Goal: Task Accomplishment & Management: Use online tool/utility

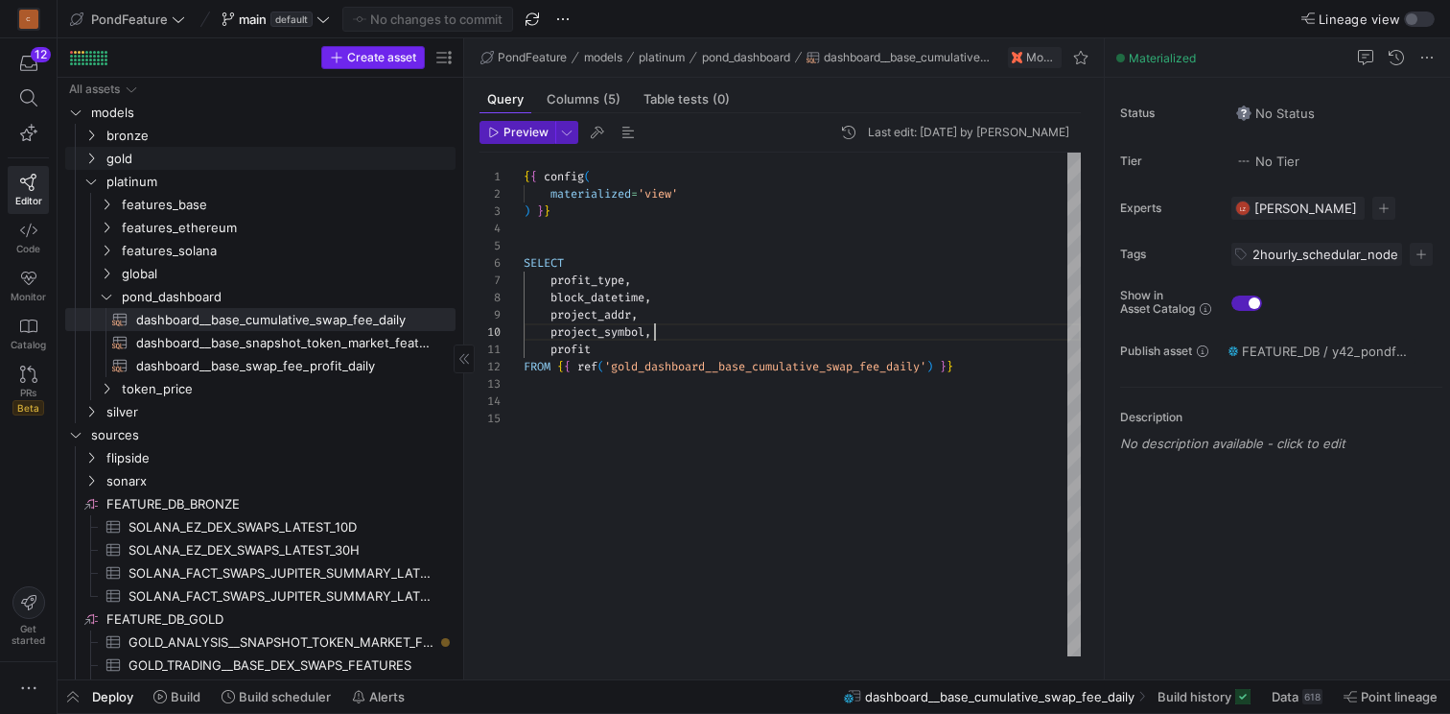
scroll to position [155, 131]
click at [323, 14] on icon at bounding box center [323, 18] width 13 height 13
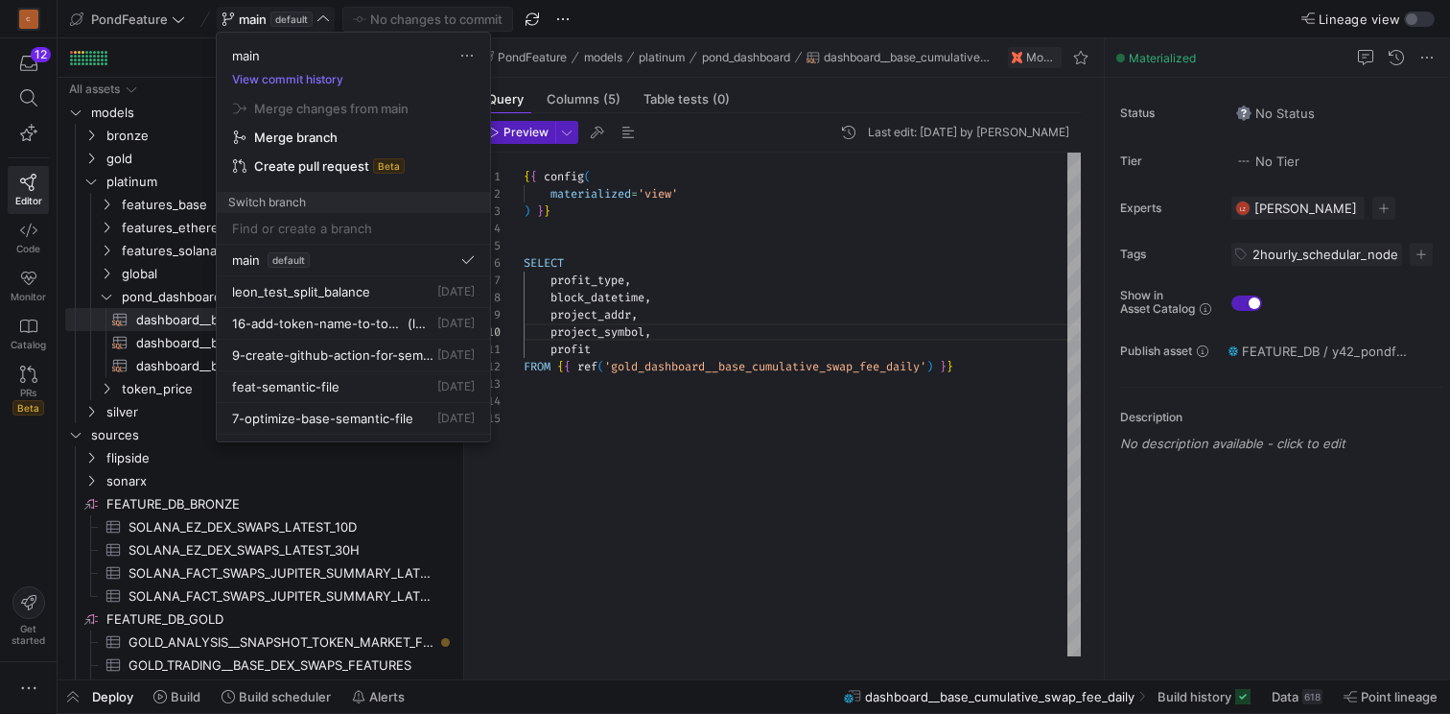
type input "19-create-unlock-event-view"
click at [767, 18] on div at bounding box center [725, 357] width 1450 height 714
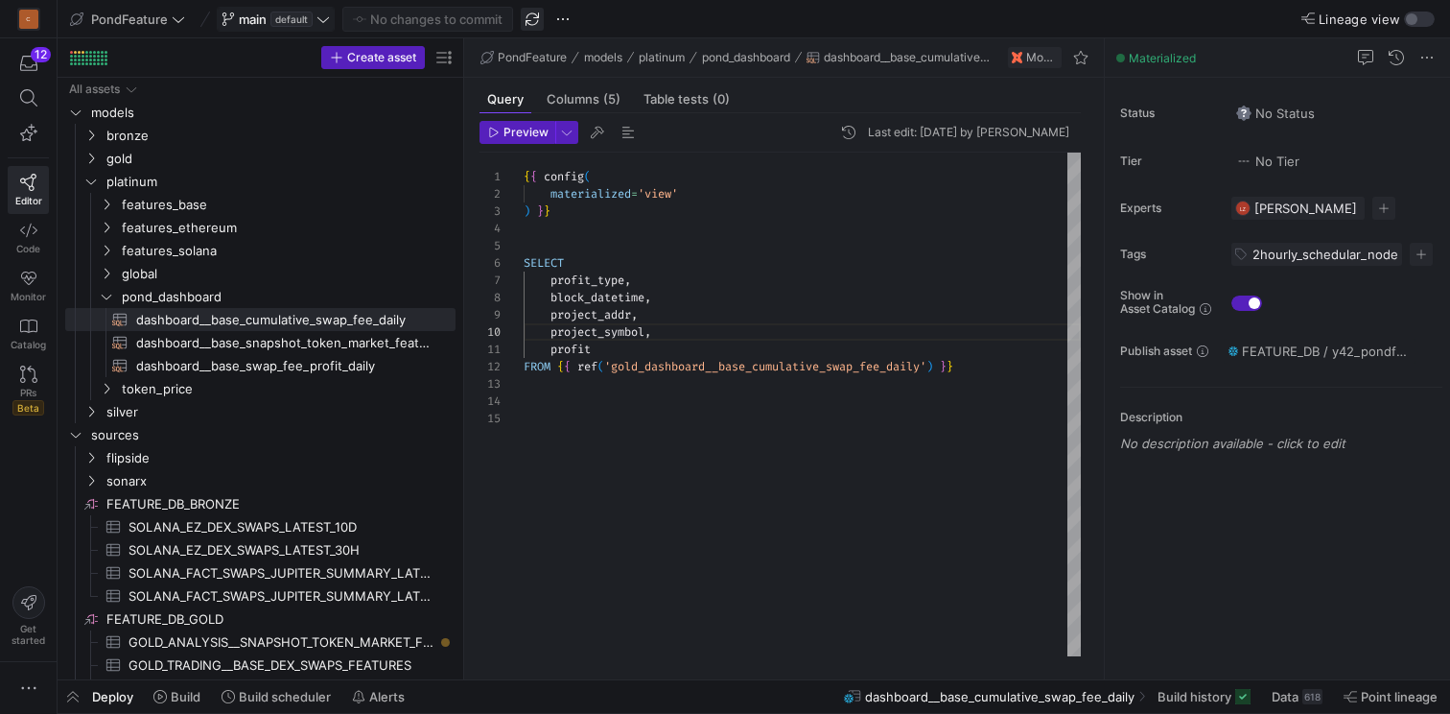
click at [532, 12] on span "button" at bounding box center [532, 19] width 23 height 23
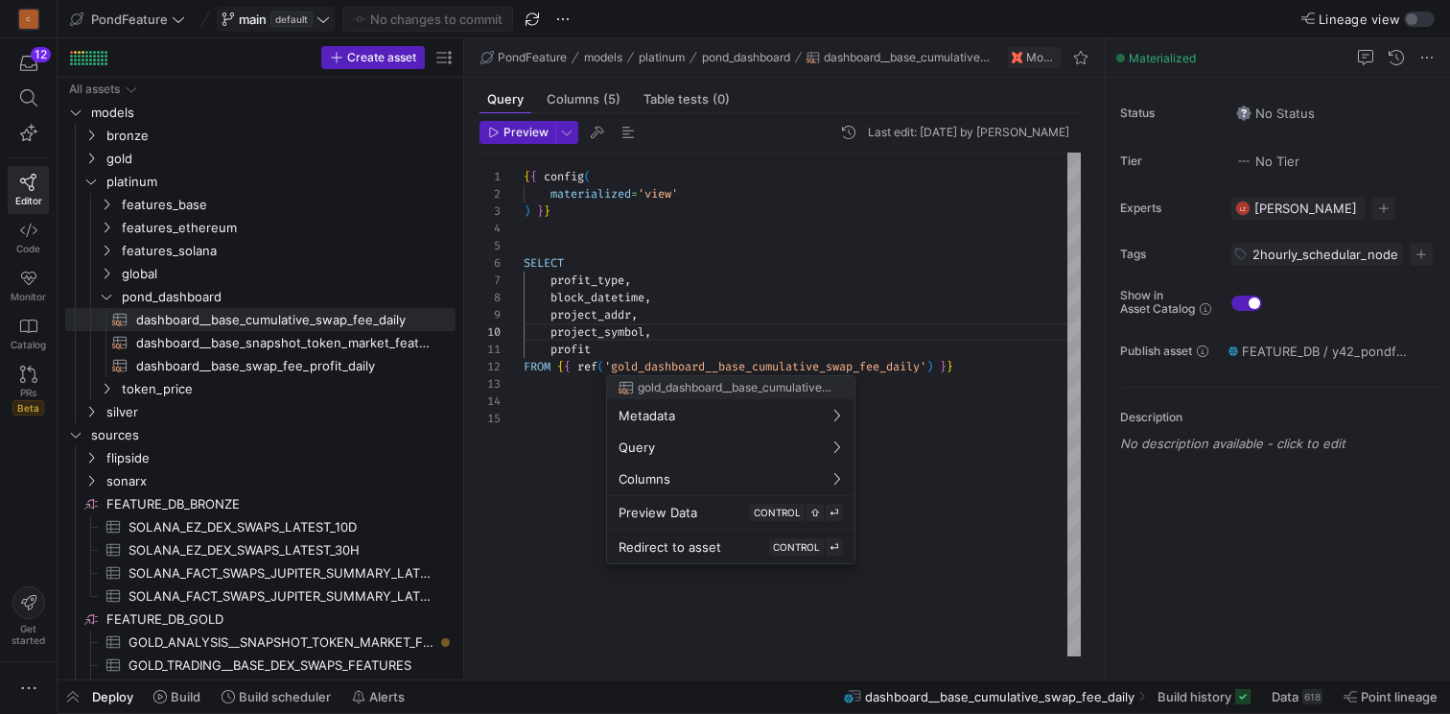
click at [327, 18] on div at bounding box center [725, 357] width 1450 height 714
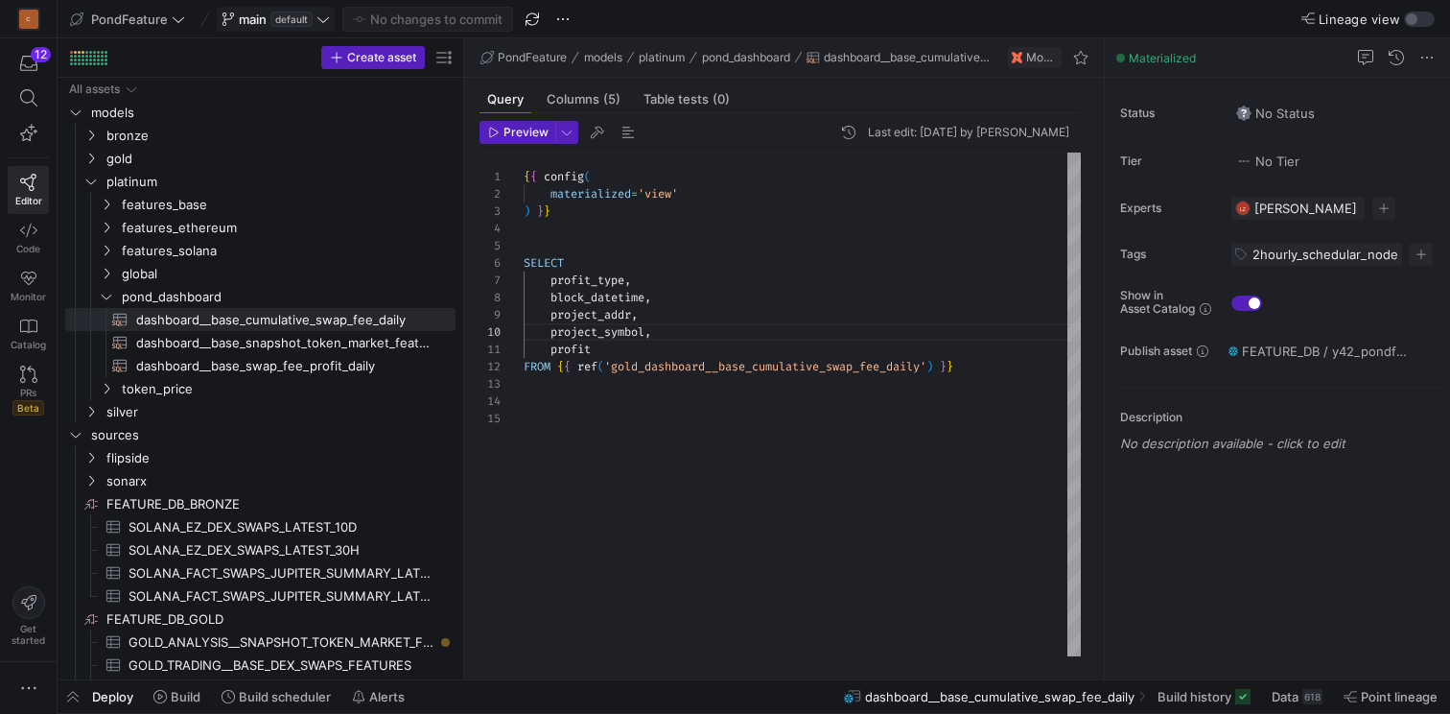
click at [327, 18] on icon at bounding box center [323, 18] width 13 height 13
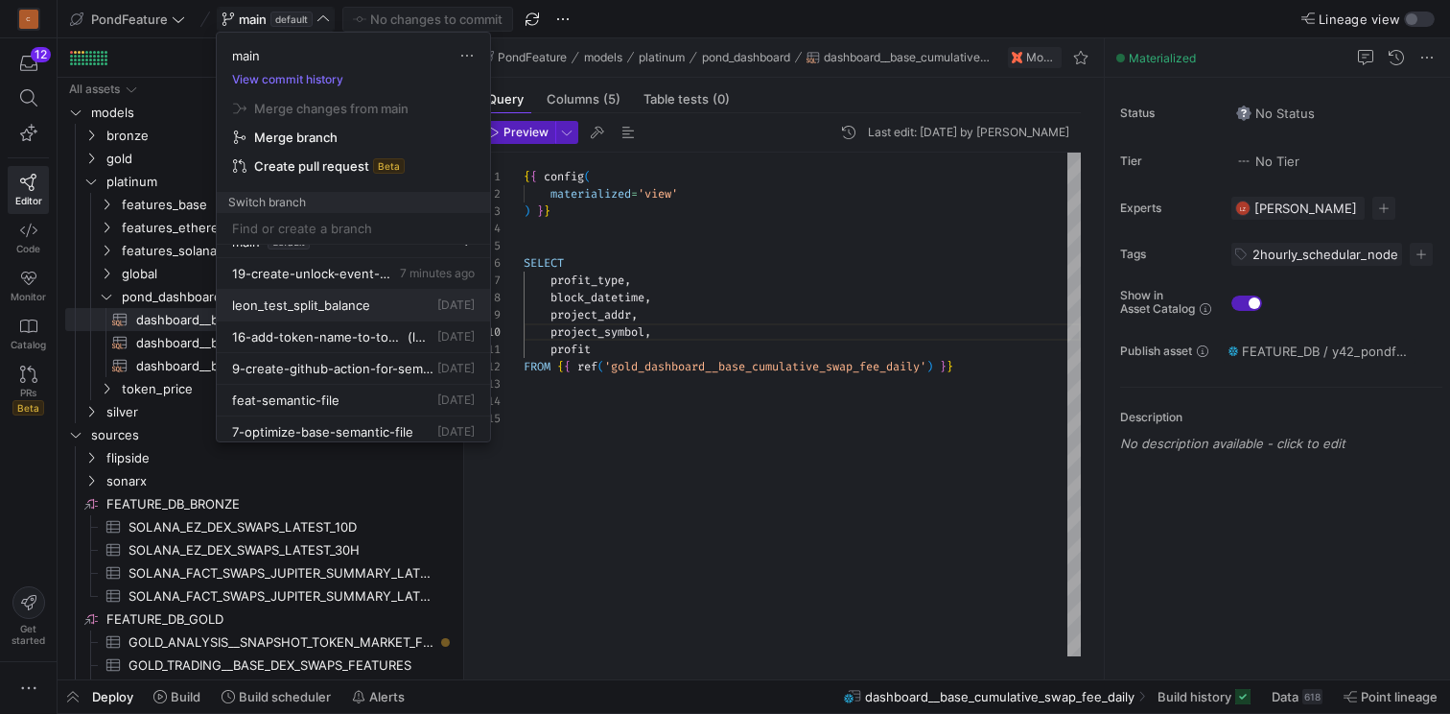
scroll to position [0, 0]
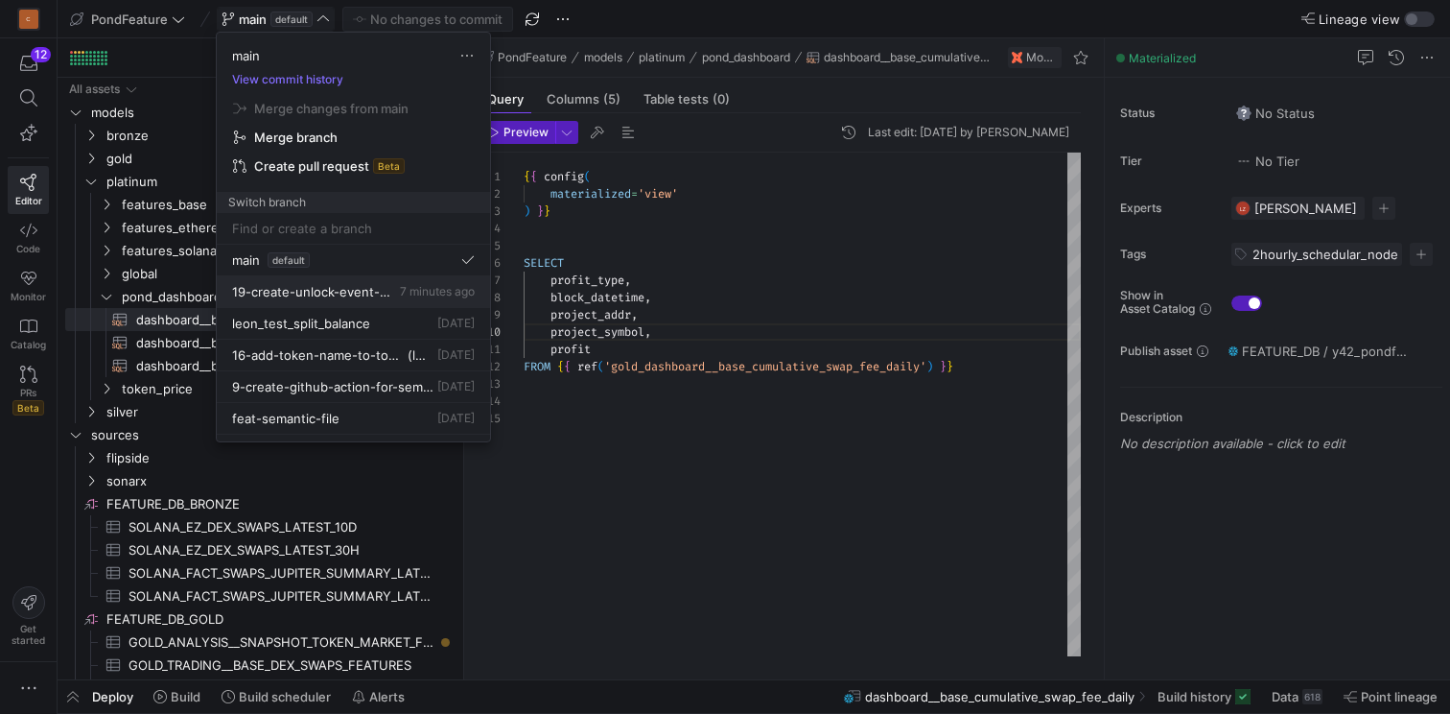
click at [343, 289] on span "19-create-unlock-event-view" at bounding box center [314, 291] width 164 height 15
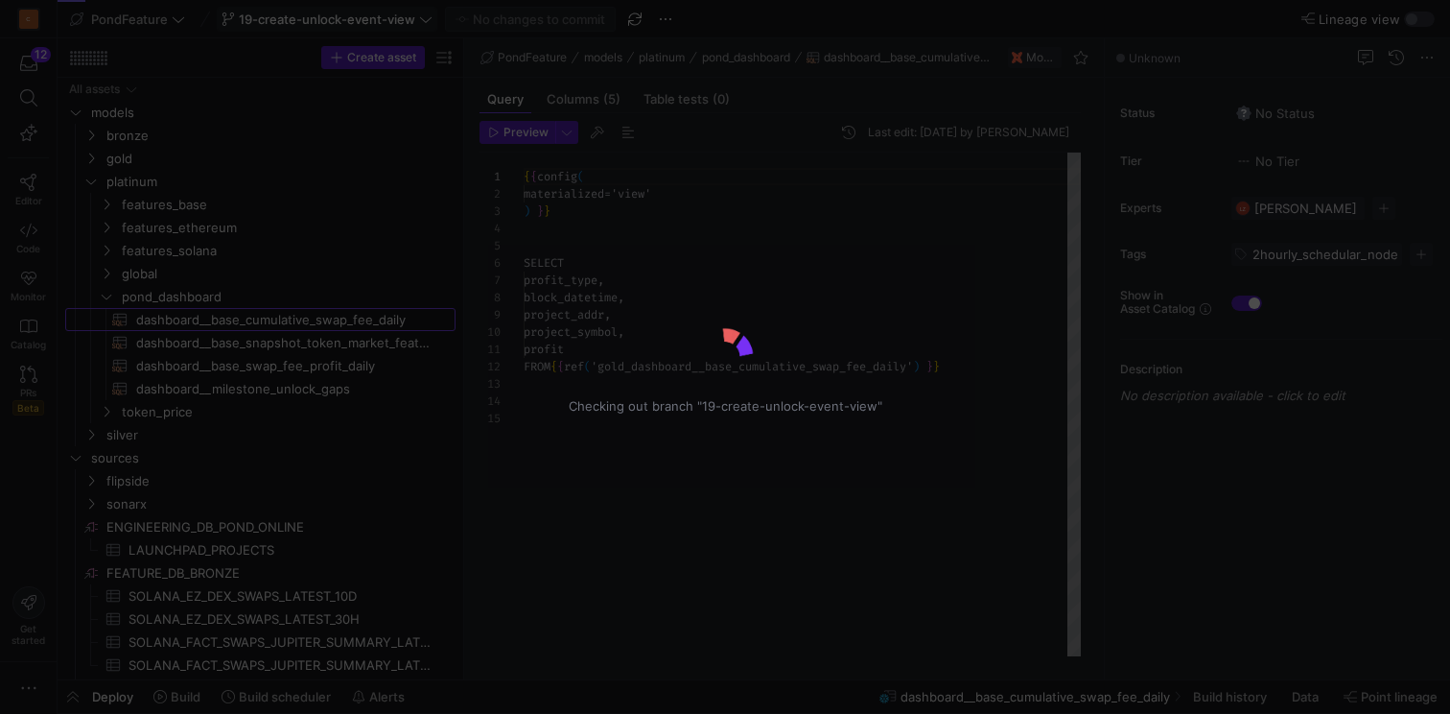
scroll to position [173, 0]
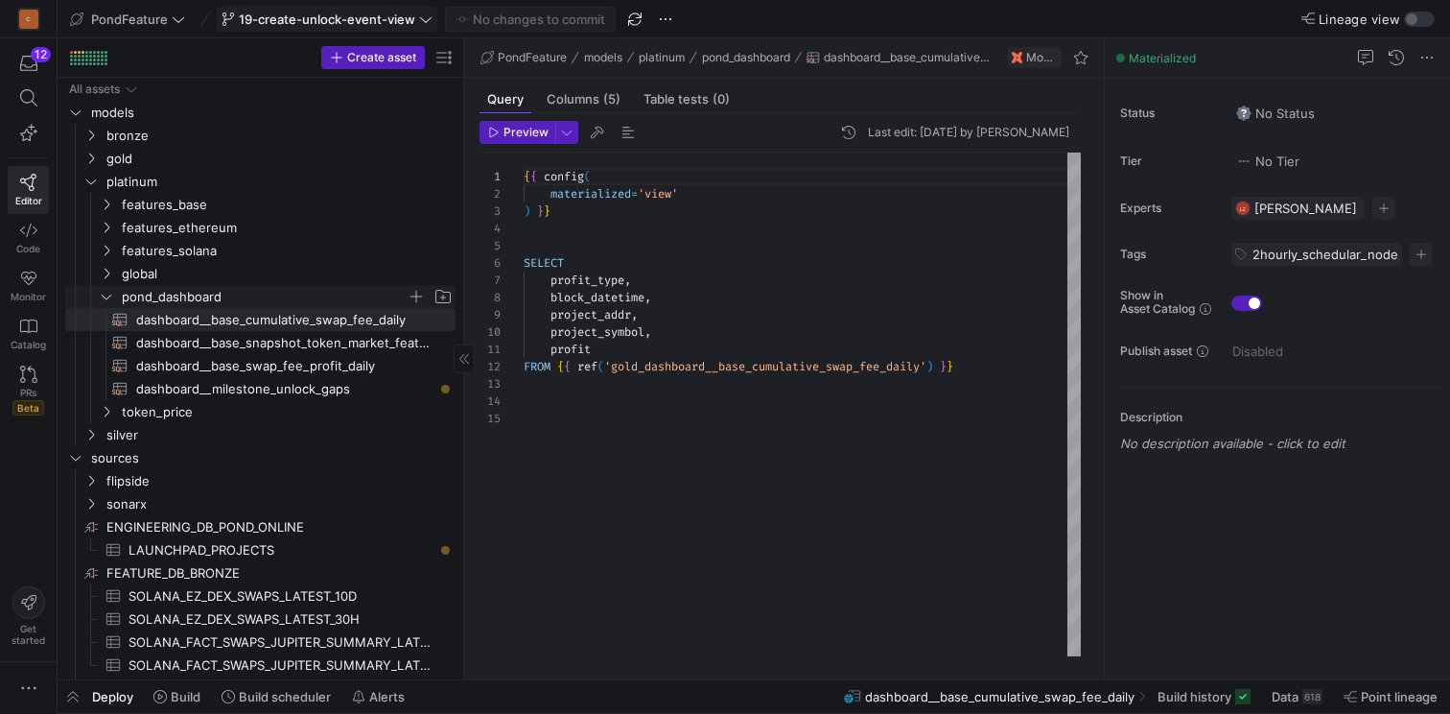
click at [237, 296] on span "pond_dashboard" at bounding box center [264, 297] width 285 height 22
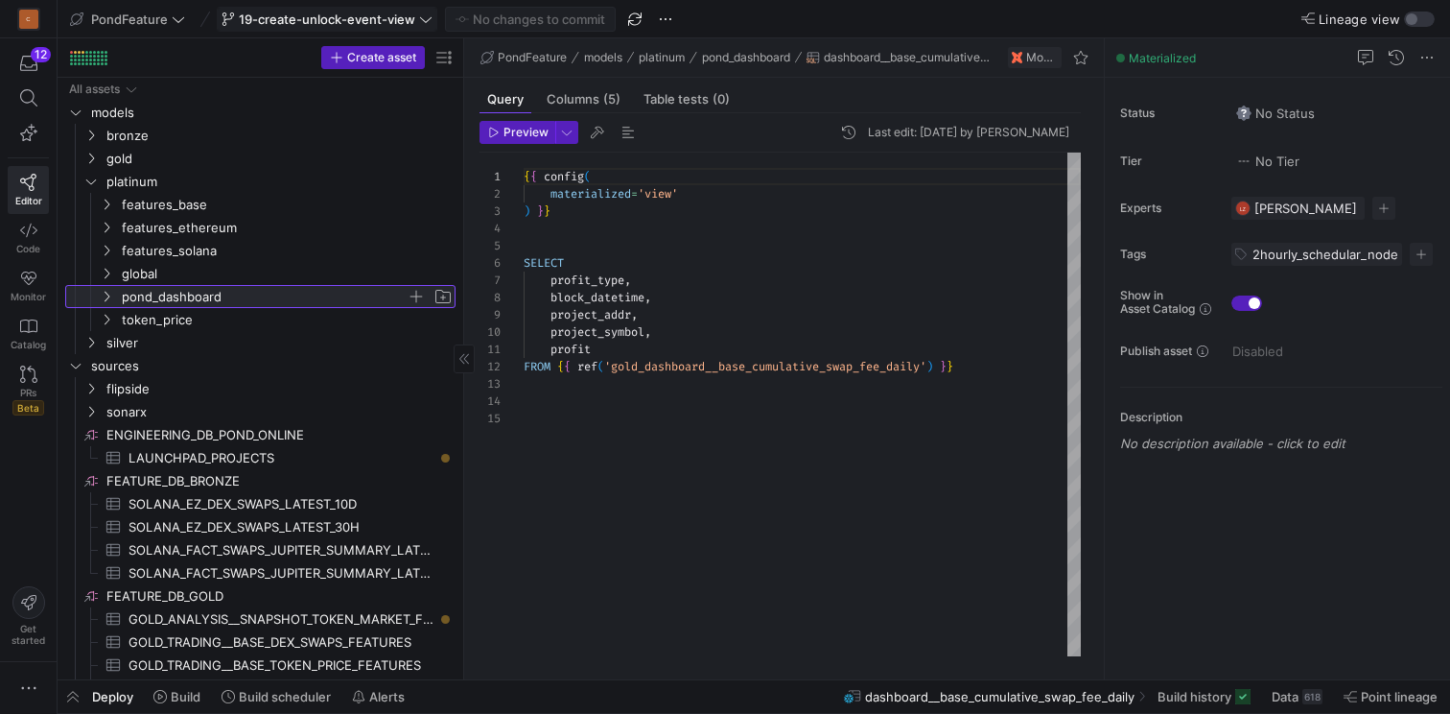
click at [237, 296] on span "pond_dashboard" at bounding box center [264, 297] width 285 height 22
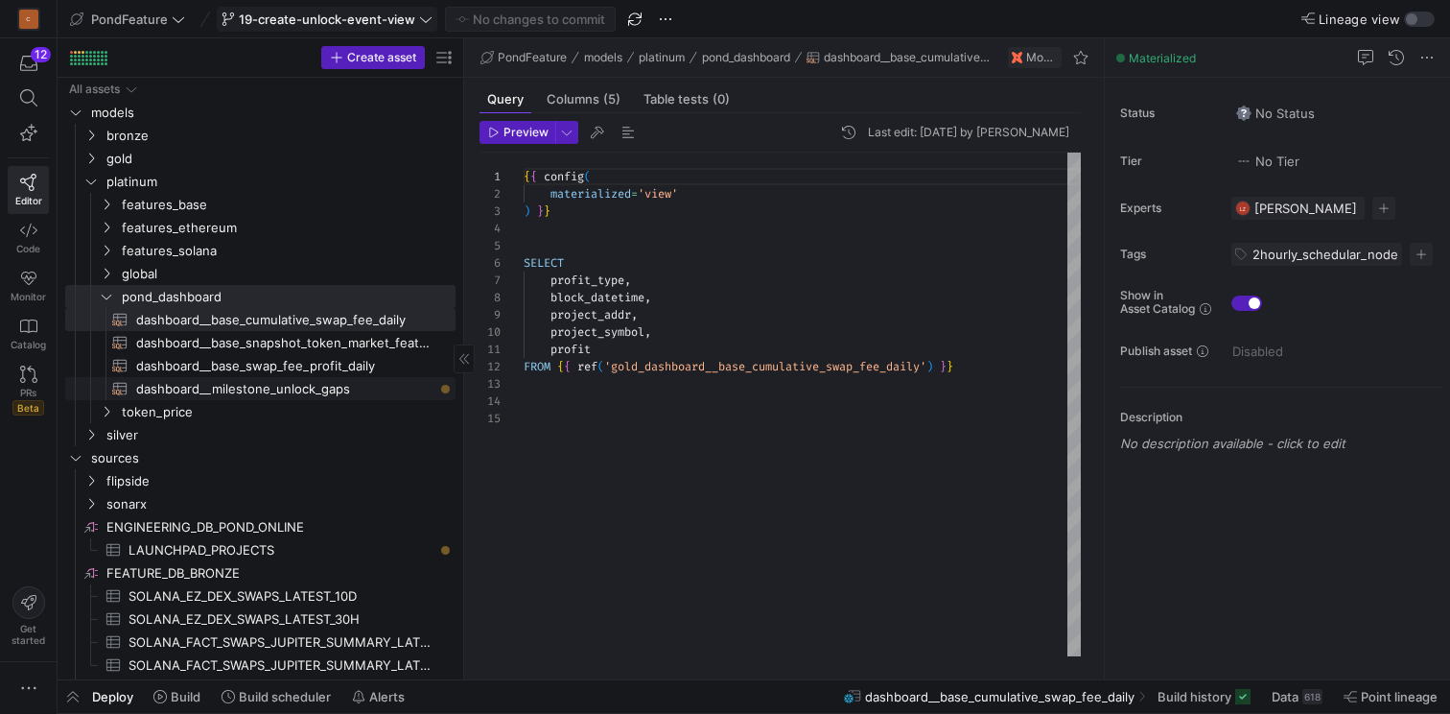
click at [251, 397] on span "dashboard__milestone_unlock_gaps​​​​​​​​​​" at bounding box center [284, 389] width 297 height 22
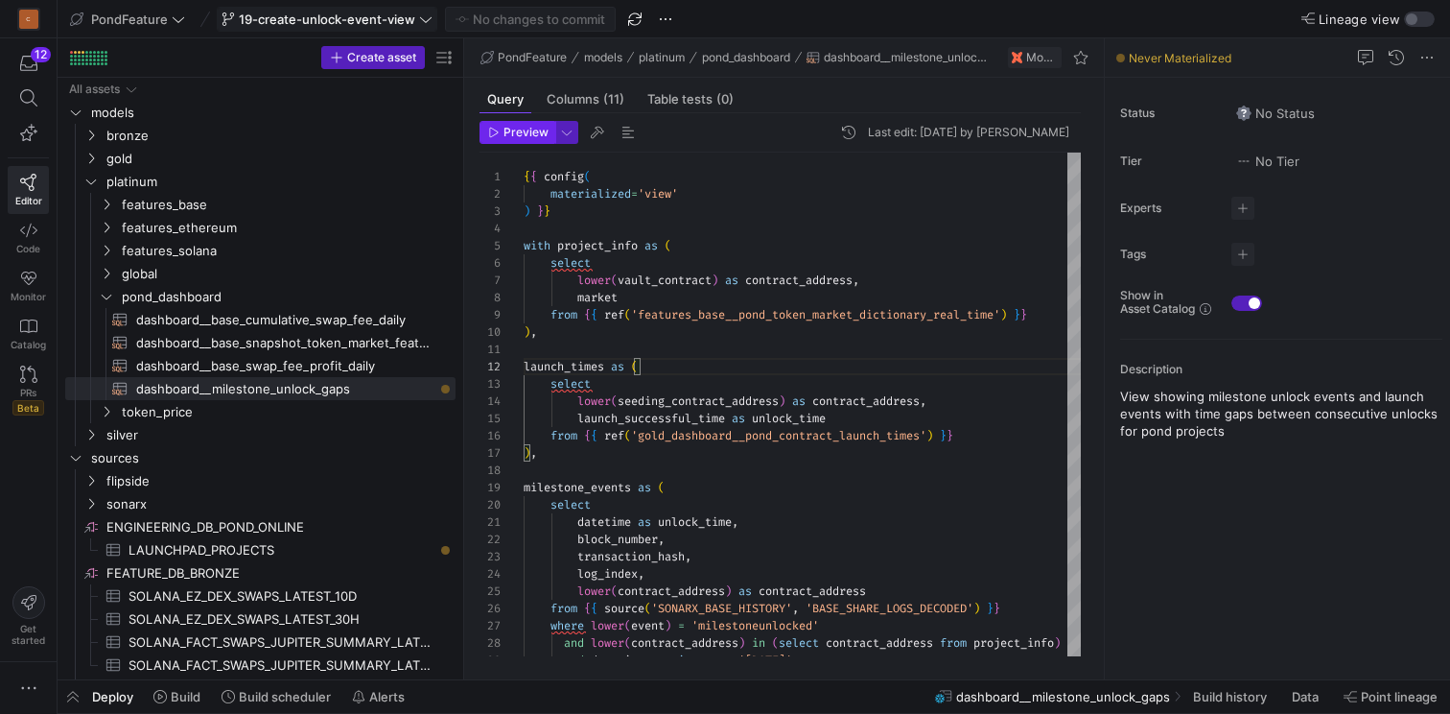
click at [519, 138] on span "Preview" at bounding box center [526, 132] width 45 height 13
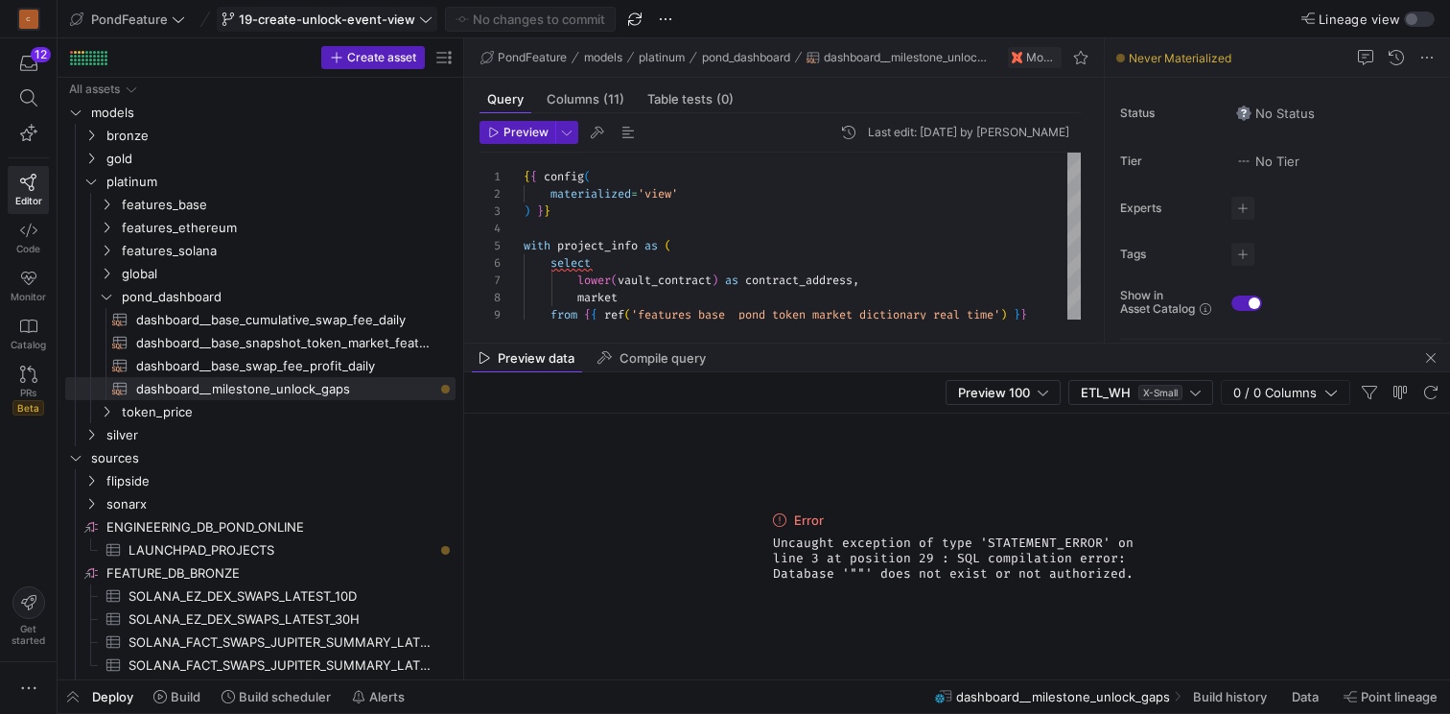
drag, startPoint x: 1132, startPoint y: 573, endPoint x: 762, endPoint y: 545, distance: 371.3
click at [762, 545] on div "Error Uncaught exception of type 'STATEMENT_ERROR' on line 3 at position 29 : S…" at bounding box center [957, 546] width 986 height 266
copy span "Uncaught exception of type 'STATEMENT_ERROR' on line 3 at position 29 : SQL com…"
click at [176, 274] on span "global" at bounding box center [264, 274] width 285 height 22
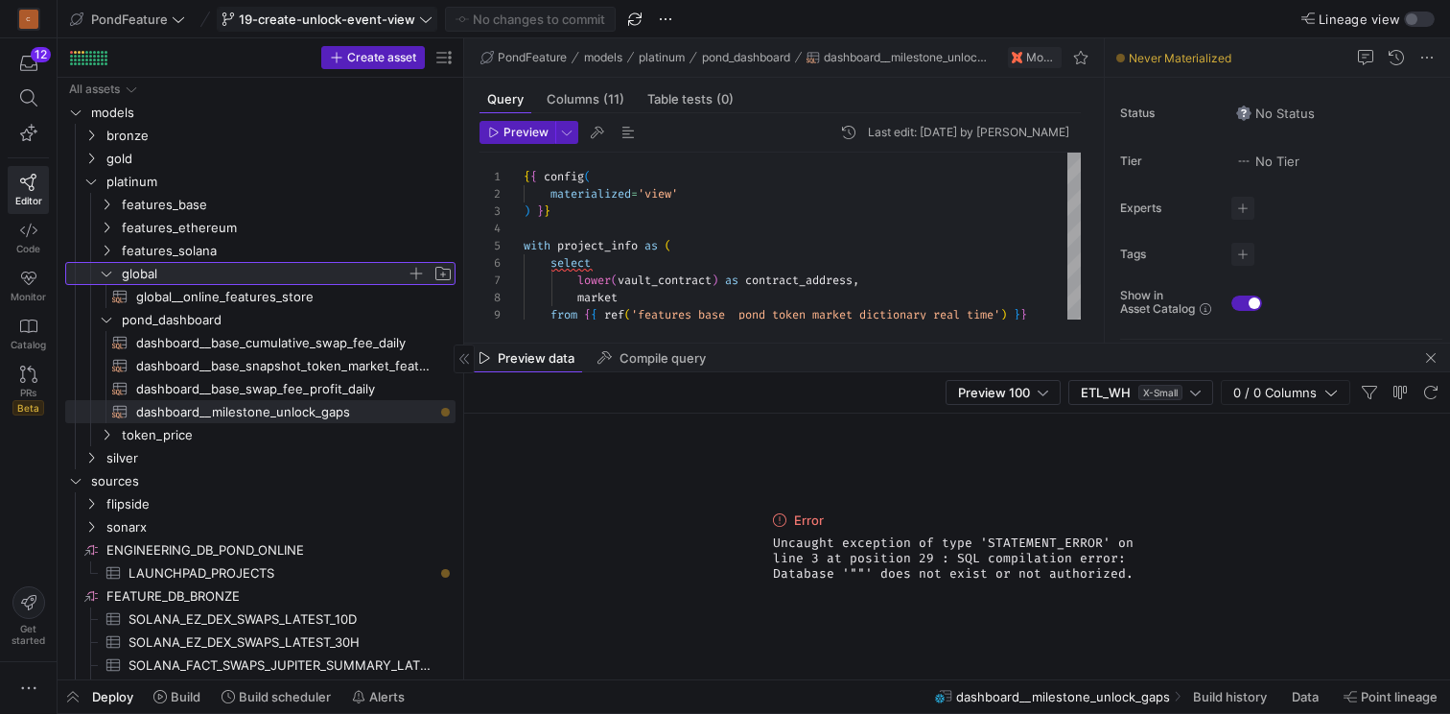
click at [176, 274] on span "global" at bounding box center [264, 274] width 285 height 22
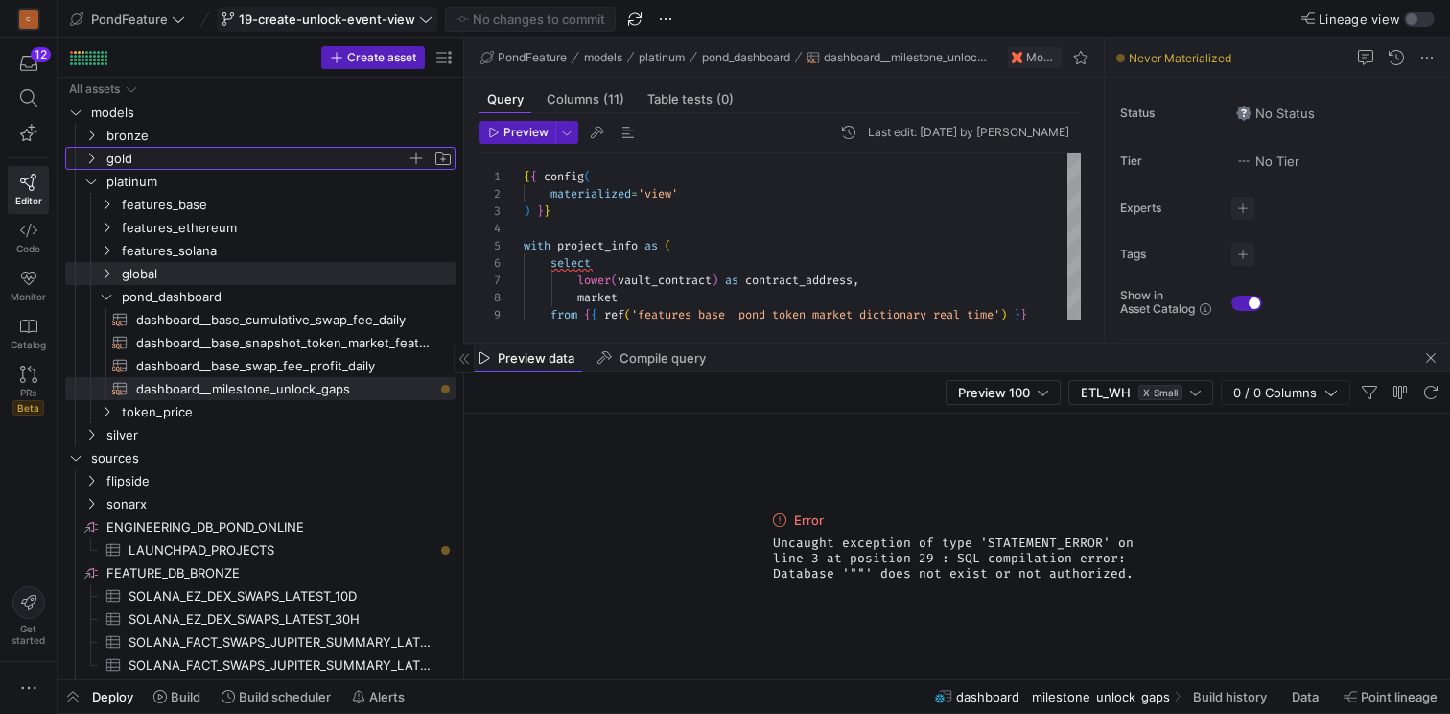
click at [129, 156] on span "gold" at bounding box center [256, 159] width 300 height 22
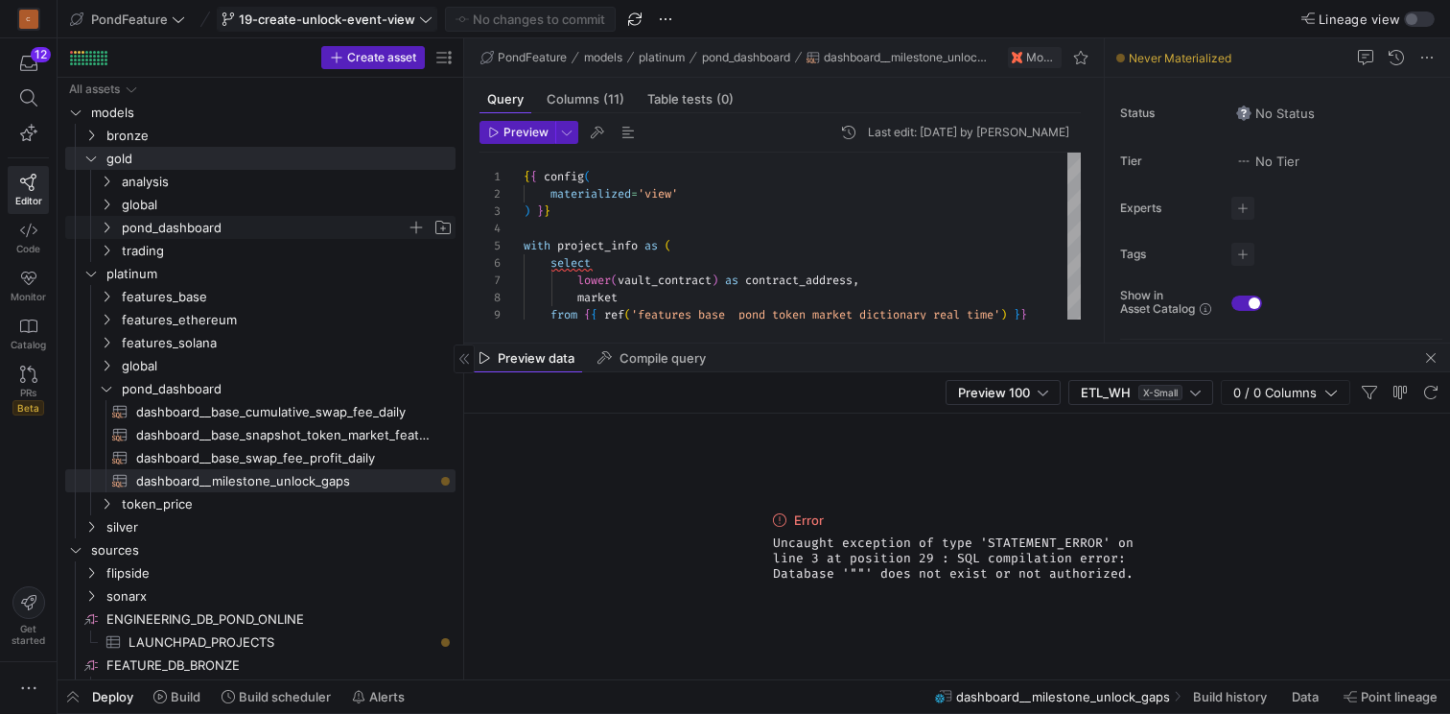
click at [250, 223] on span "pond_dashboard" at bounding box center [264, 228] width 285 height 22
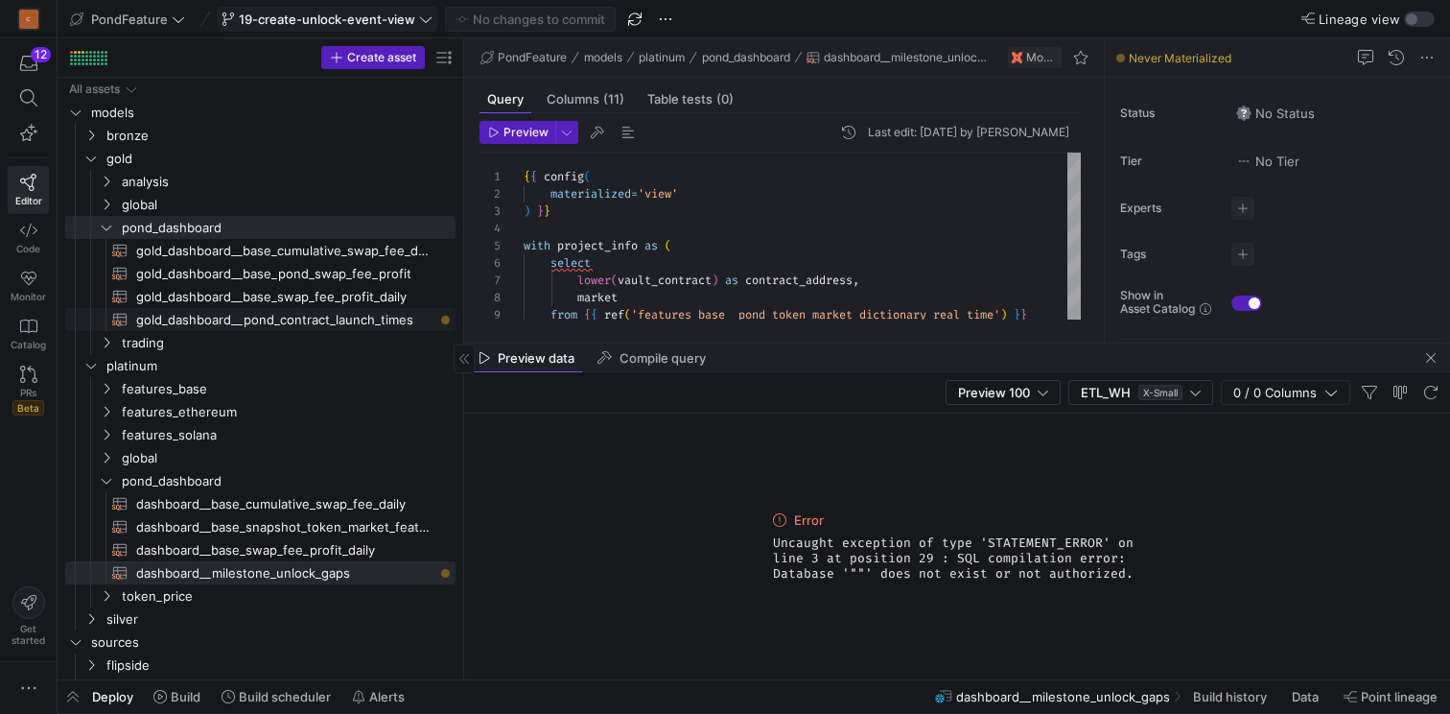
click at [284, 316] on span "gold_dashboard__pond_contract_launch_times​​​​​​​​​​" at bounding box center [284, 320] width 297 height 22
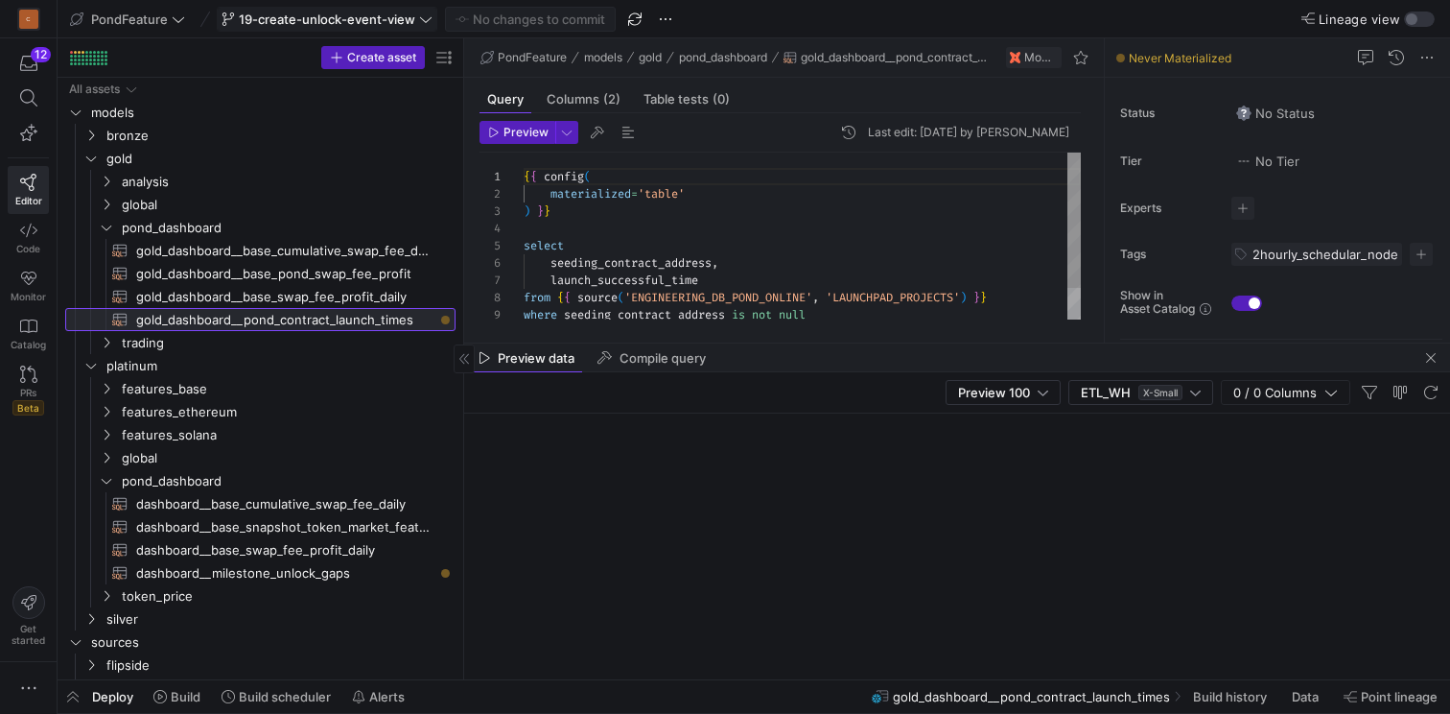
scroll to position [173, 0]
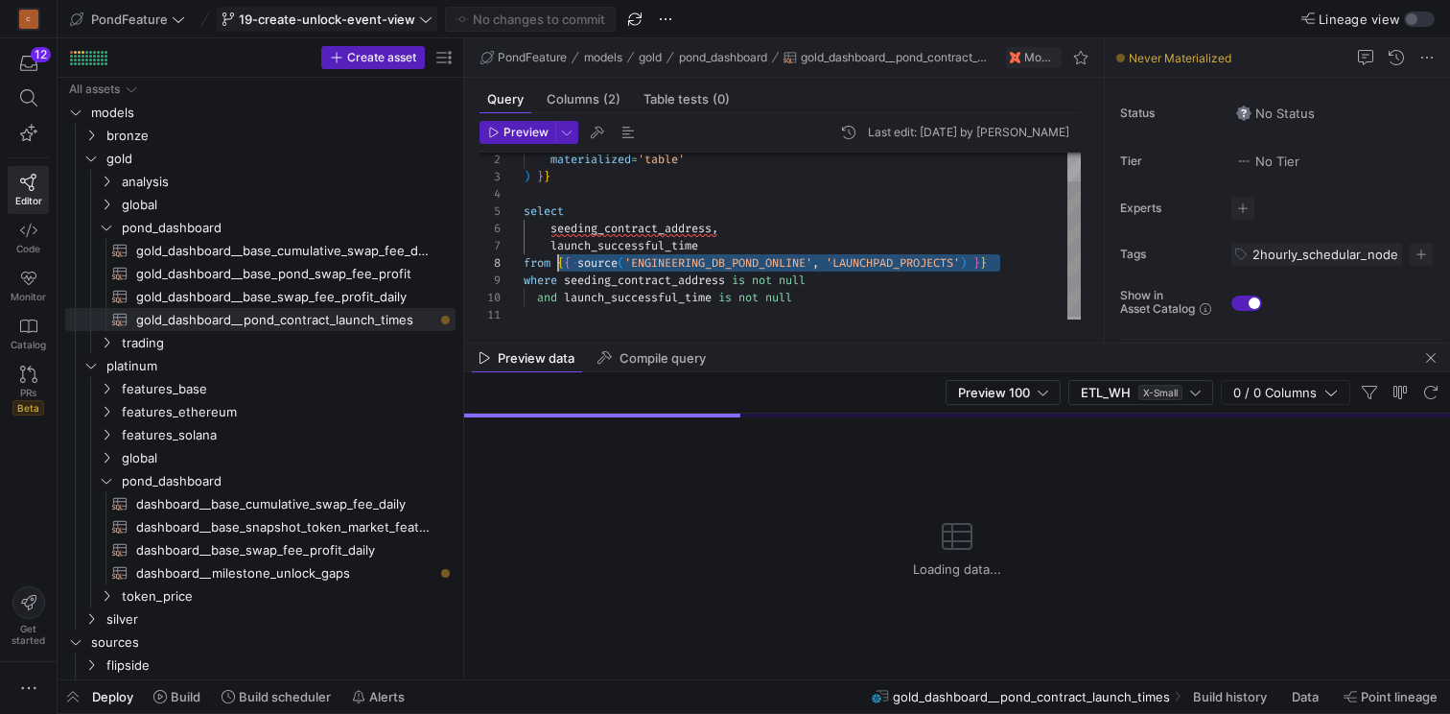
drag, startPoint x: 979, startPoint y: 262, endPoint x: 557, endPoint y: 266, distance: 422.1
click at [557, 266] on div "materialized = 'table' ) } } select seeding_contract_address , launch_successfu…" at bounding box center [802, 220] width 557 height 205
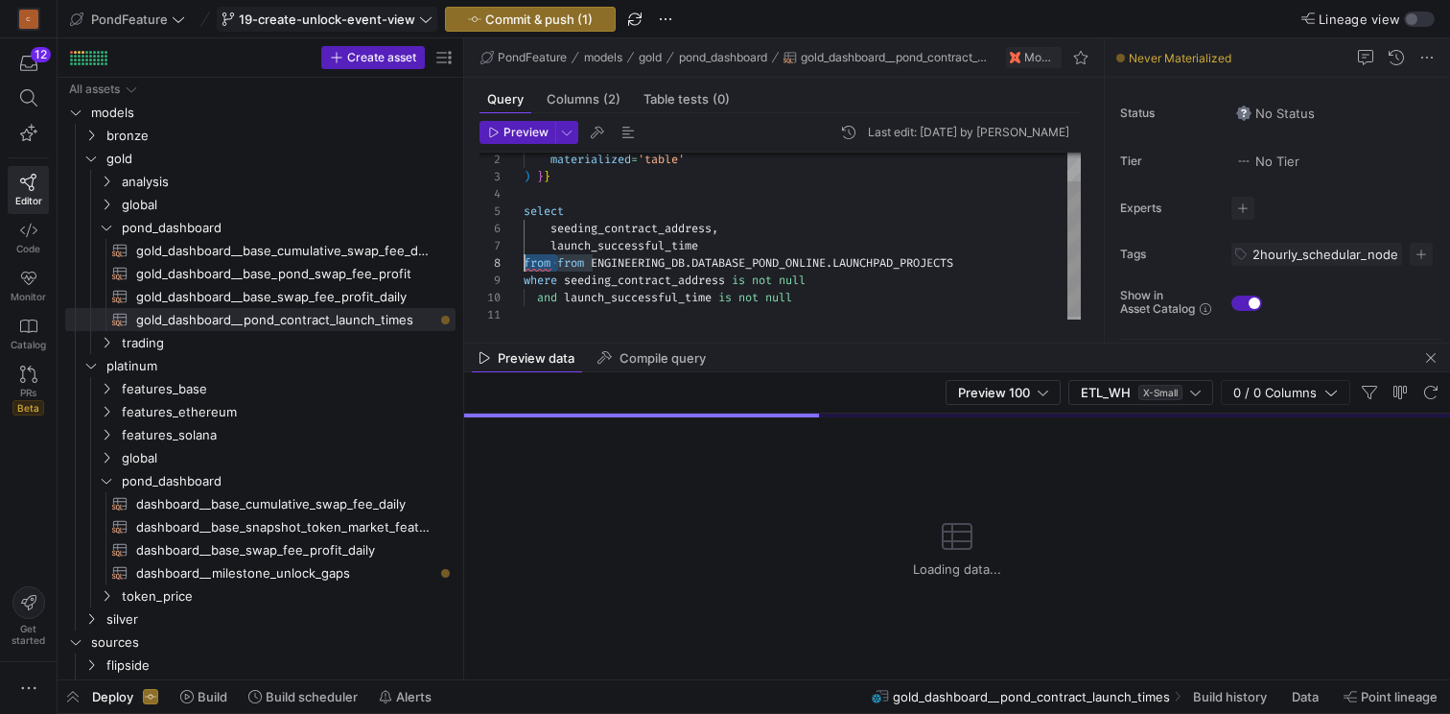
scroll to position [121, 0]
drag, startPoint x: 560, startPoint y: 261, endPoint x: 514, endPoint y: 261, distance: 46.0
click at [524, 261] on div "materialized = 'table' ) } } select seeding_contract_address , launch_successfu…" at bounding box center [802, 220] width 557 height 205
type textarea "{{ config( materialized='table' ) }} select seeding_contract_address, launch_su…"
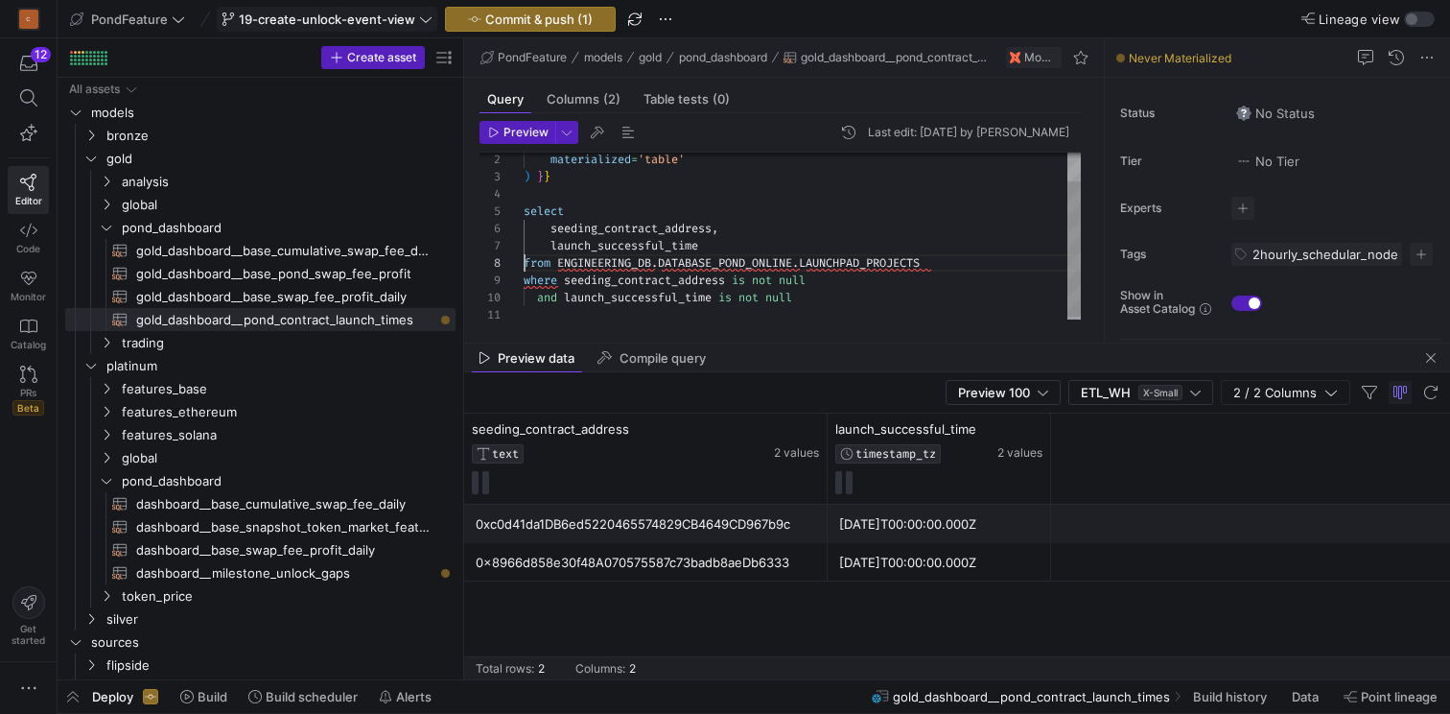
scroll to position [155, 276]
click at [864, 296] on div "materialized = 'table' ) } } select seeding_contract_address , launch_successfu…" at bounding box center [802, 220] width 557 height 205
click at [837, 294] on div "materialized = 'table' ) } } select seeding_contract_address , launch_successfu…" at bounding box center [802, 220] width 557 height 205
click at [872, 295] on div "materialized = 'table' ) } } select seeding_contract_address , launch_successfu…" at bounding box center [802, 220] width 557 height 205
click at [510, 127] on span "Preview" at bounding box center [526, 132] width 45 height 13
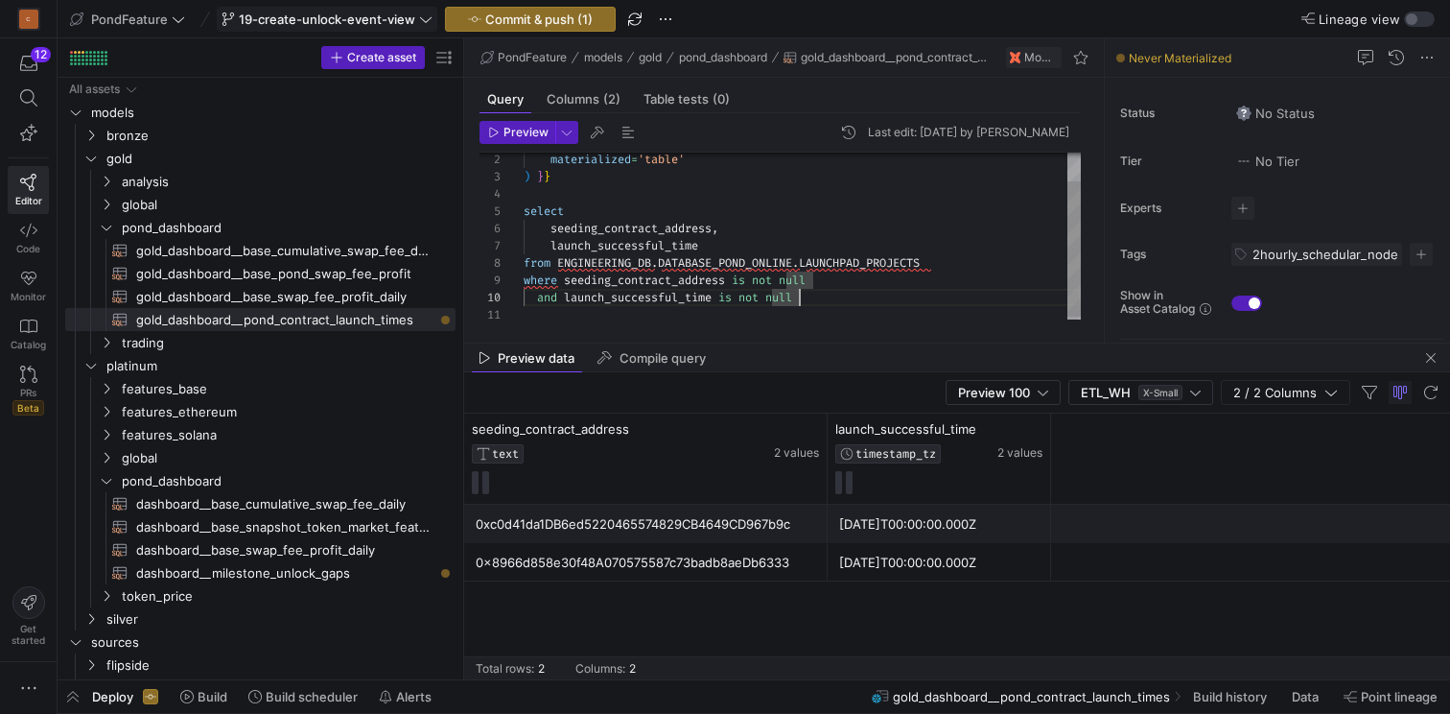
click at [840, 302] on div "materialized = 'table' ) } } select seeding_contract_address , launch_successfu…" at bounding box center [802, 220] width 557 height 205
click at [860, 251] on div "materialized = 'table' ) } } select seeding_contract_address , launch_successfu…" at bounding box center [802, 220] width 557 height 205
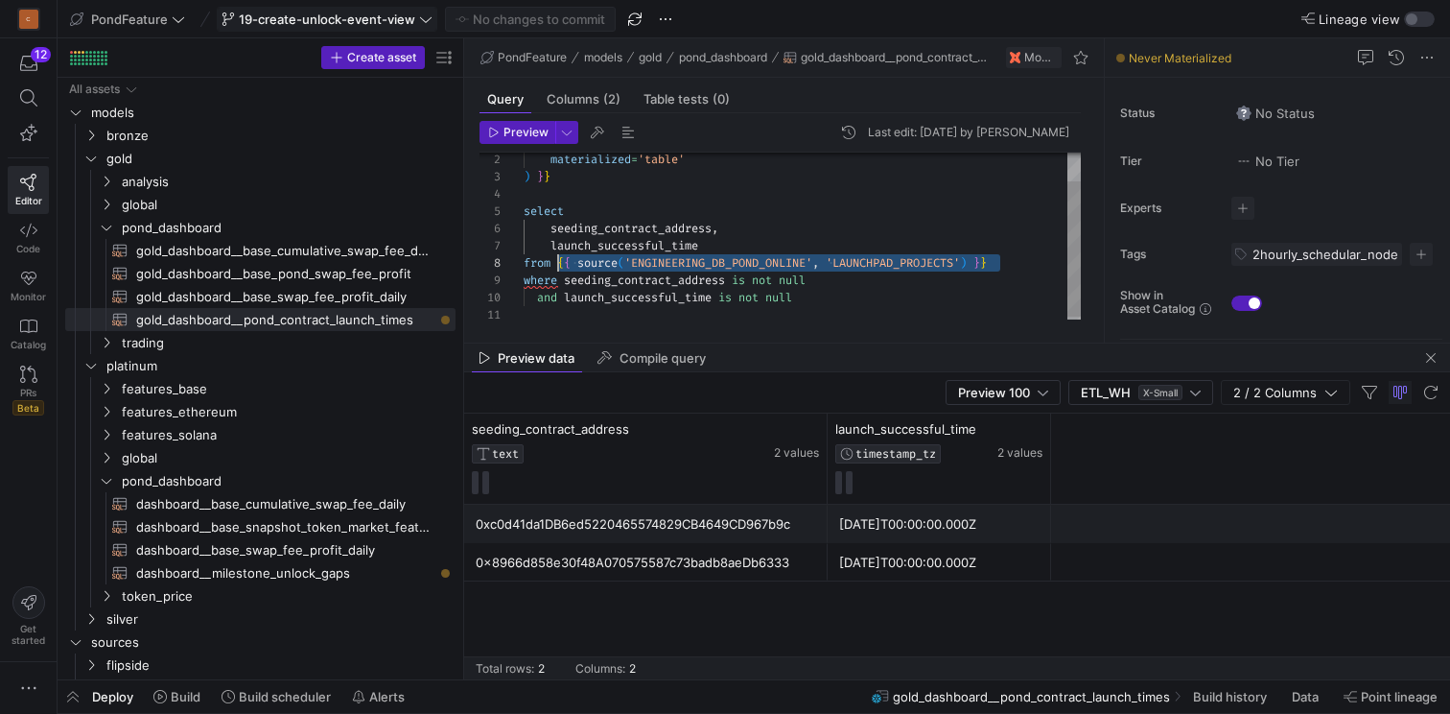
scroll to position [138, 290]
click at [818, 288] on div "materialized = 'table' ) } } select seeding_contract_address , launch_successfu…" at bounding box center [802, 220] width 557 height 205
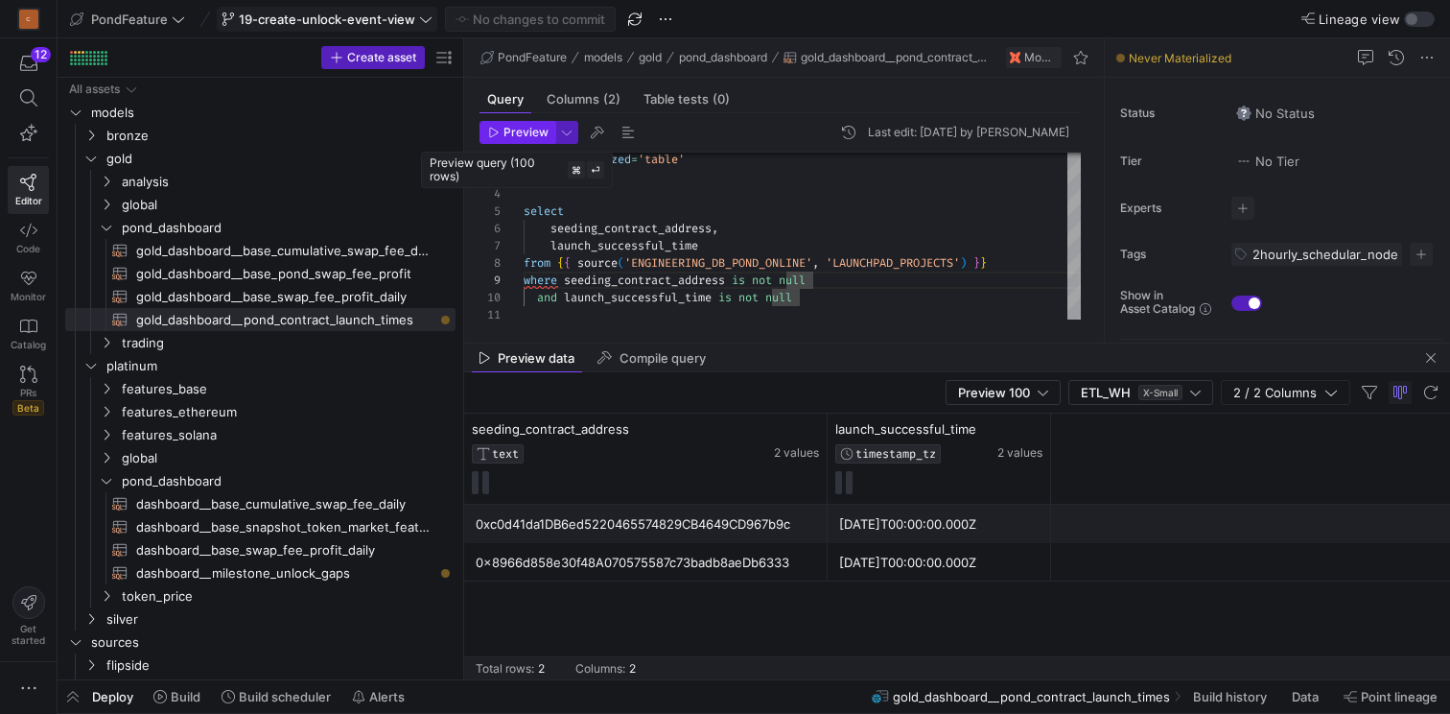
click at [508, 129] on span "Preview" at bounding box center [526, 132] width 45 height 13
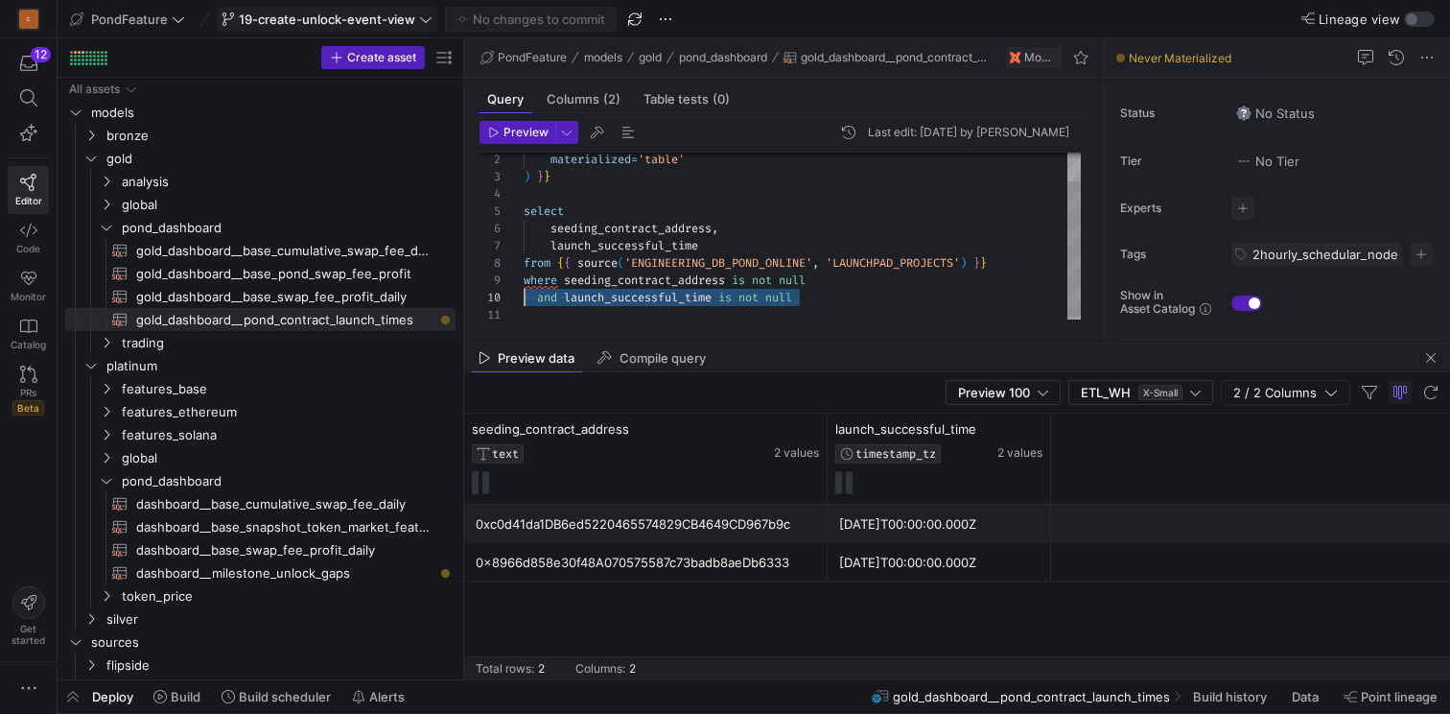
scroll to position [155, 0]
drag, startPoint x: 821, startPoint y: 301, endPoint x: 496, endPoint y: 294, distance: 325.3
click at [524, 294] on div "materialized = 'table' ) } } select seeding_contract_address , launch_successfu…" at bounding box center [802, 220] width 557 height 205
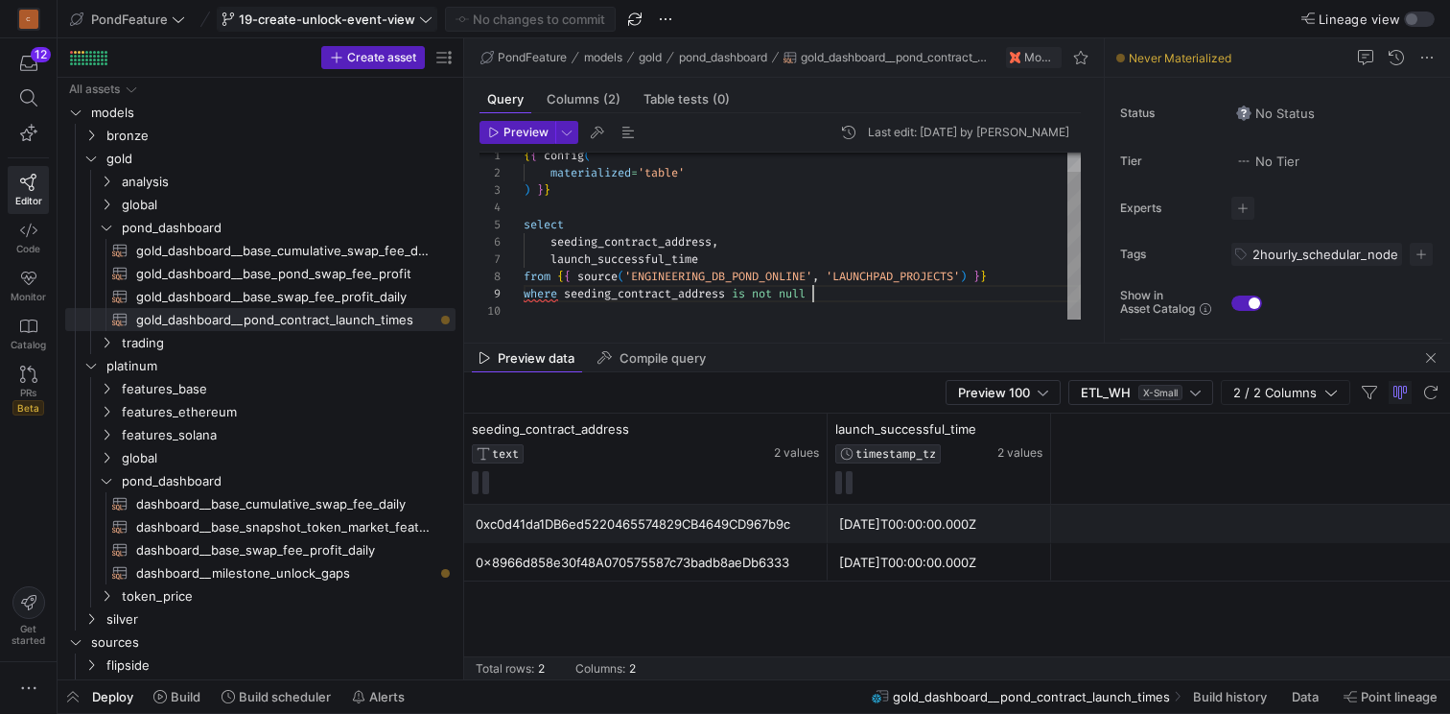
scroll to position [138, 290]
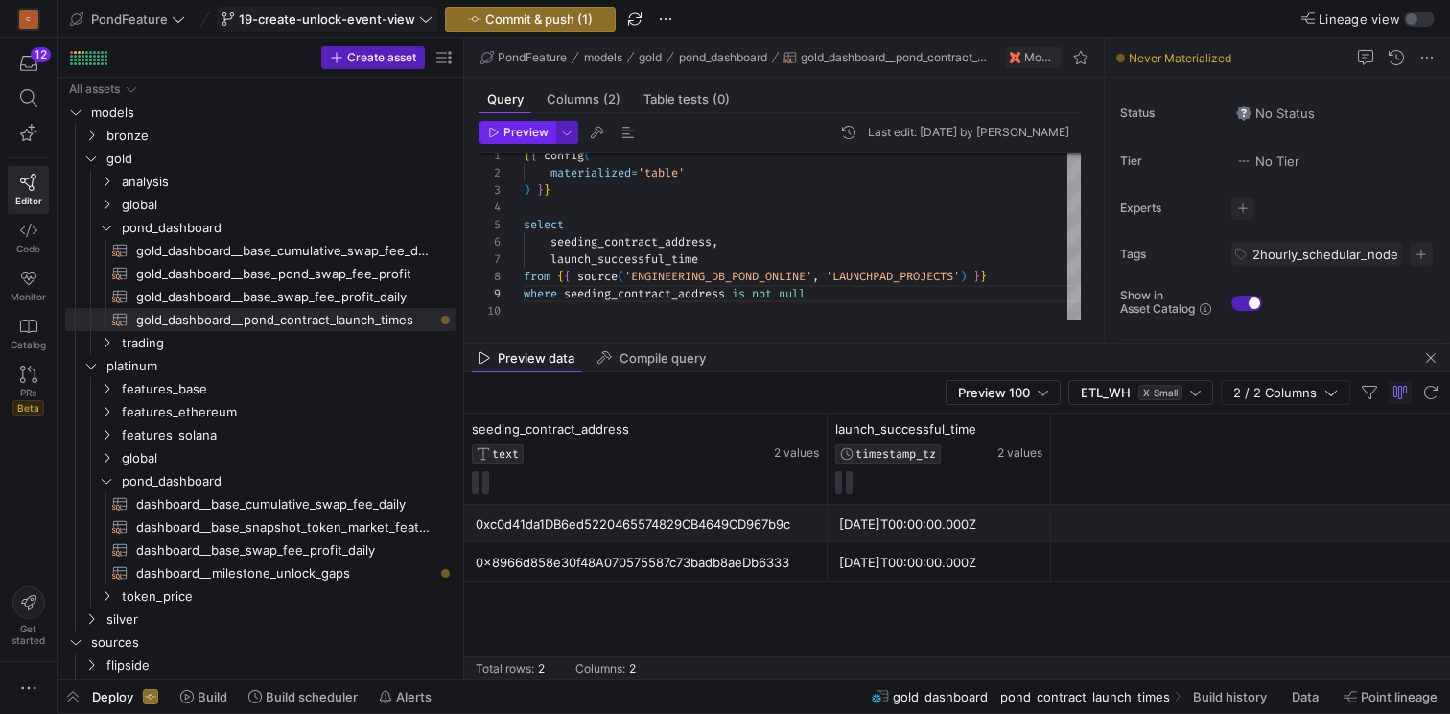
click at [506, 133] on span "Preview" at bounding box center [526, 132] width 45 height 13
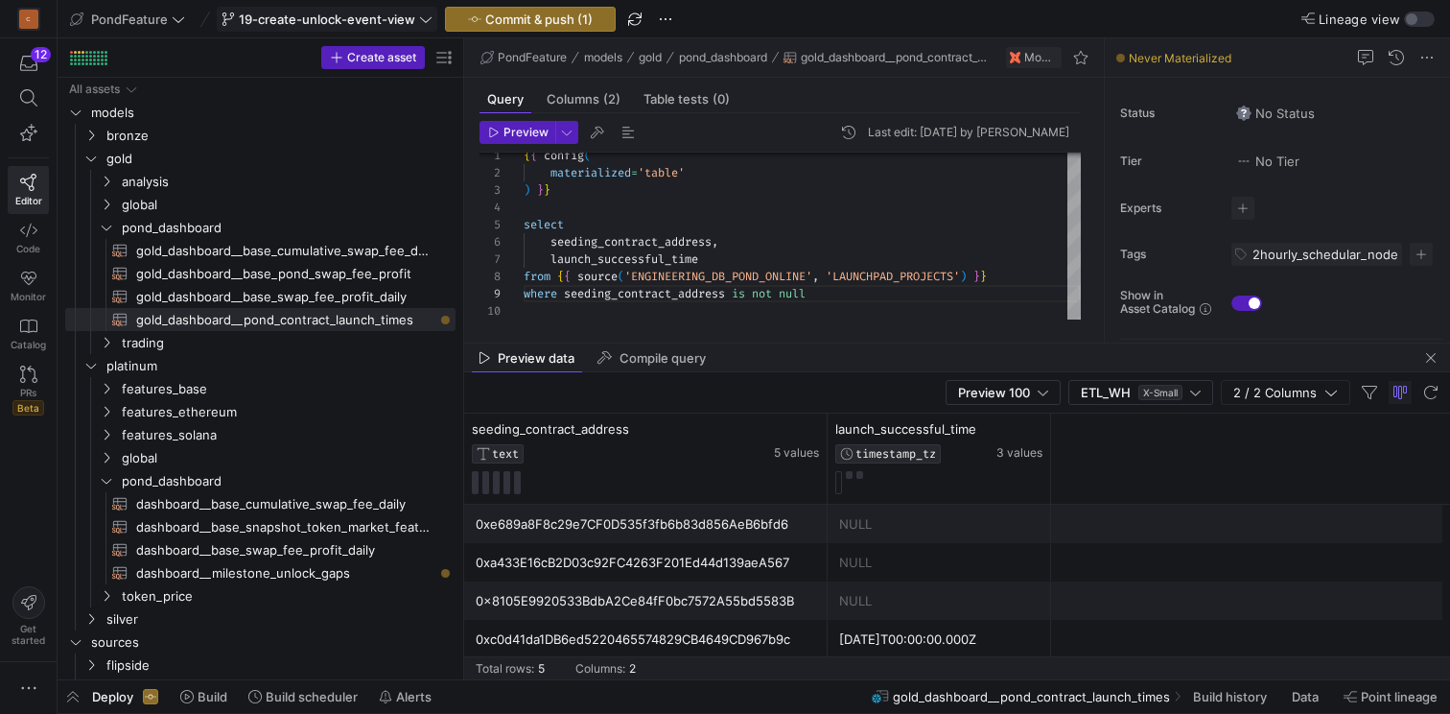
scroll to position [17, 0]
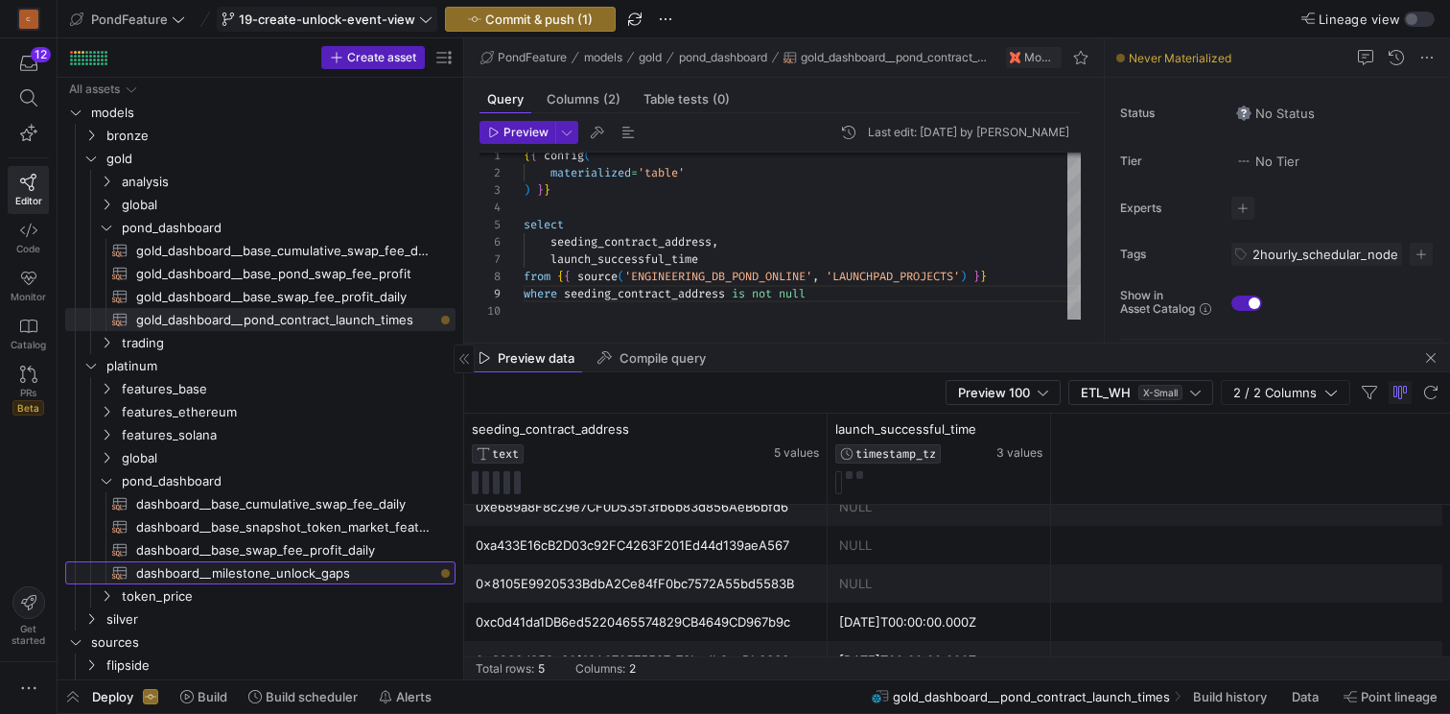
click at [303, 574] on span "dashboard__milestone_unlock_gaps​​​​​​​​​​" at bounding box center [284, 573] width 297 height 22
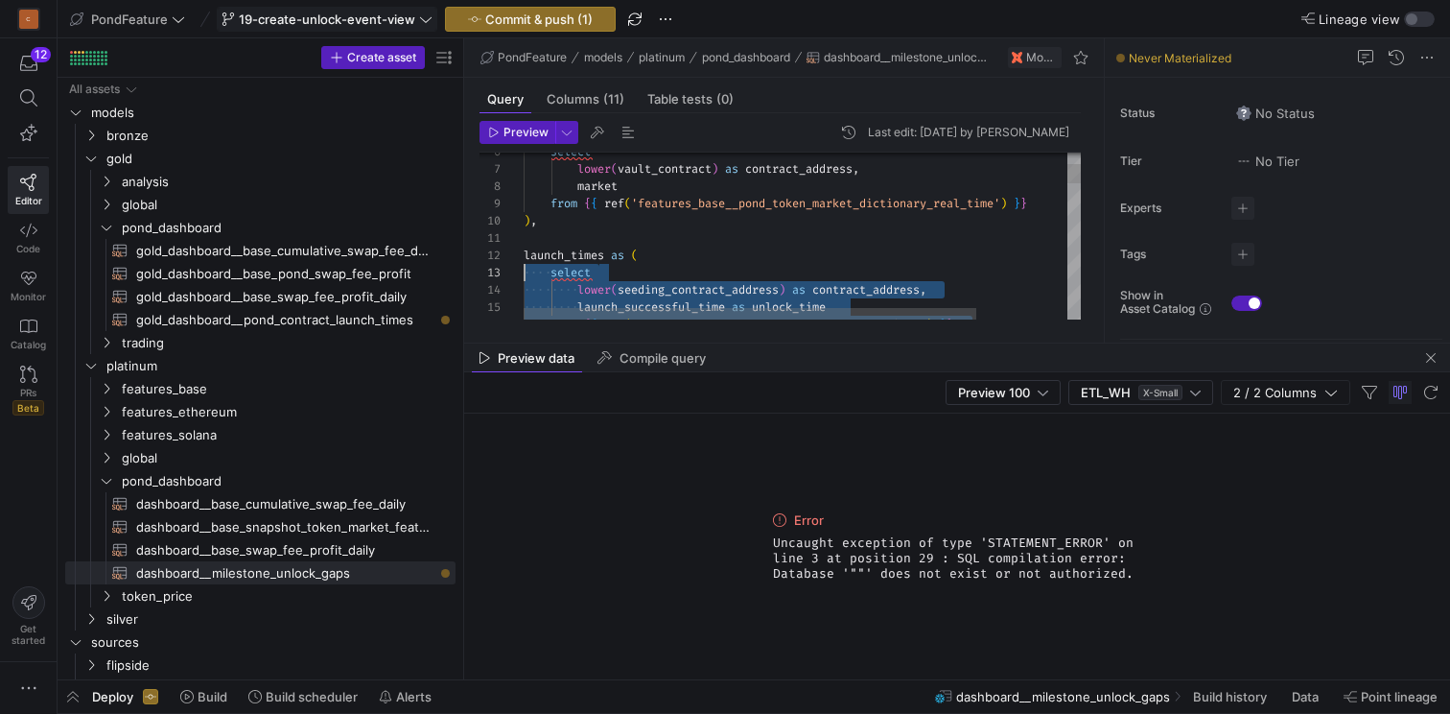
scroll to position [17, 0]
drag, startPoint x: 764, startPoint y: 291, endPoint x: 509, endPoint y: 260, distance: 257.0
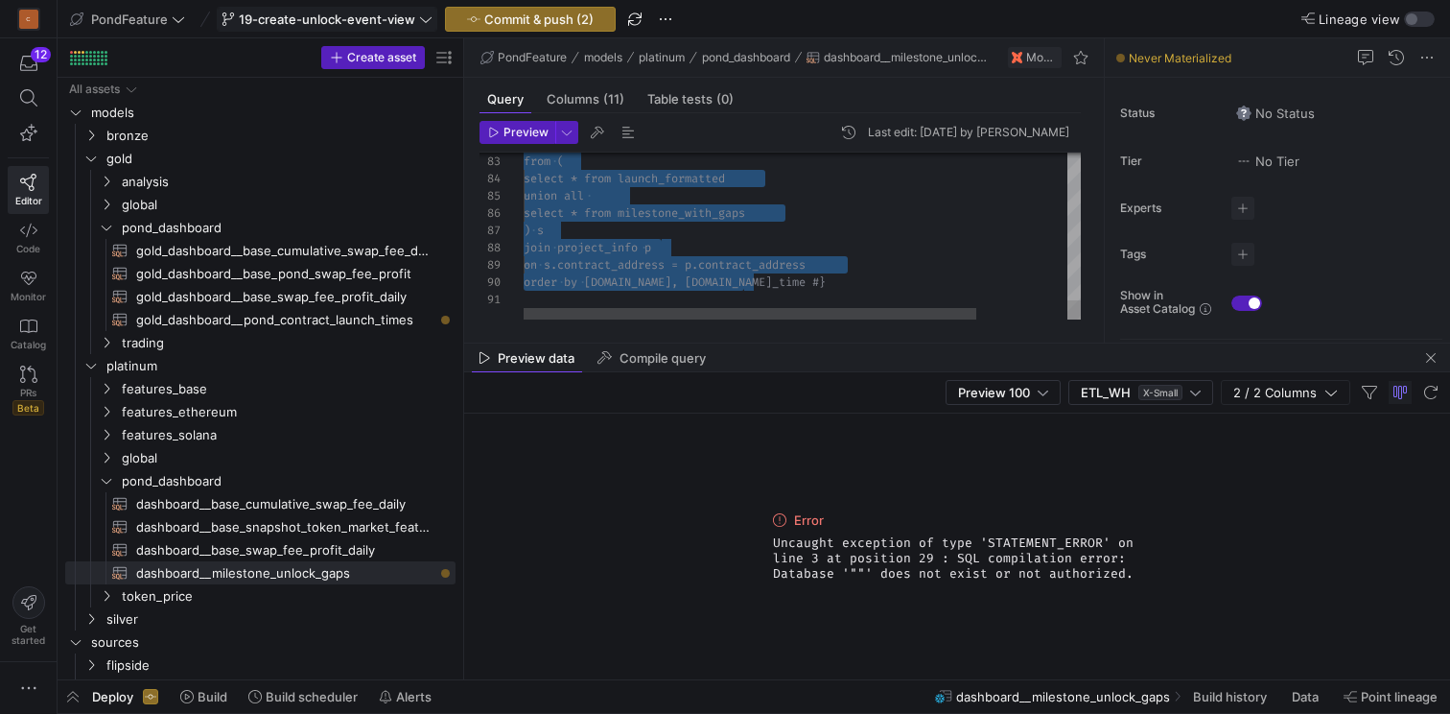
type textarea "s.log_index, [DOMAIN_NAME] from ( select * from launch_formatted union all sele…"
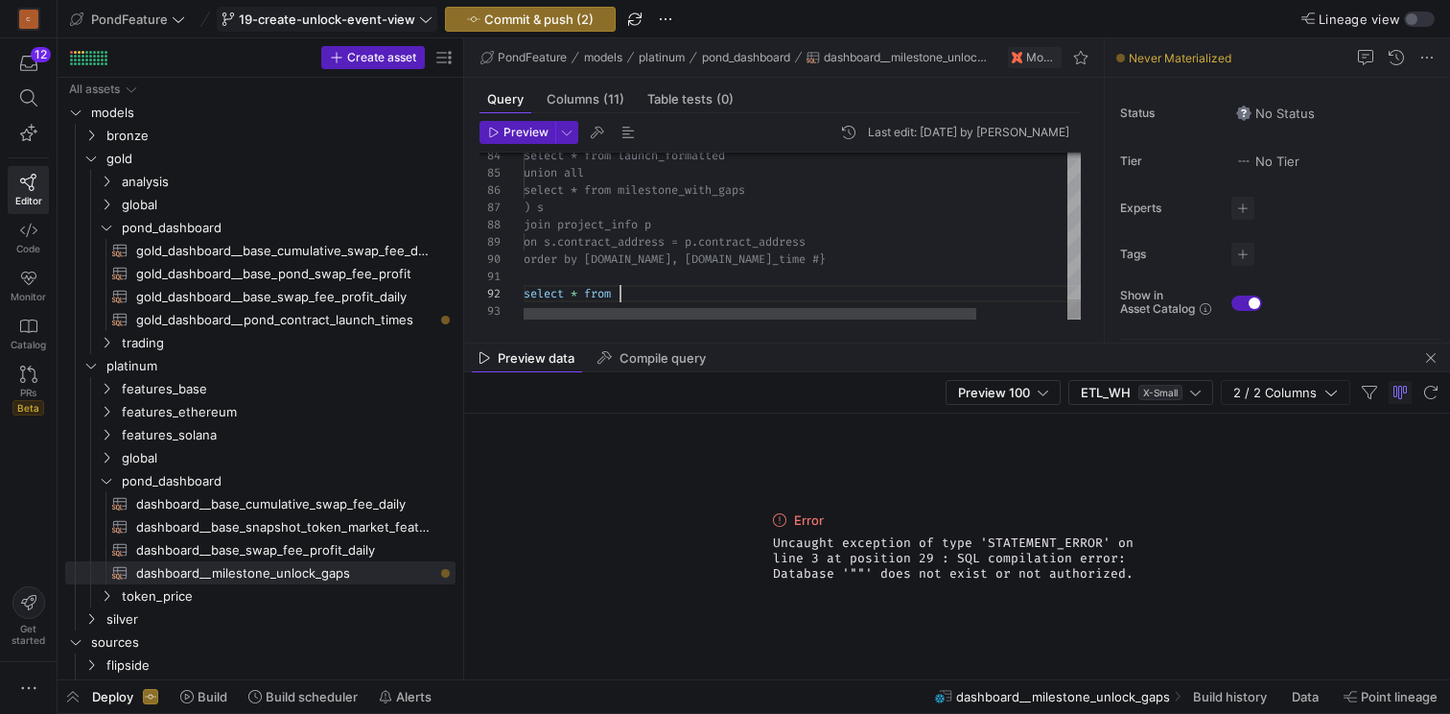
scroll to position [17, 96]
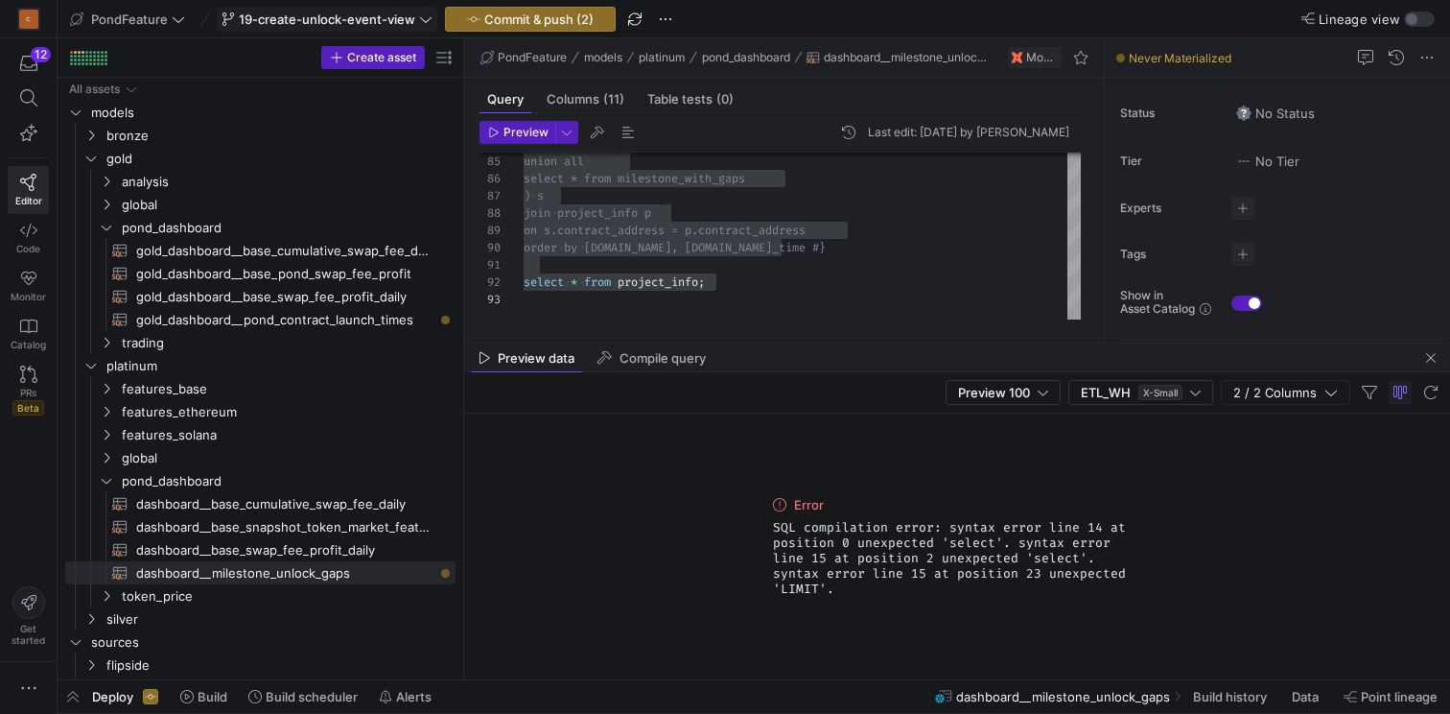
drag, startPoint x: 1149, startPoint y: 589, endPoint x: 776, endPoint y: 541, distance: 376.2
click at [776, 541] on div "Error SQL compilation error: syntax error line 14 at position 0 unexpected 'sel…" at bounding box center [957, 546] width 986 height 266
copy span "SQL compilation error: syntax error line 14 at position 0 unexpected 'select'. …"
click at [982, 526] on div "Error SQL compilation error: syntax error line 14 at position 0 unexpected 'sel…" at bounding box center [957, 546] width 384 height 266
drag, startPoint x: 1134, startPoint y: 577, endPoint x: 746, endPoint y: 529, distance: 390.6
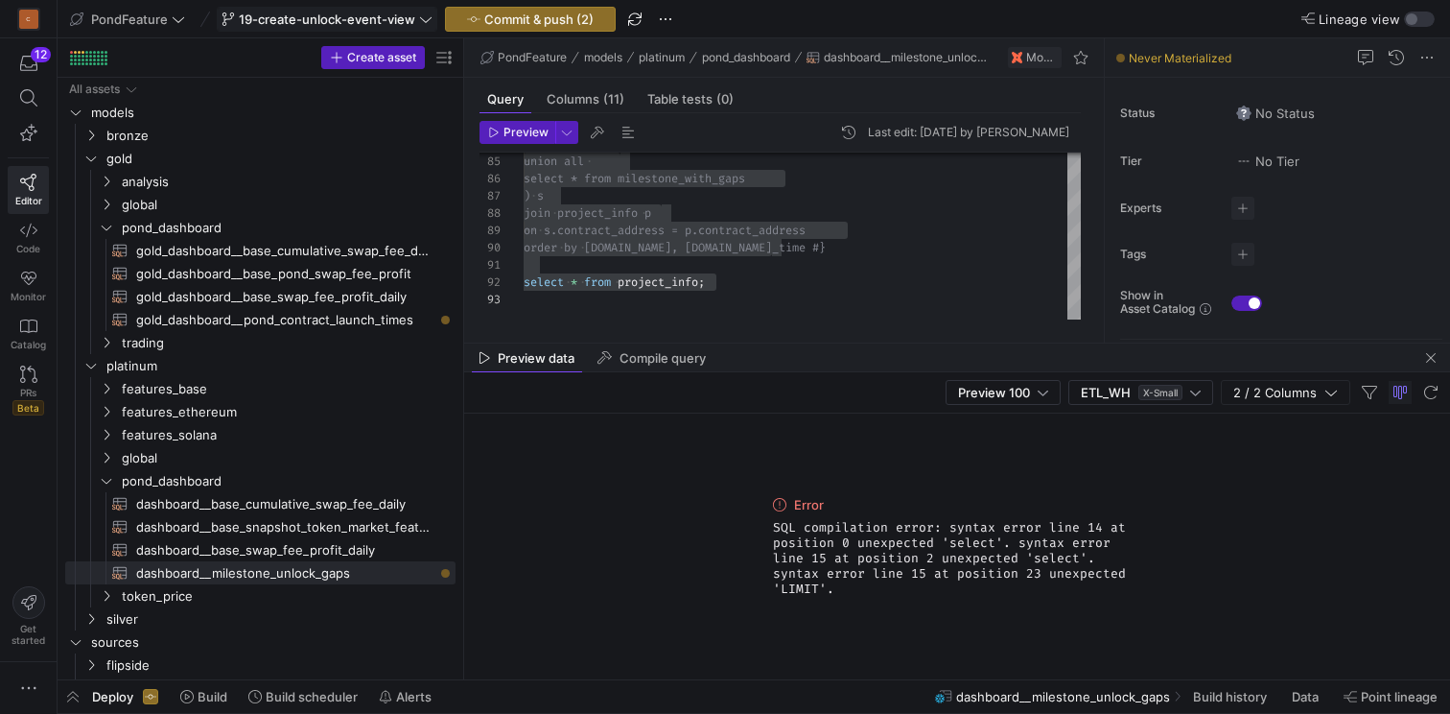
click at [746, 529] on div "Error SQL compilation error: syntax error line 14 at position 0 unexpected 'sel…" at bounding box center [957, 546] width 986 height 266
copy span "SQL compilation error: syntax error line 14 at position 0 unexpected 'select'. …"
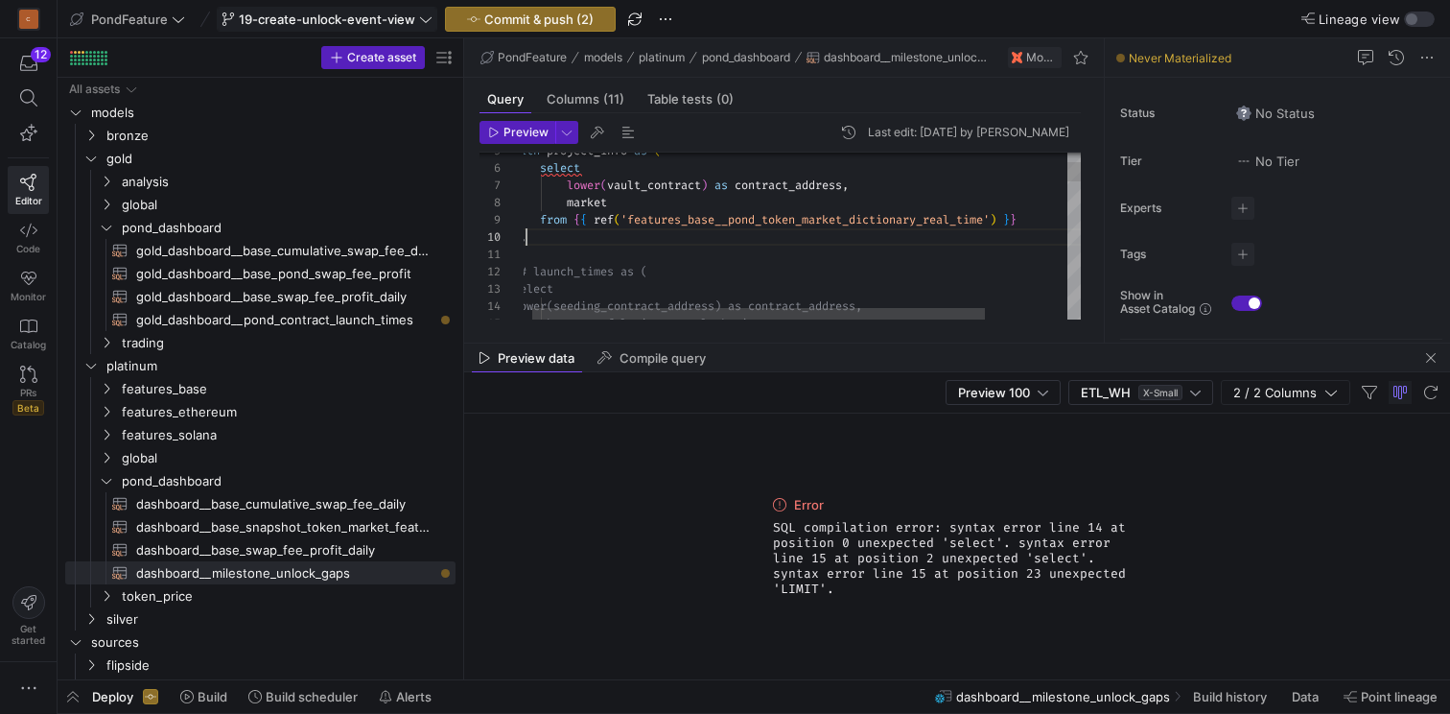
click at [518, 139] on span "button" at bounding box center [518, 132] width 74 height 21
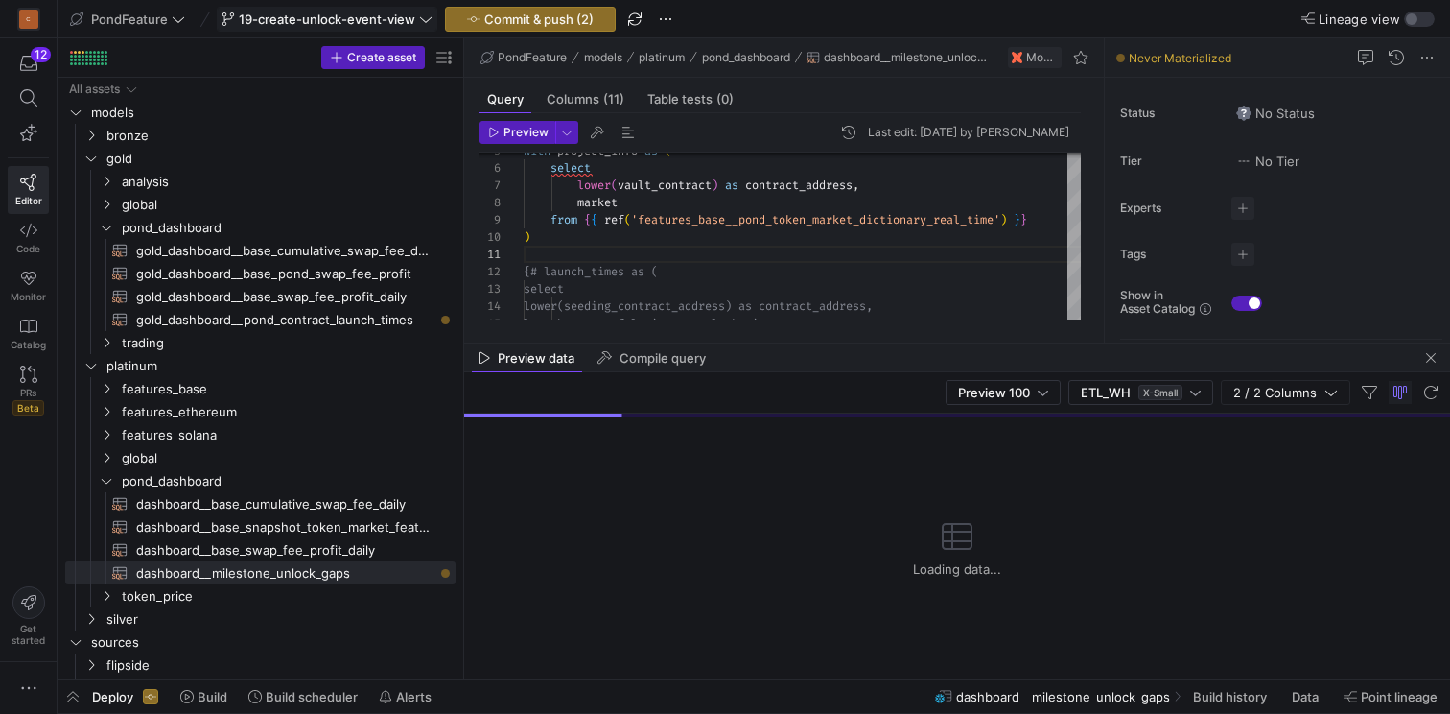
click at [762, 585] on div "Loading data..." at bounding box center [957, 548] width 986 height 262
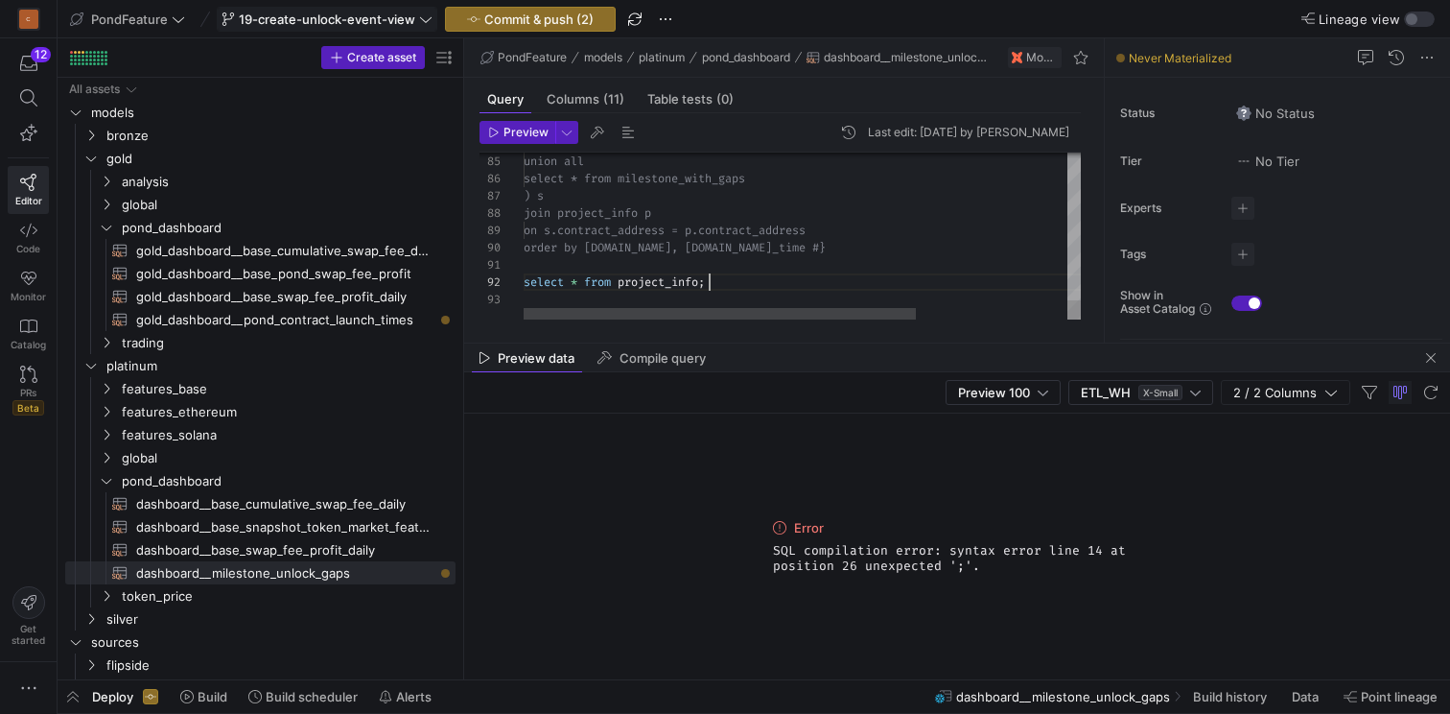
click at [514, 134] on span "Preview" at bounding box center [526, 132] width 45 height 13
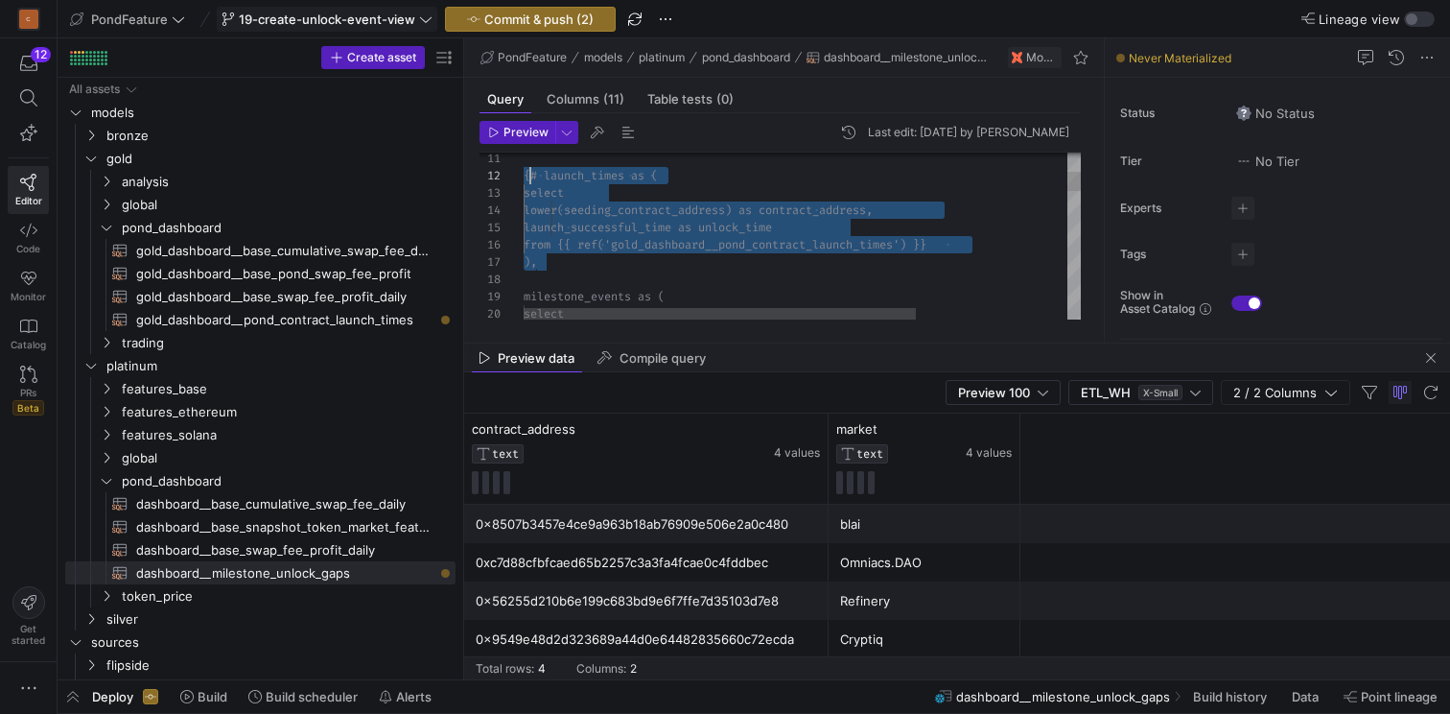
scroll to position [17, 0]
drag, startPoint x: 572, startPoint y: 256, endPoint x: 524, endPoint y: 182, distance: 88.1
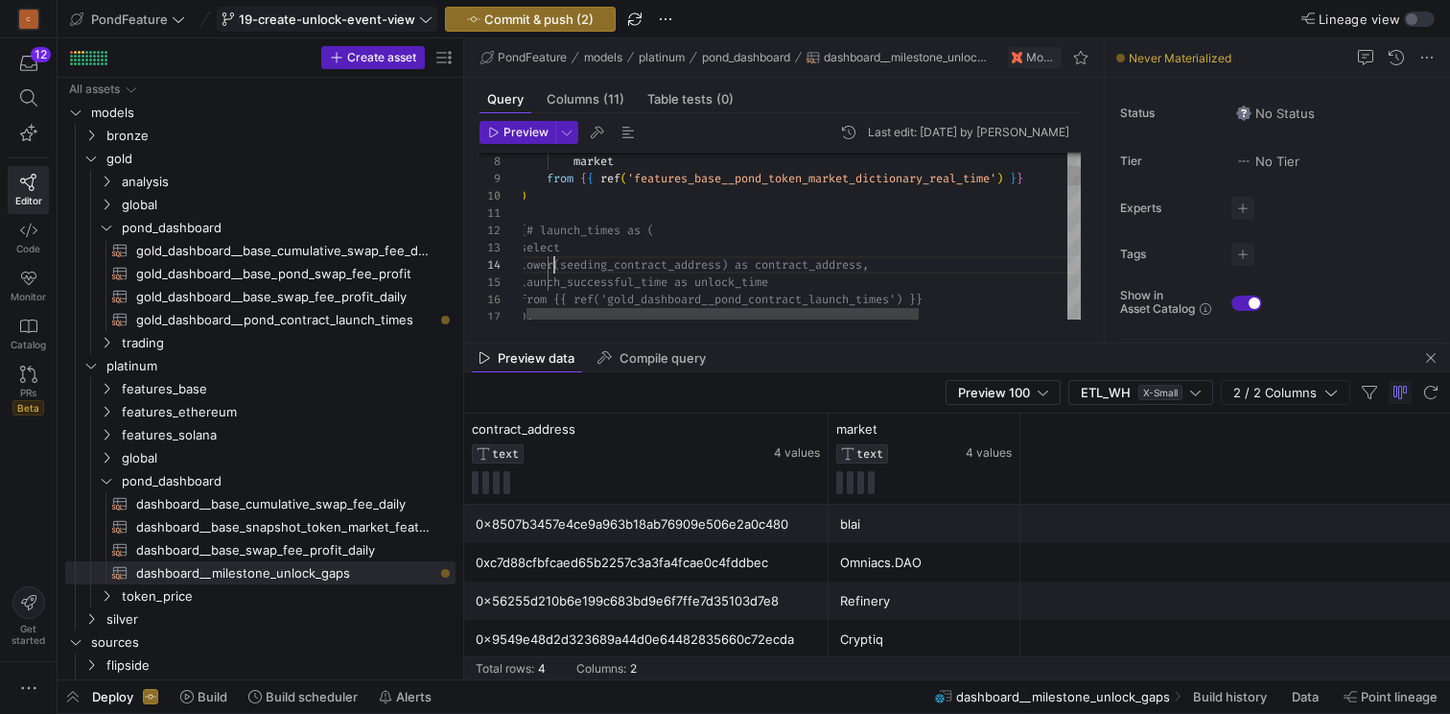
scroll to position [17, 21]
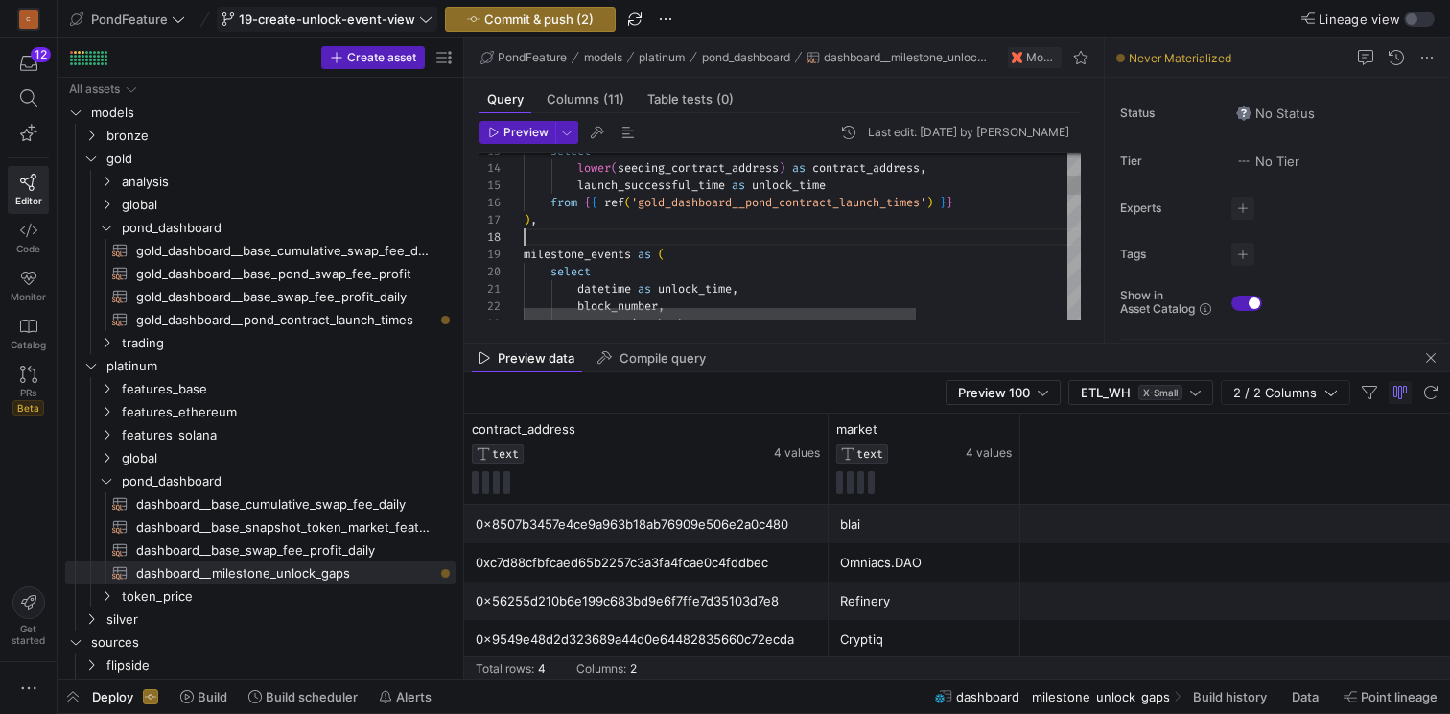
scroll to position [121, 0]
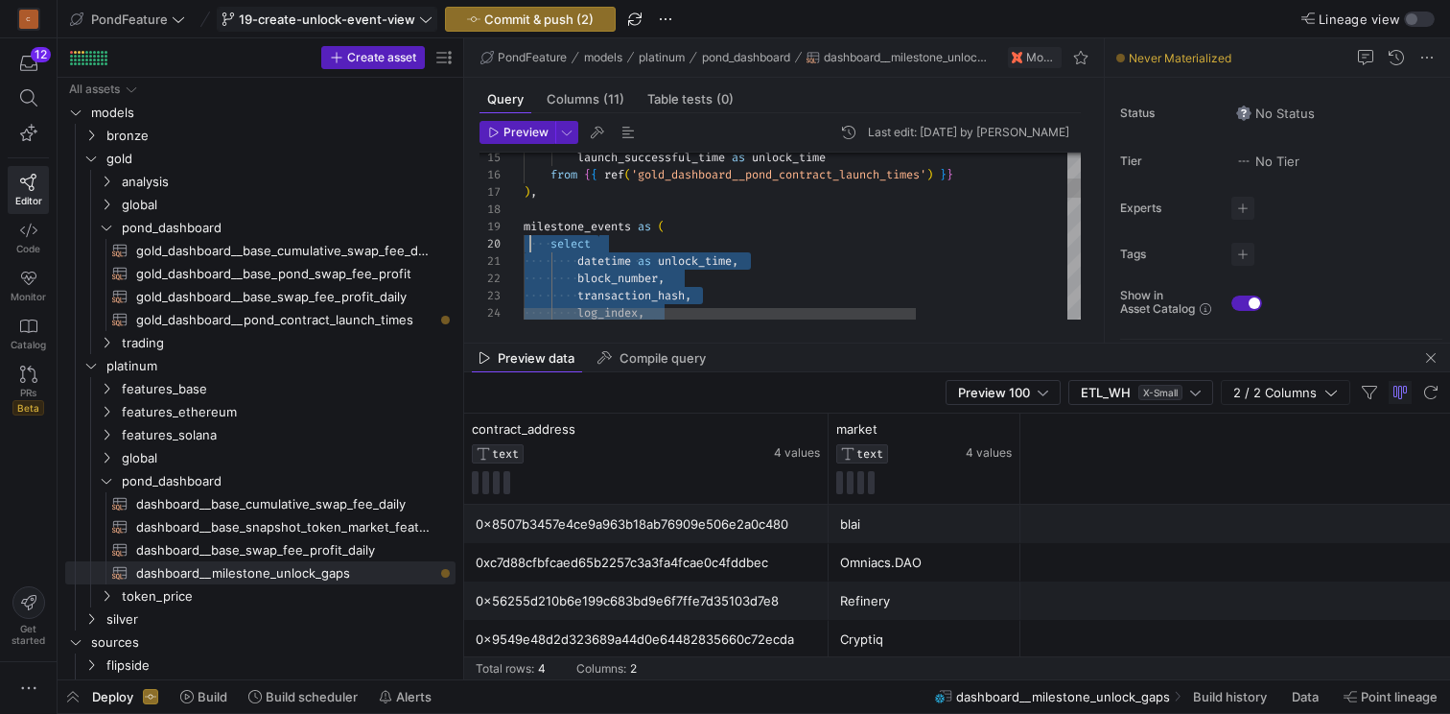
scroll to position [138, 0]
drag, startPoint x: 777, startPoint y: 249, endPoint x: 509, endPoint y: 224, distance: 268.8
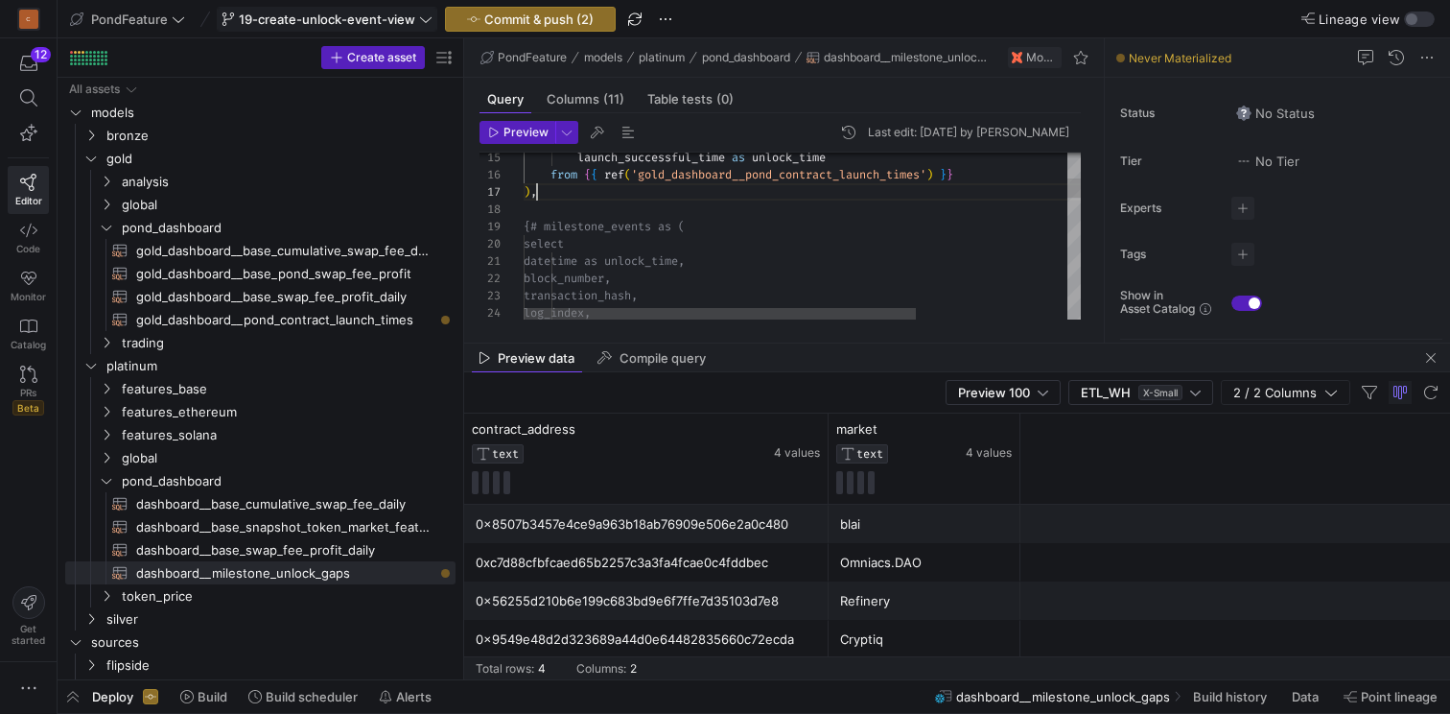
click at [574, 186] on div "launch_successful_time as unlock_time from { { ref ( 'gold_dashboard__pond_cont…" at bounding box center [910, 708] width 772 height 1633
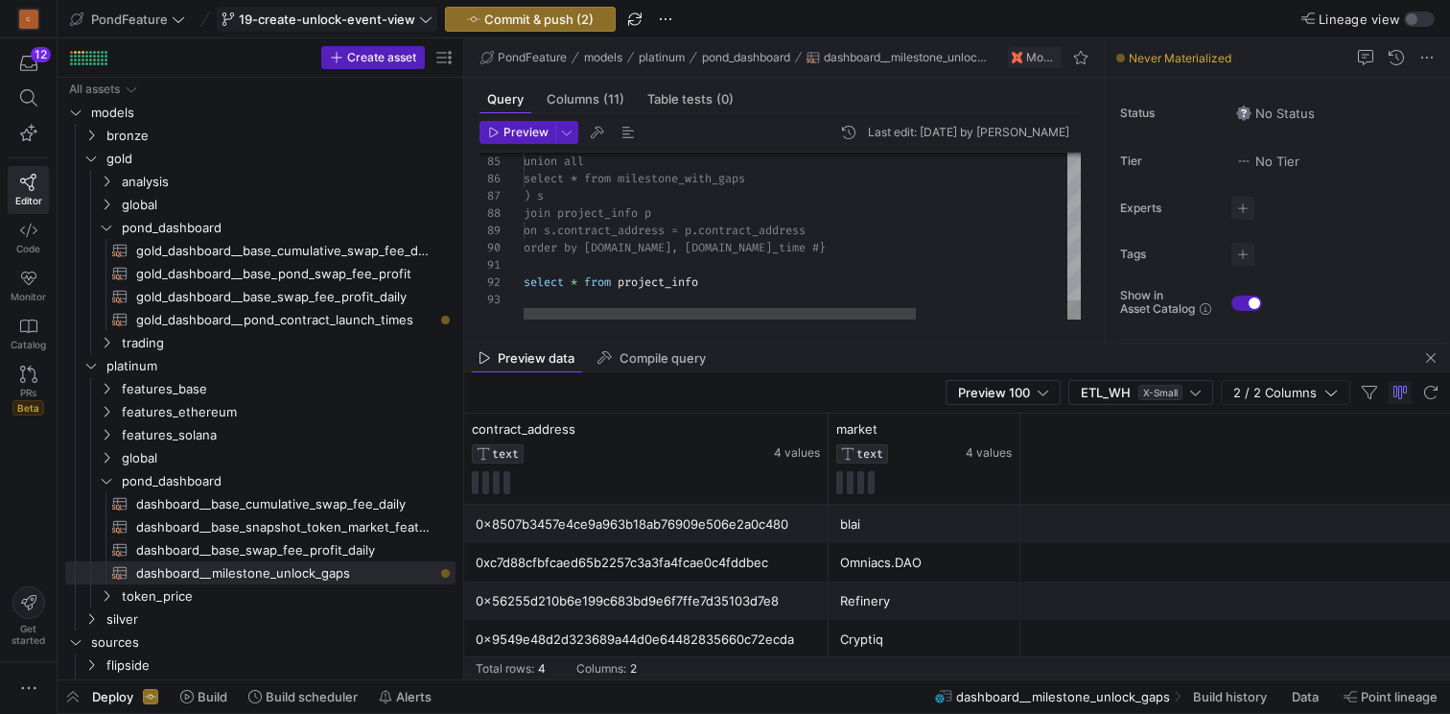
click at [507, 141] on span "button" at bounding box center [518, 132] width 74 height 21
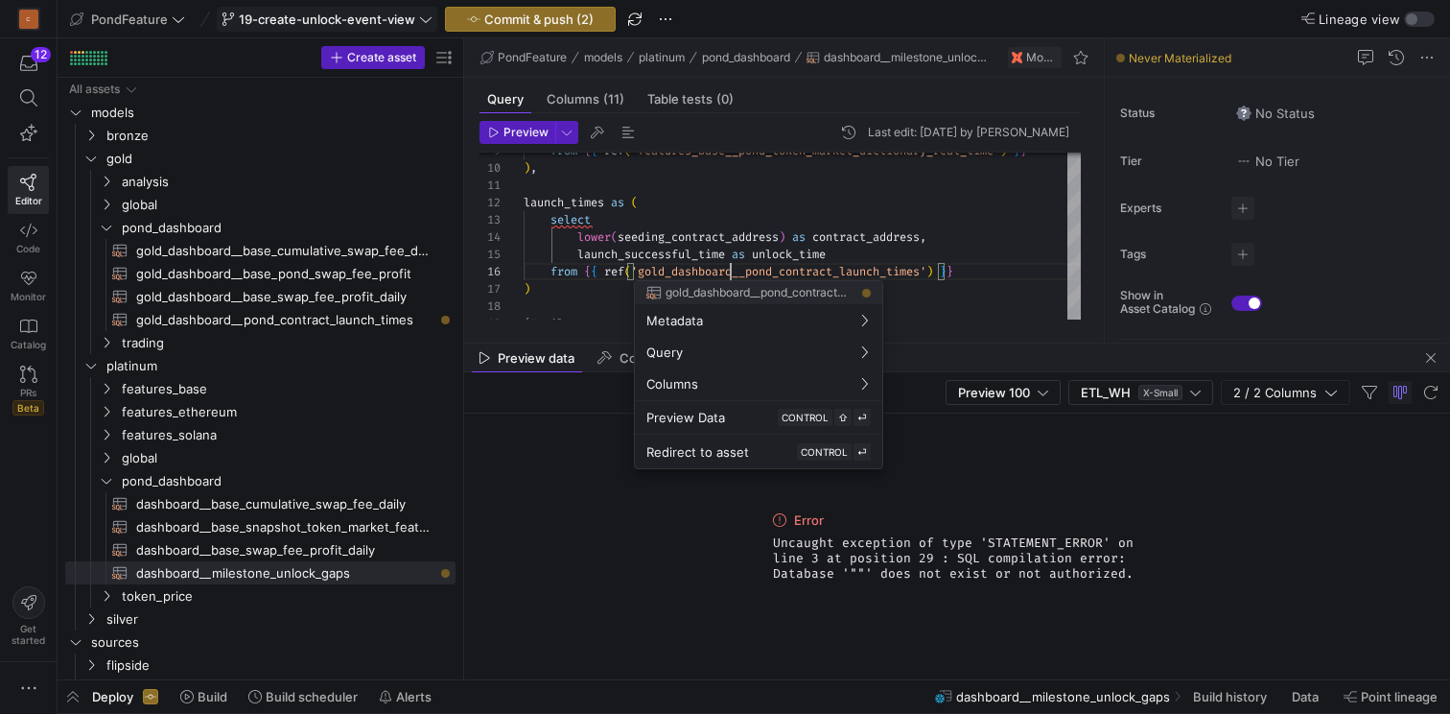
click at [733, 272] on div at bounding box center [725, 357] width 1450 height 714
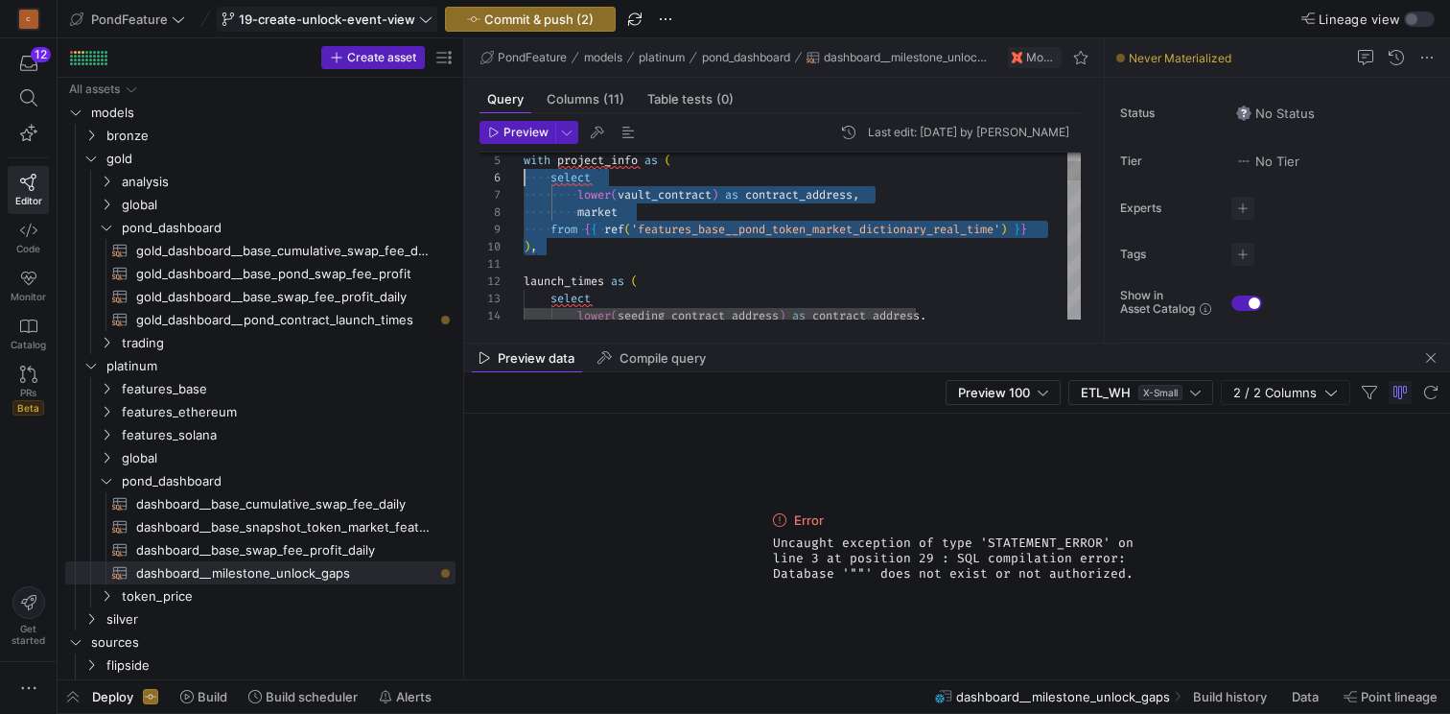
scroll to position [69, 0]
drag, startPoint x: 555, startPoint y: 242, endPoint x: 518, endPoint y: 163, distance: 87.1
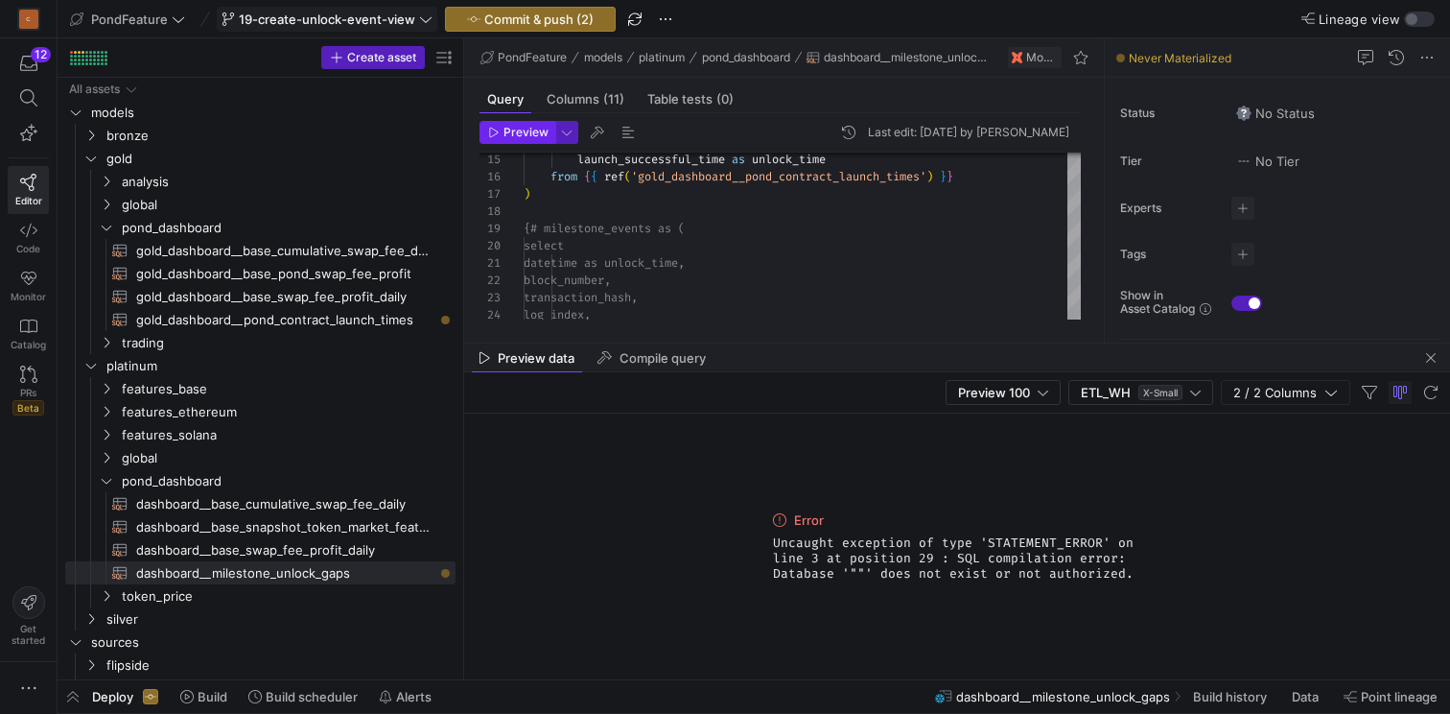
click at [517, 129] on span "Preview" at bounding box center [526, 132] width 45 height 13
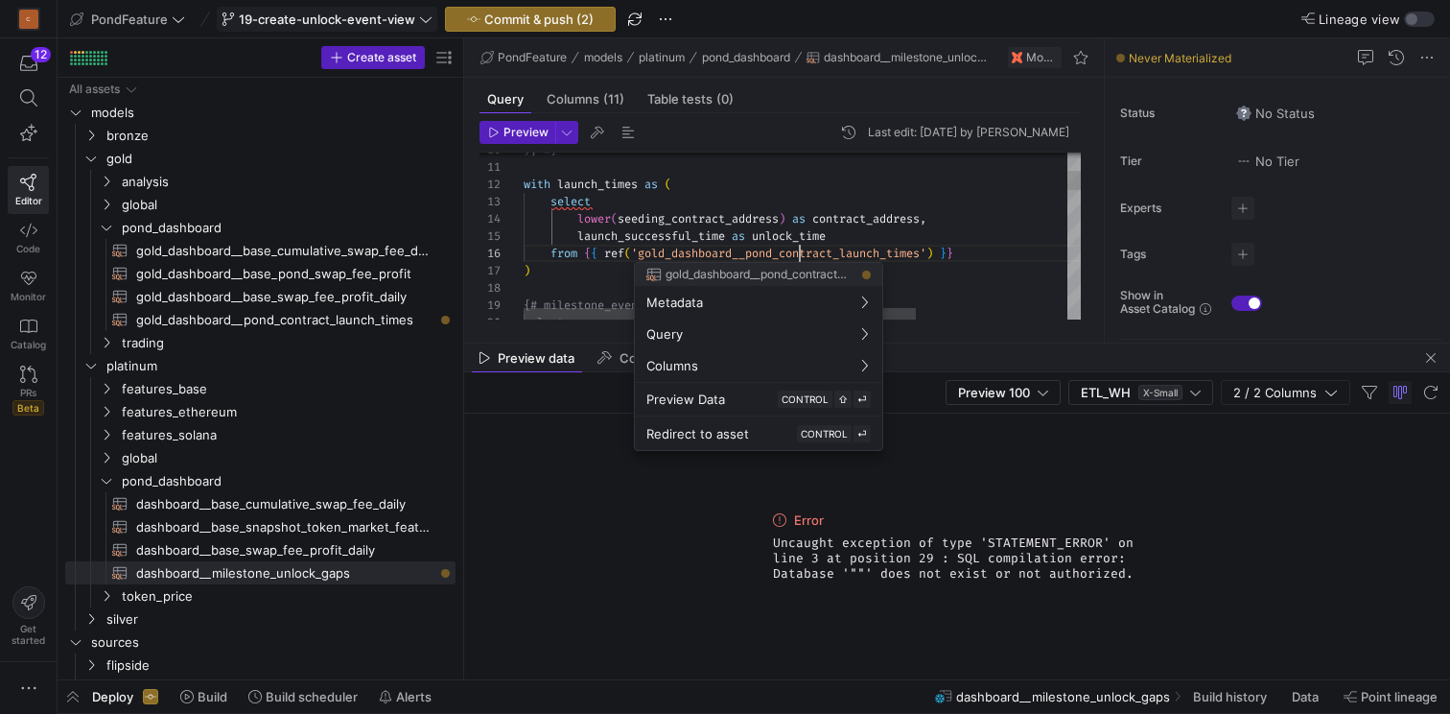
click at [797, 253] on div at bounding box center [725, 357] width 1450 height 714
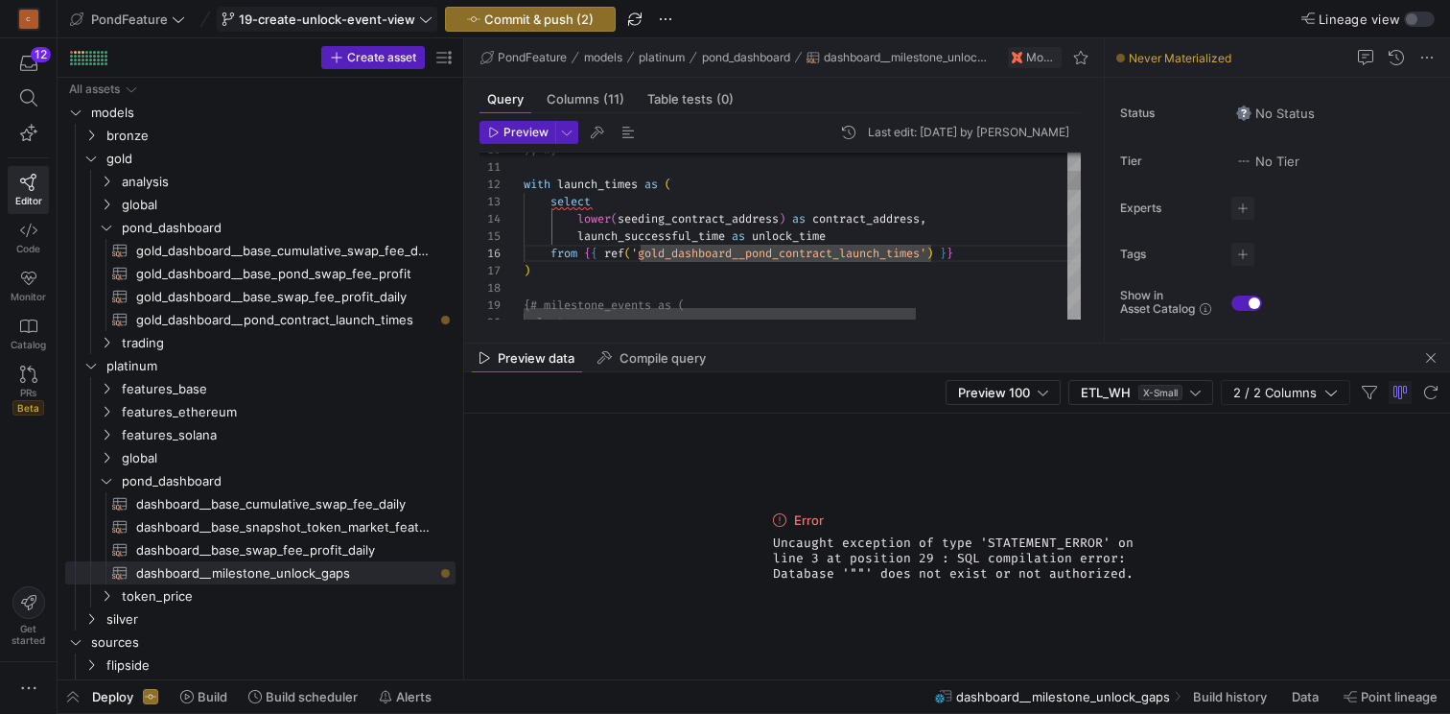
click at [317, 323] on span "gold_dashboard__pond_contract_launch_times​​​​​​​​​​" at bounding box center [284, 320] width 297 height 22
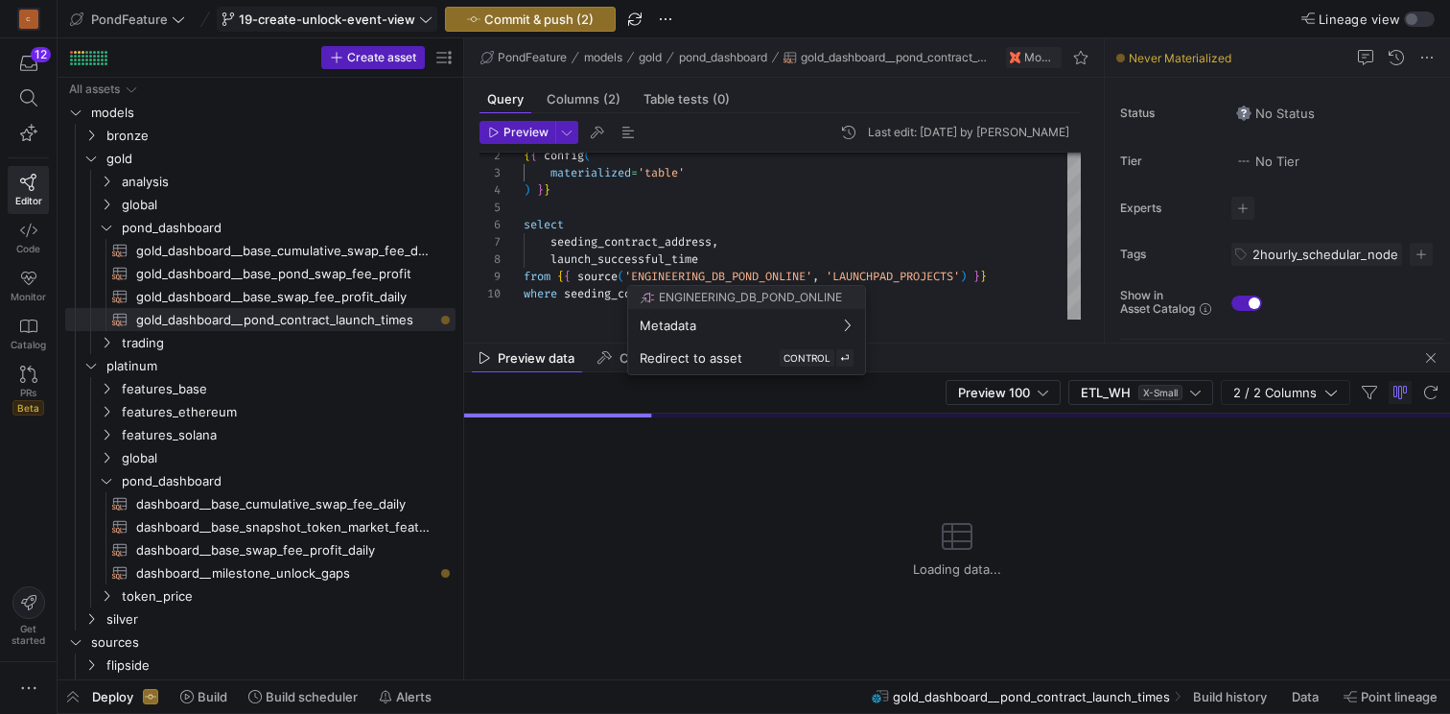
click at [703, 225] on div at bounding box center [725, 357] width 1450 height 714
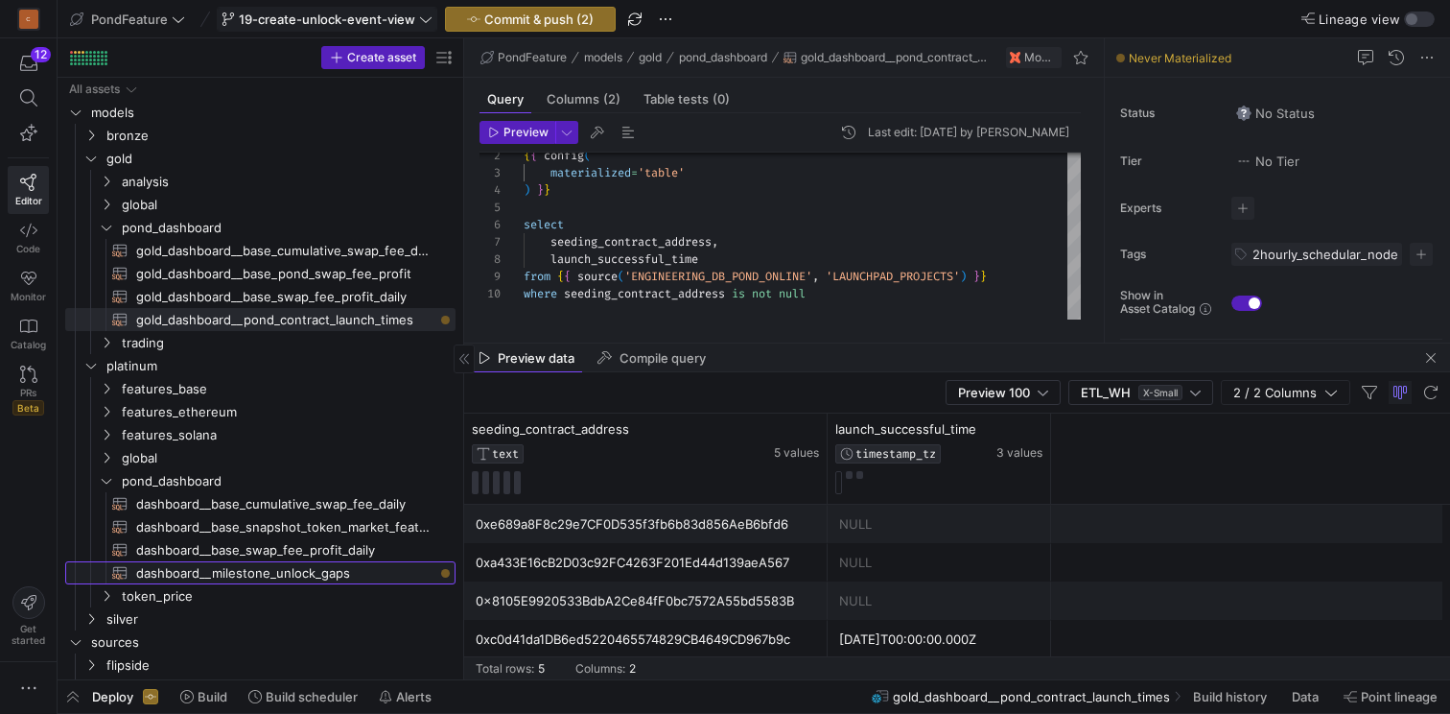
click at [229, 573] on span "dashboard__milestone_unlock_gaps​​​​​​​​​​" at bounding box center [284, 573] width 297 height 22
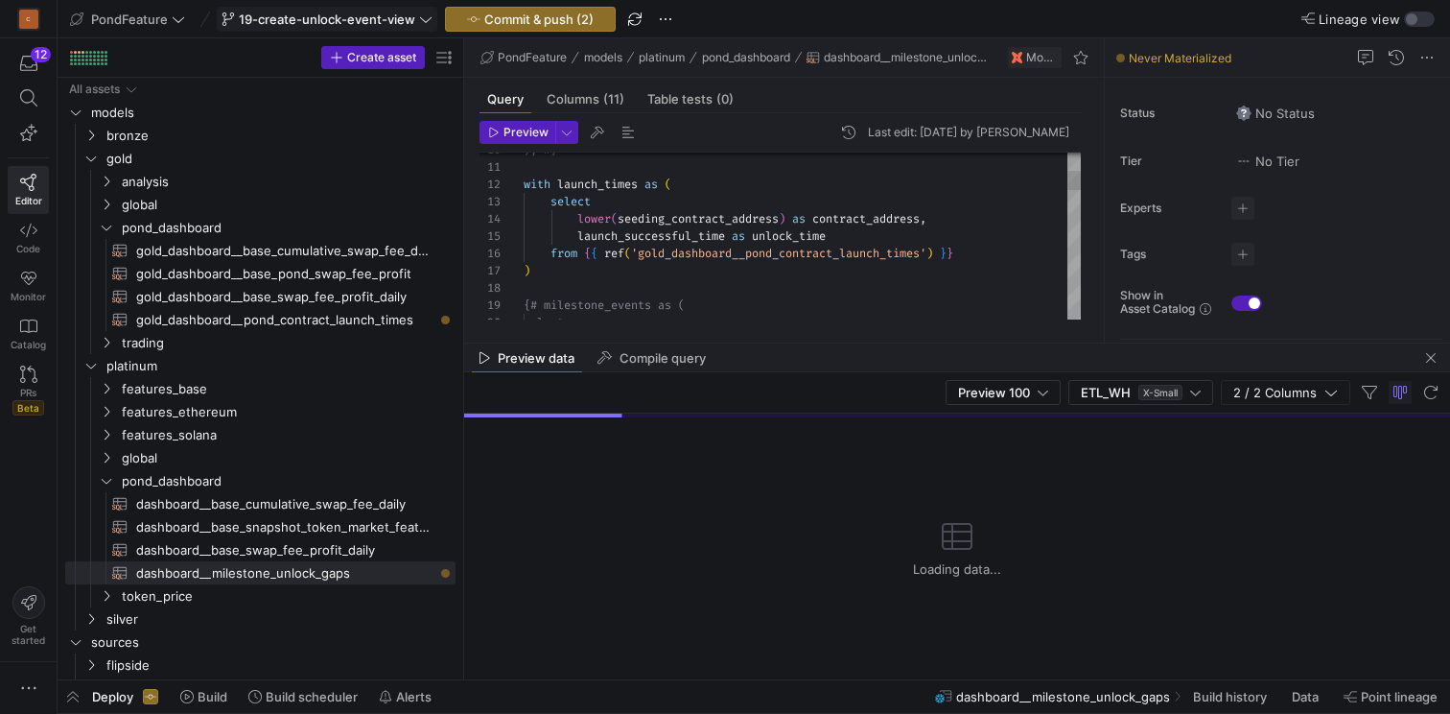
scroll to position [104, 7]
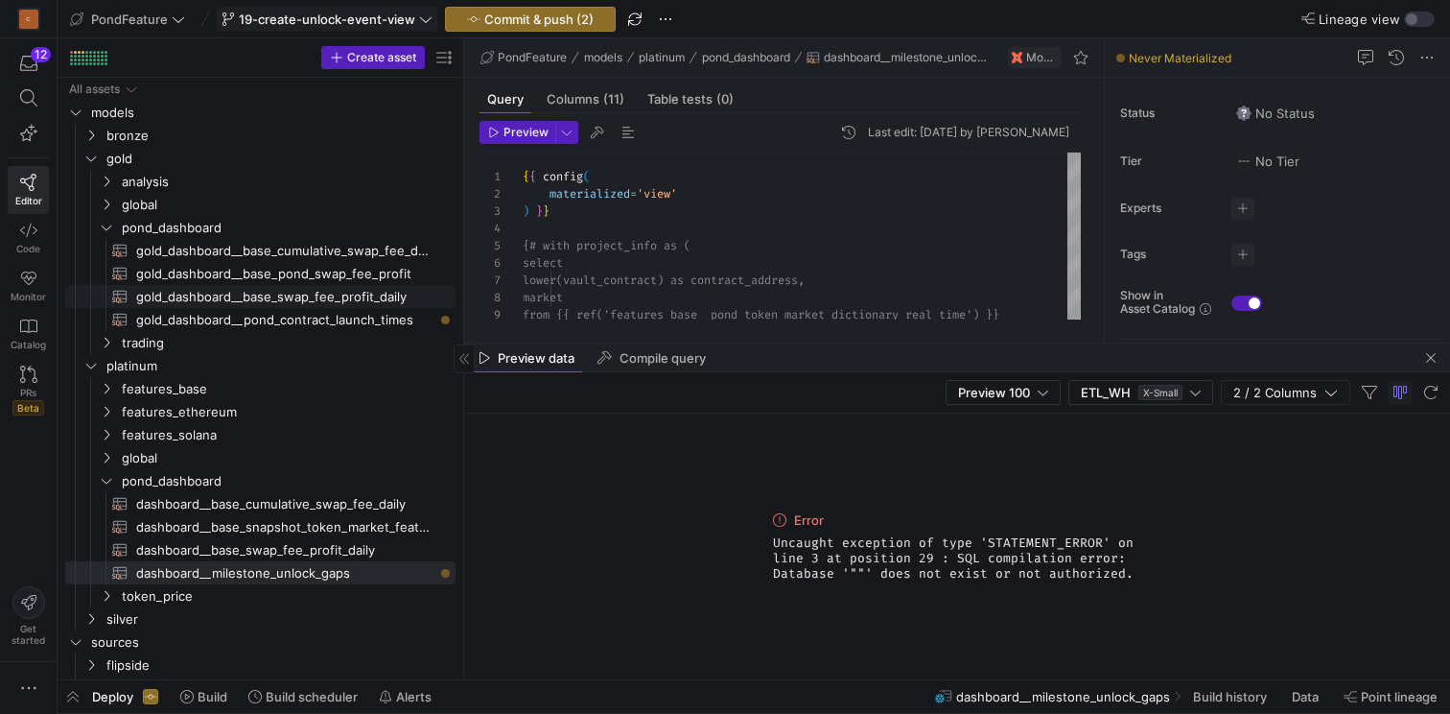
click at [262, 297] on span "gold_dashboard__base_swap_fee_profit_daily​​​​​​​​​​" at bounding box center [284, 297] width 297 height 22
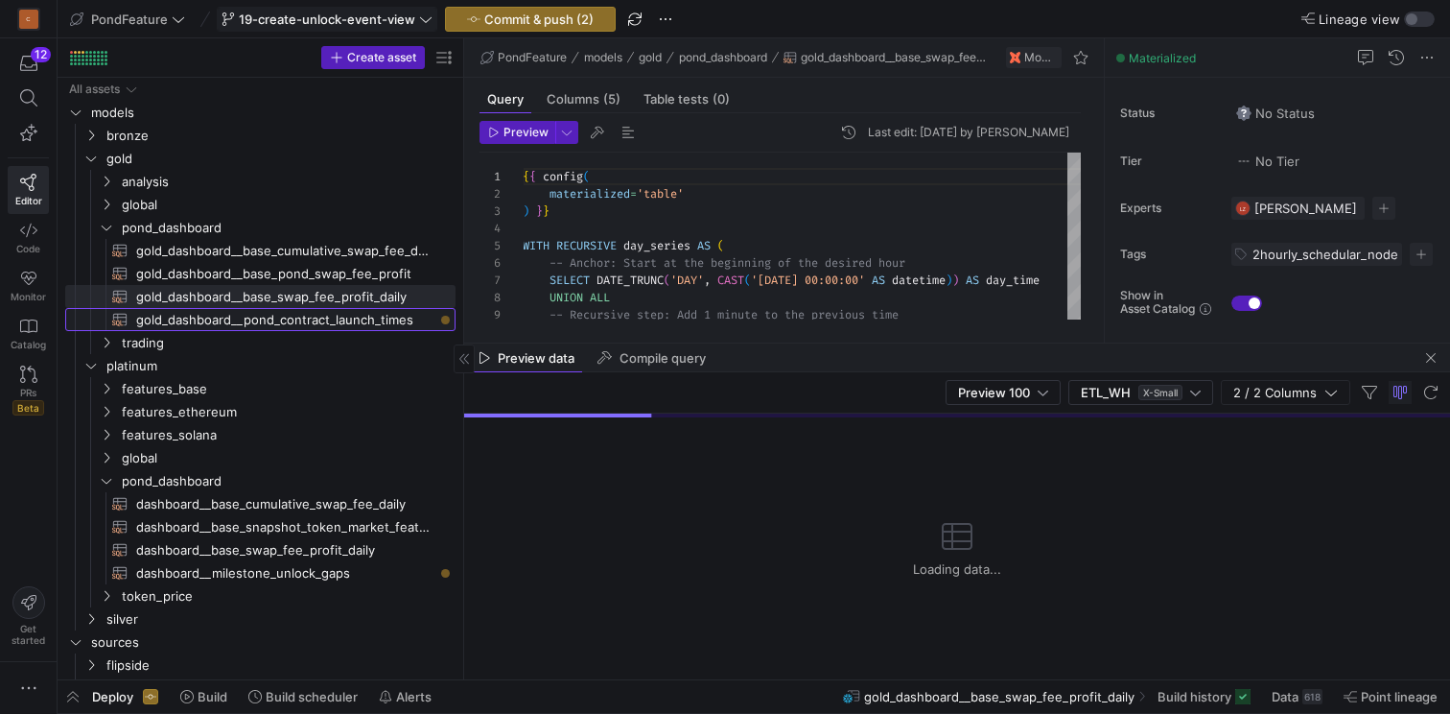
click at [291, 325] on span "gold_dashboard__pond_contract_launch_times​​​​​​​​​​" at bounding box center [284, 320] width 297 height 22
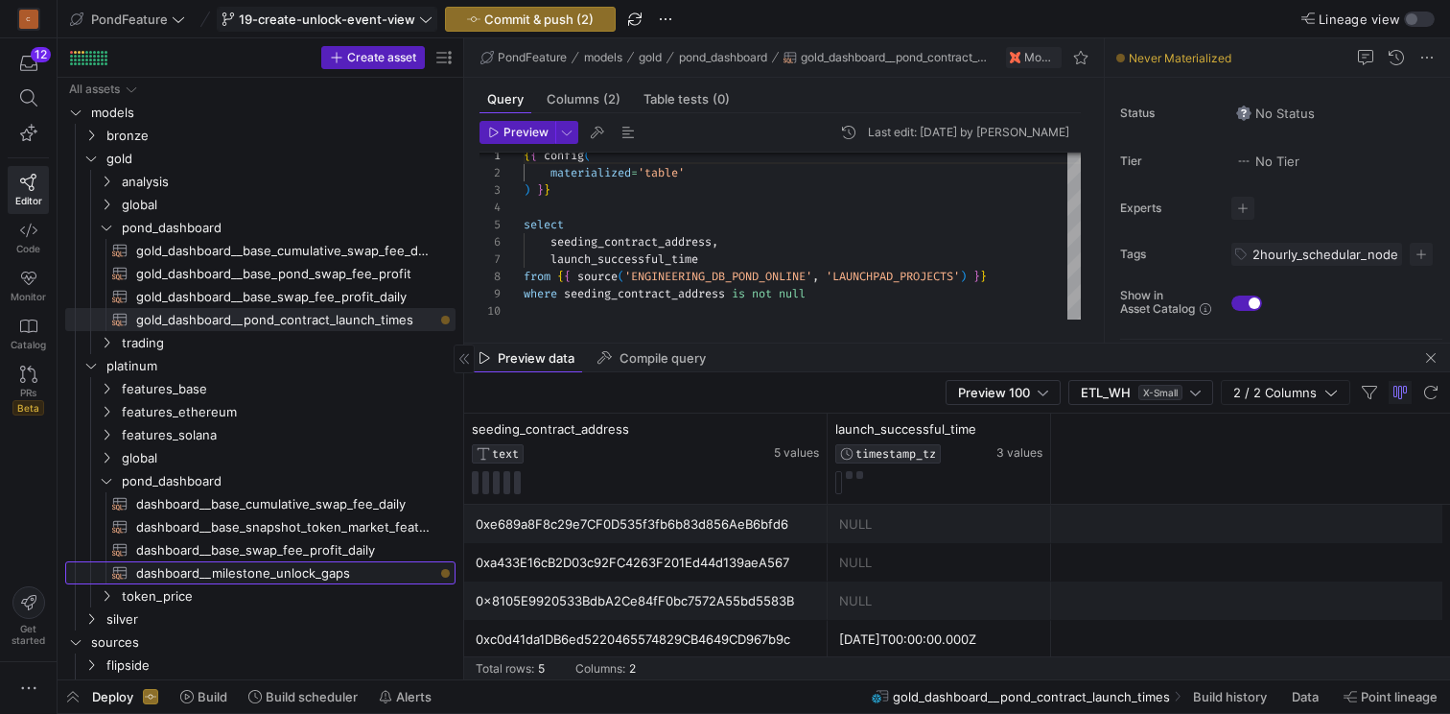
click at [270, 575] on span "dashboard__milestone_unlock_gaps​​​​​​​​​​" at bounding box center [284, 573] width 297 height 22
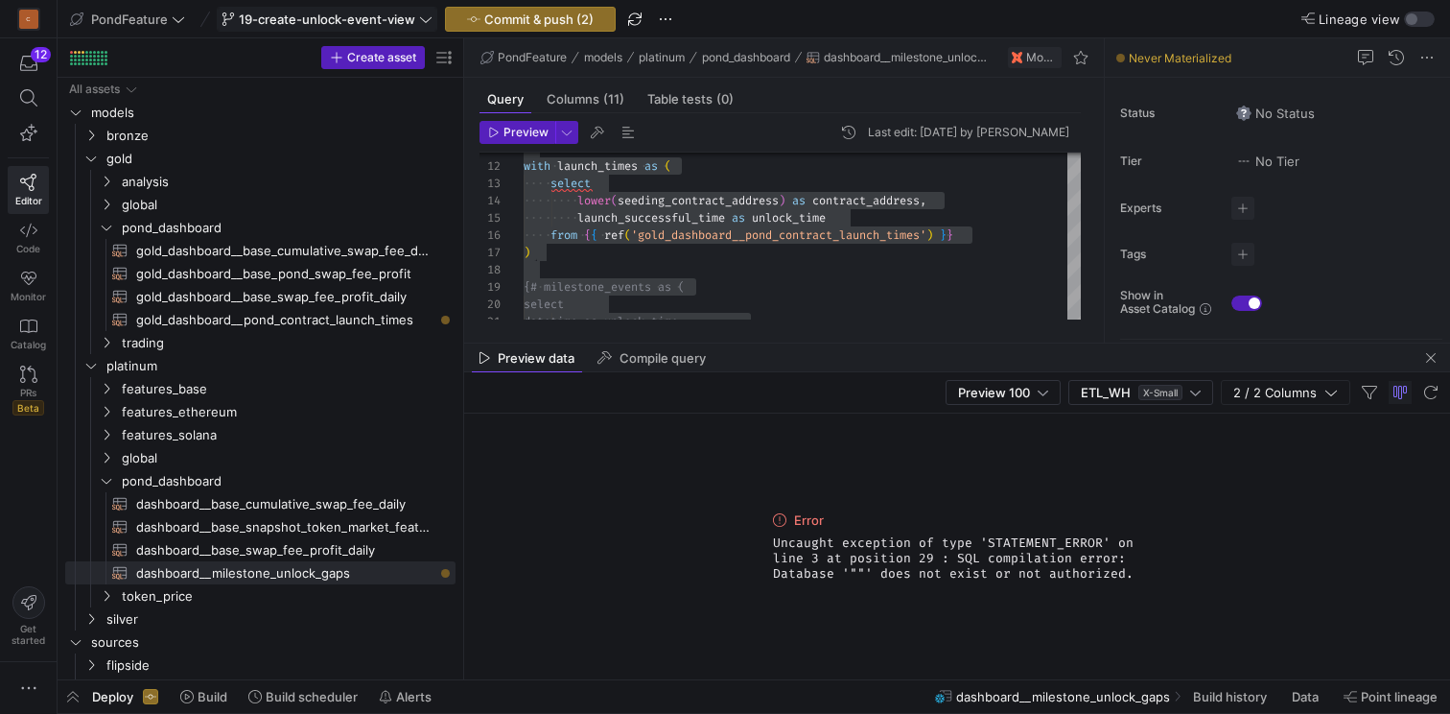
drag, startPoint x: 1143, startPoint y: 577, endPoint x: 767, endPoint y: 543, distance: 377.6
click at [767, 543] on div "Error Uncaught exception of type 'STATEMENT_ERROR' on line 3 at position 29 : S…" at bounding box center [957, 546] width 384 height 266
copy span "Uncaught exception of type 'STATEMENT_ERROR' on line 3 at position 29 : SQL com…"
type textarea "with launch_times as ( select lower(seeding_contract_address) as contract_addre…"
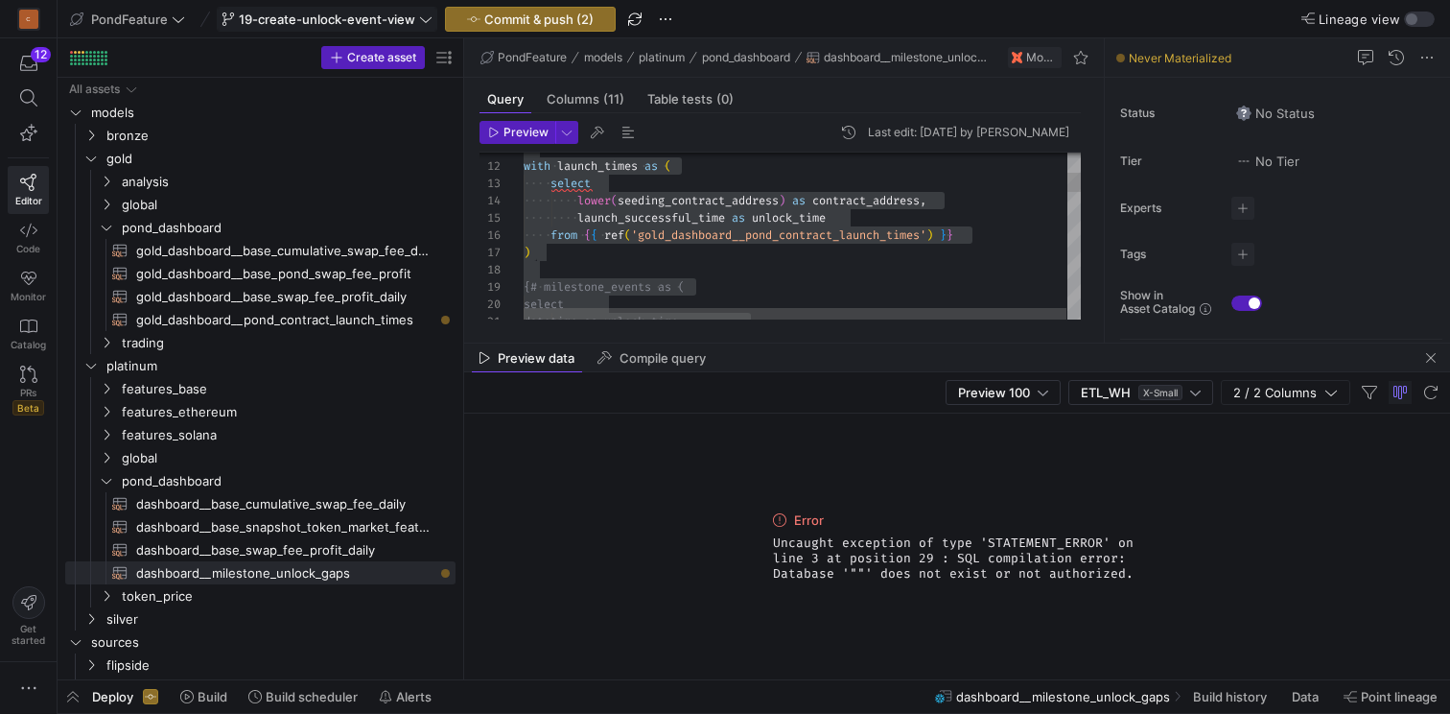
scroll to position [121, 0]
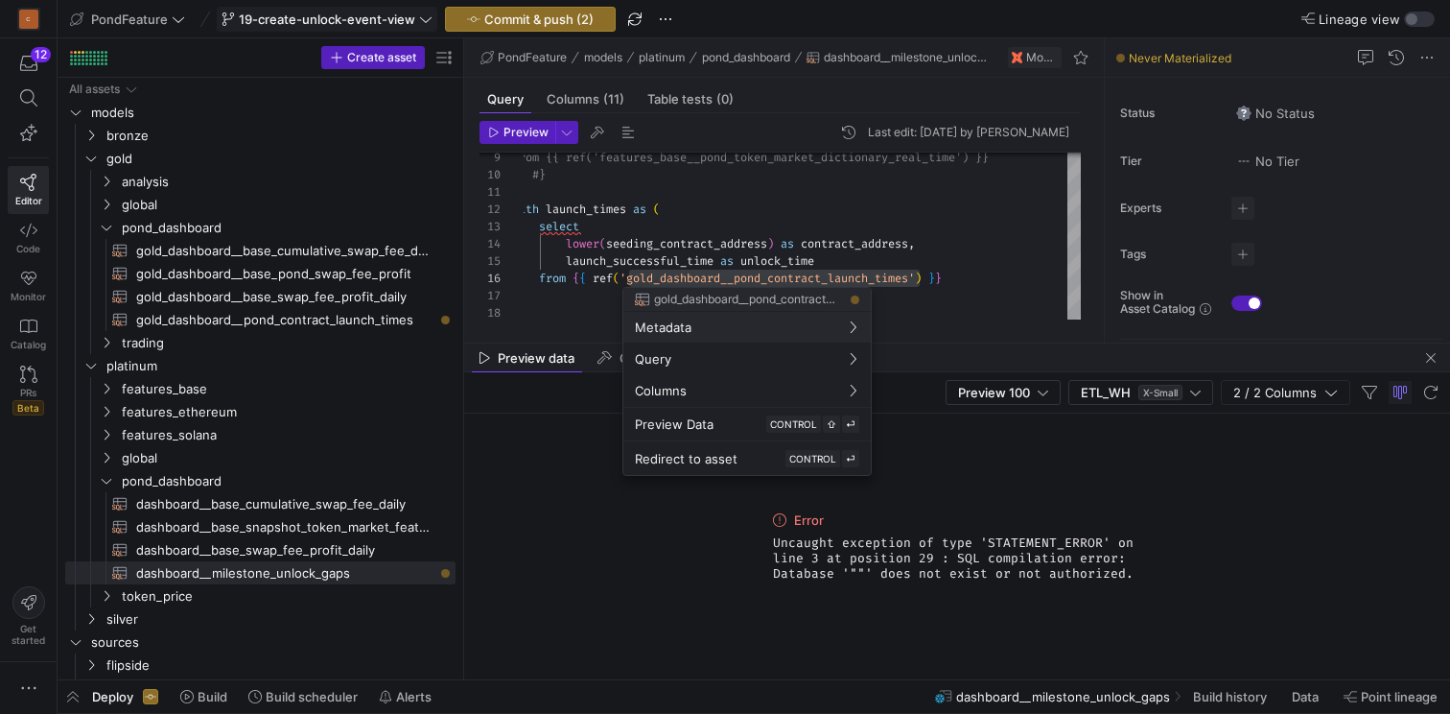
click at [548, 263] on div at bounding box center [725, 357] width 1450 height 714
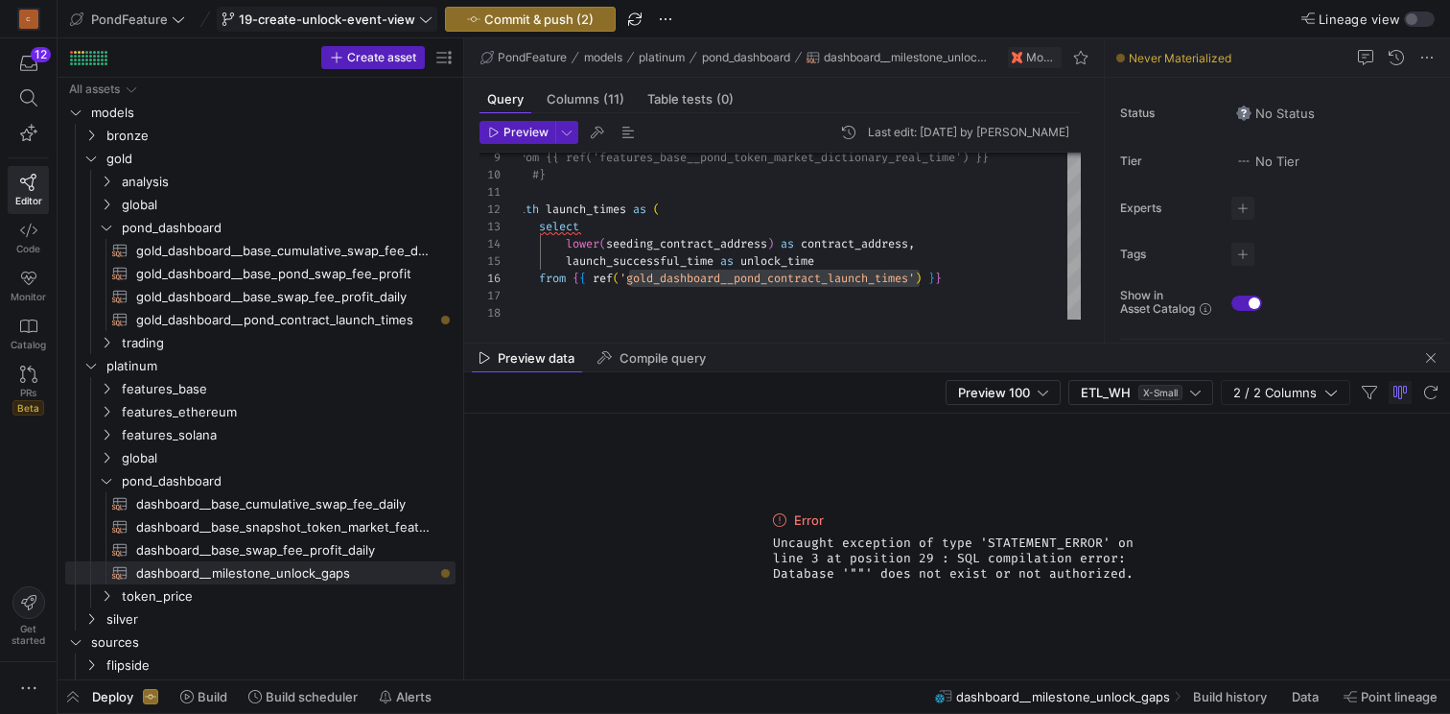
click at [964, 550] on span "Uncaught exception of type 'STATEMENT_ERROR' on line 3 at position 29 : SQL com…" at bounding box center [957, 558] width 368 height 46
click at [247, 575] on span "dashboard__milestone_unlock_gaps​​​​​​​​​​" at bounding box center [284, 573] width 297 height 22
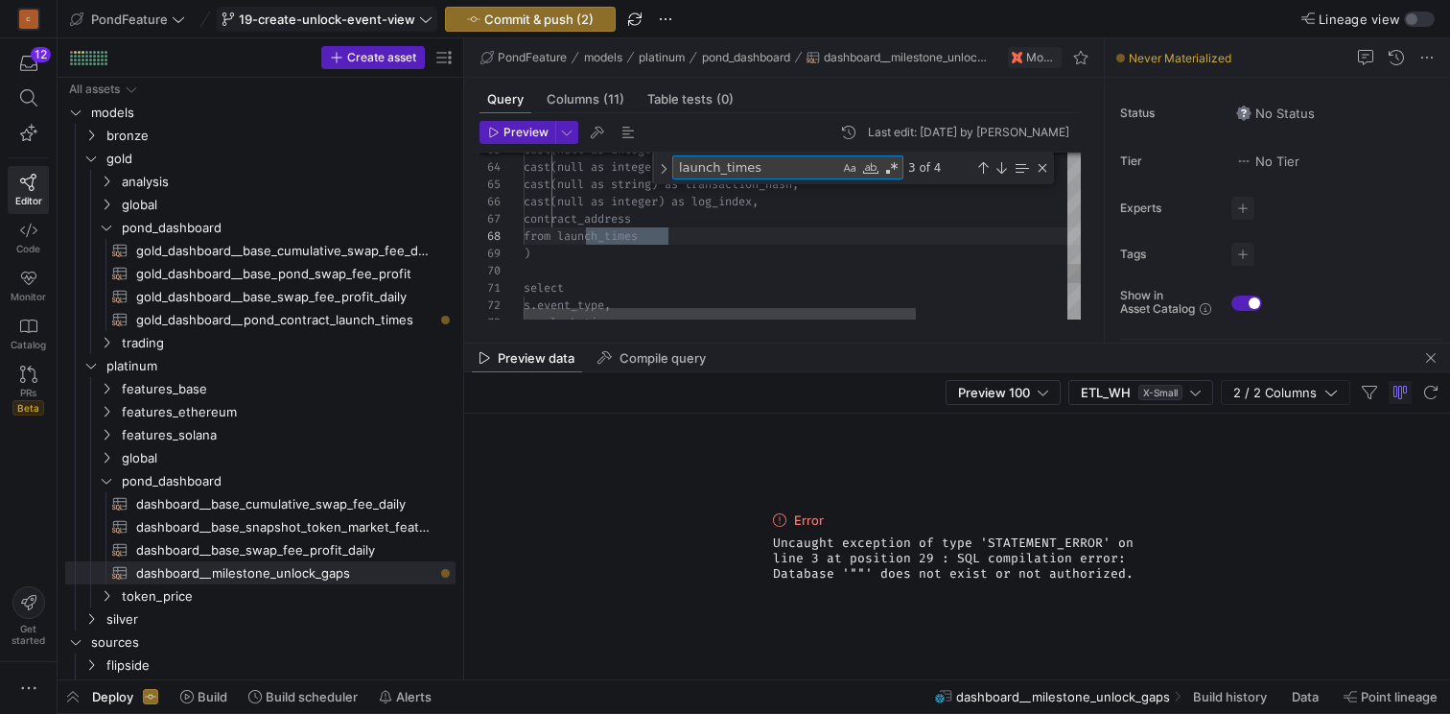
scroll to position [173, 145]
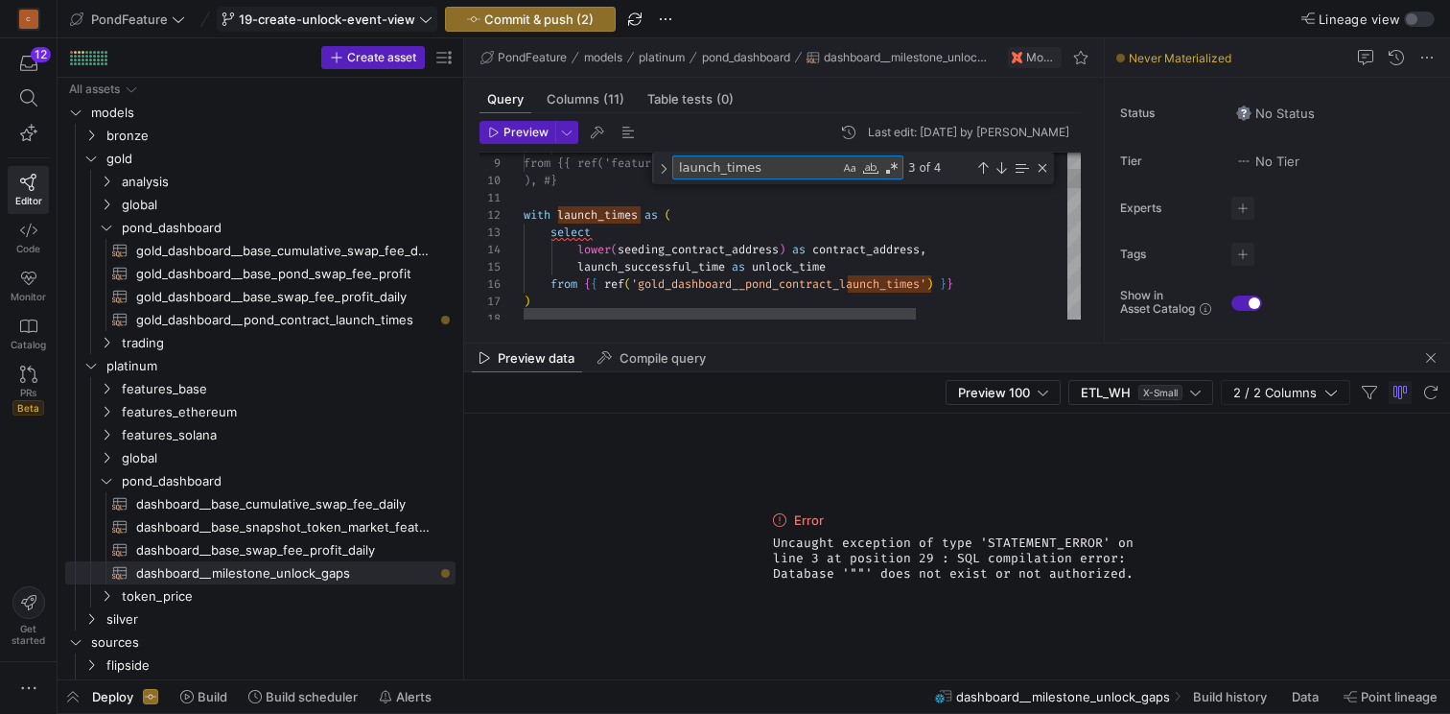
click at [1044, 172] on div "Close (Escape)" at bounding box center [1042, 167] width 15 height 15
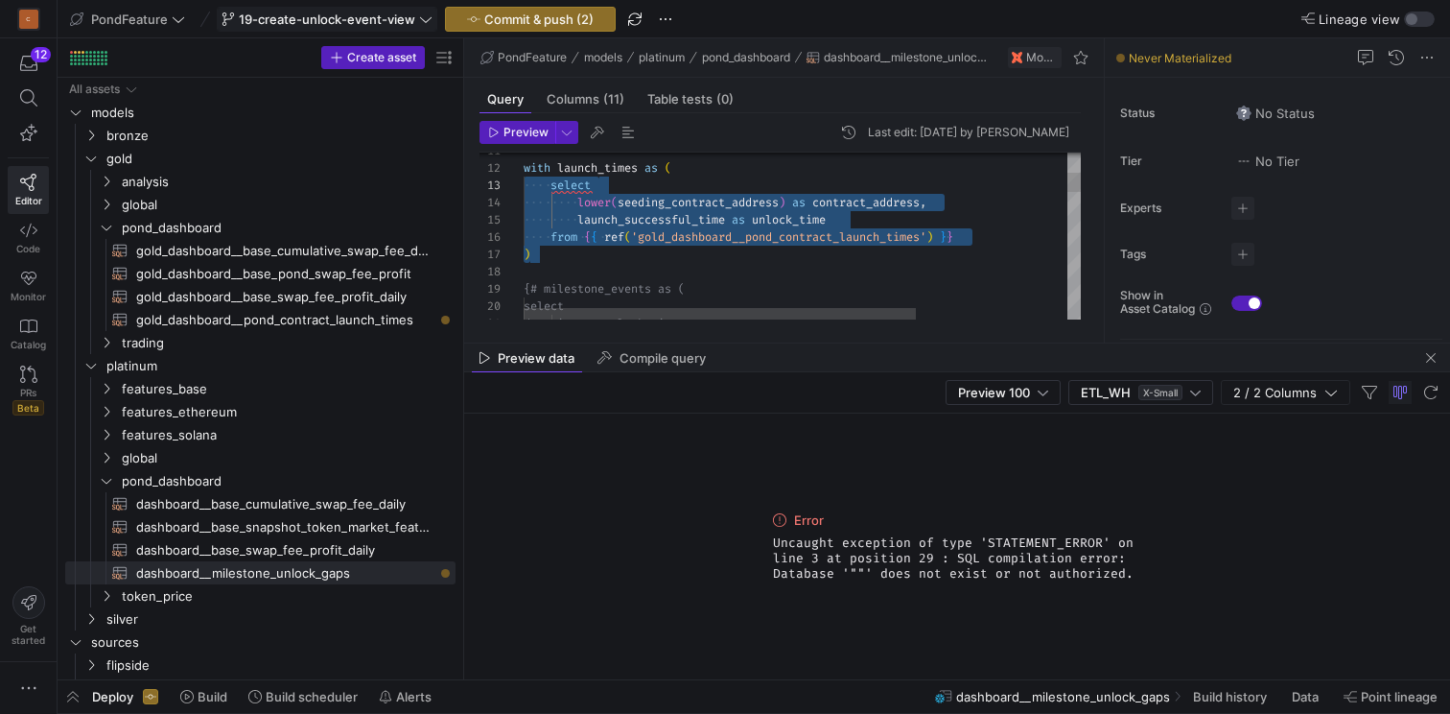
scroll to position [17, 0]
drag, startPoint x: 546, startPoint y: 251, endPoint x: 510, endPoint y: 172, distance: 87.2
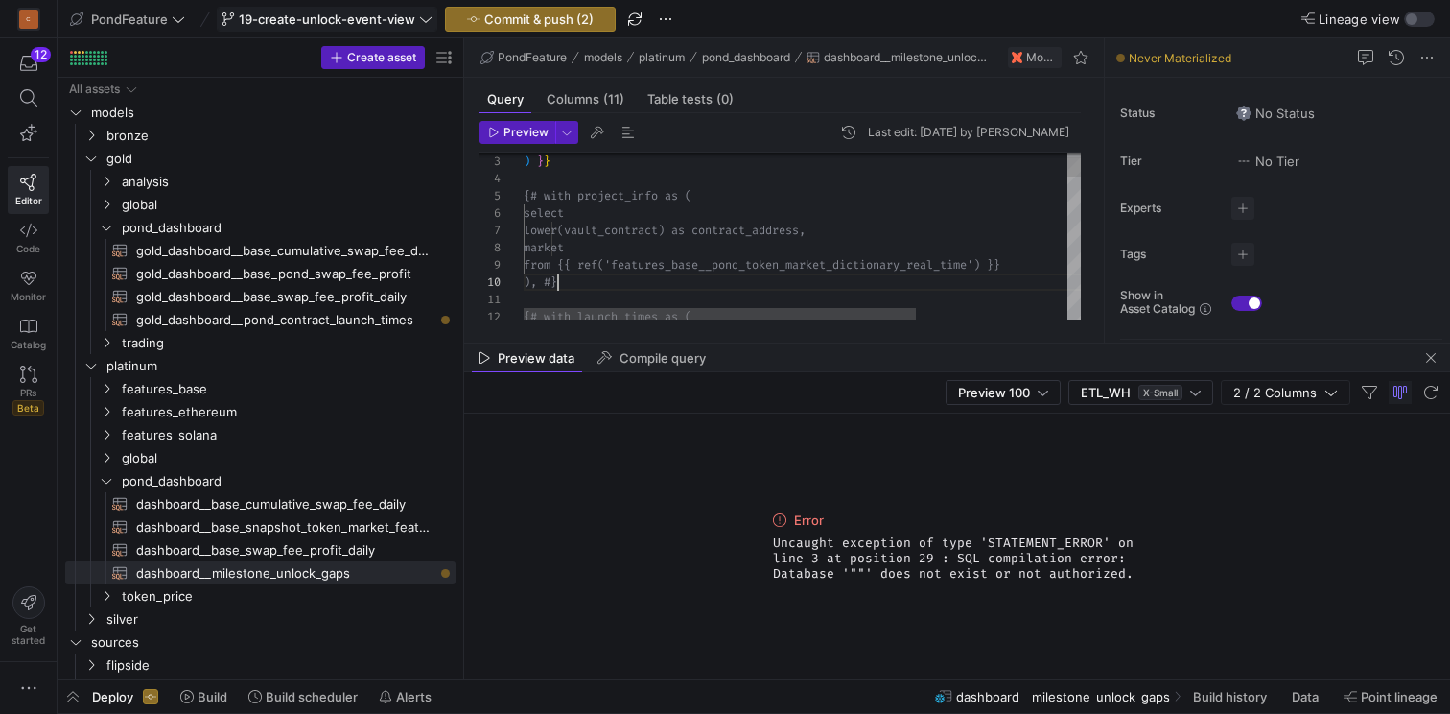
scroll to position [69, 0]
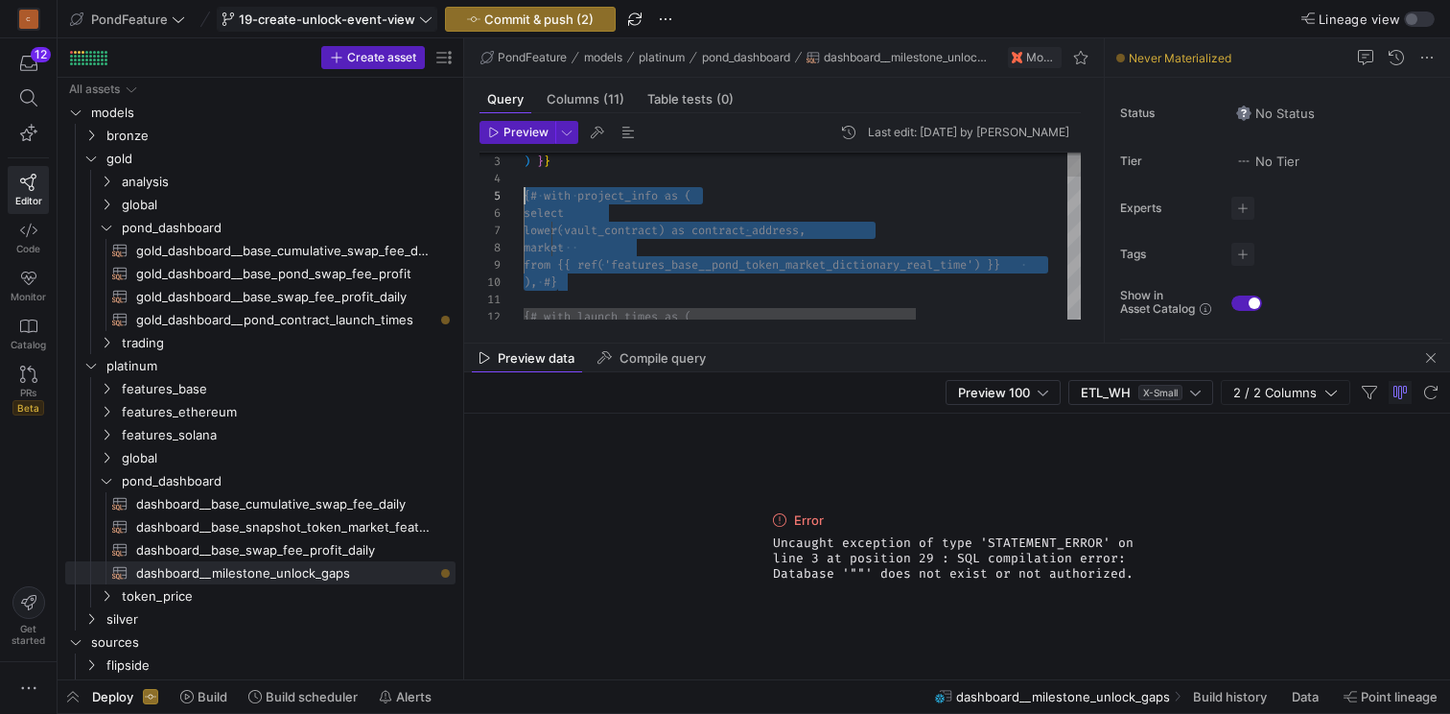
drag, startPoint x: 583, startPoint y: 282, endPoint x: 516, endPoint y: 197, distance: 108.6
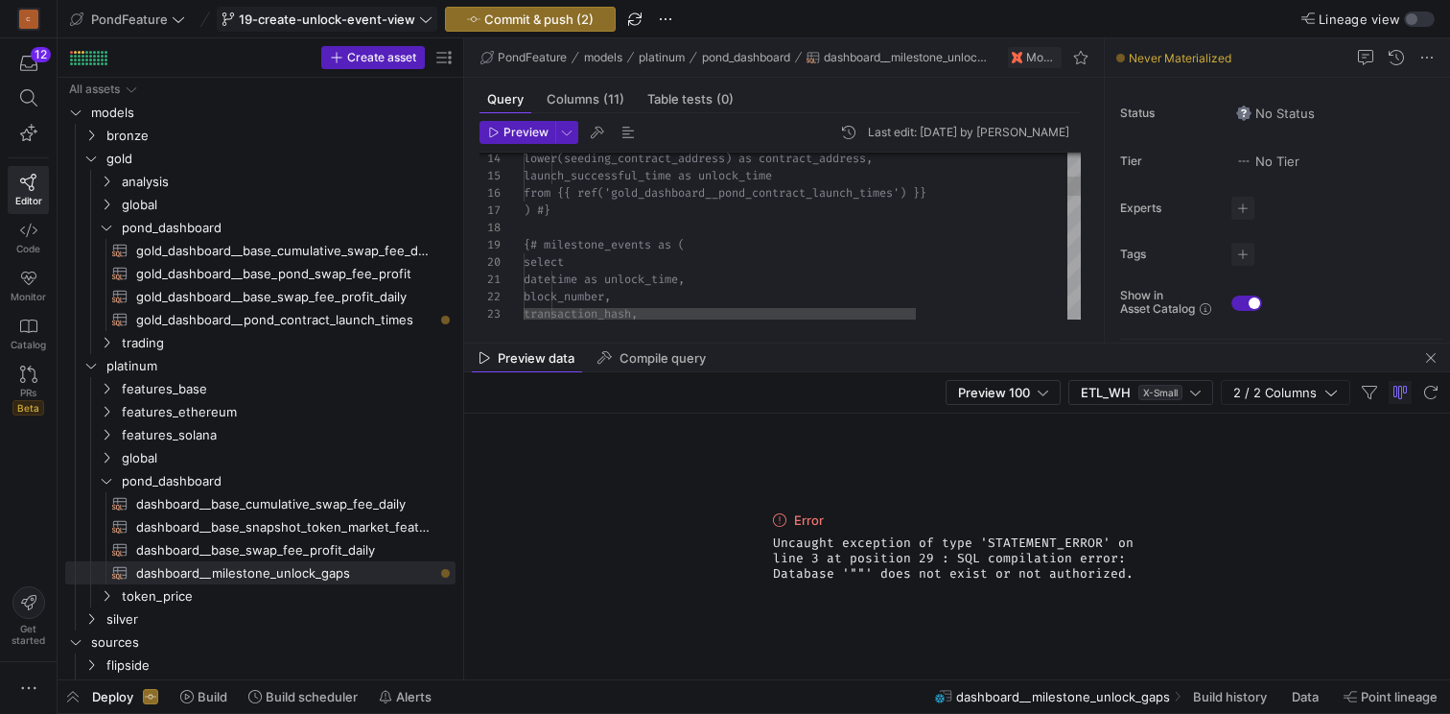
click at [588, 221] on div "lower(seeding_contract_address) as contrac t_address, launch_successful_time as…" at bounding box center [910, 726] width 772 height 1633
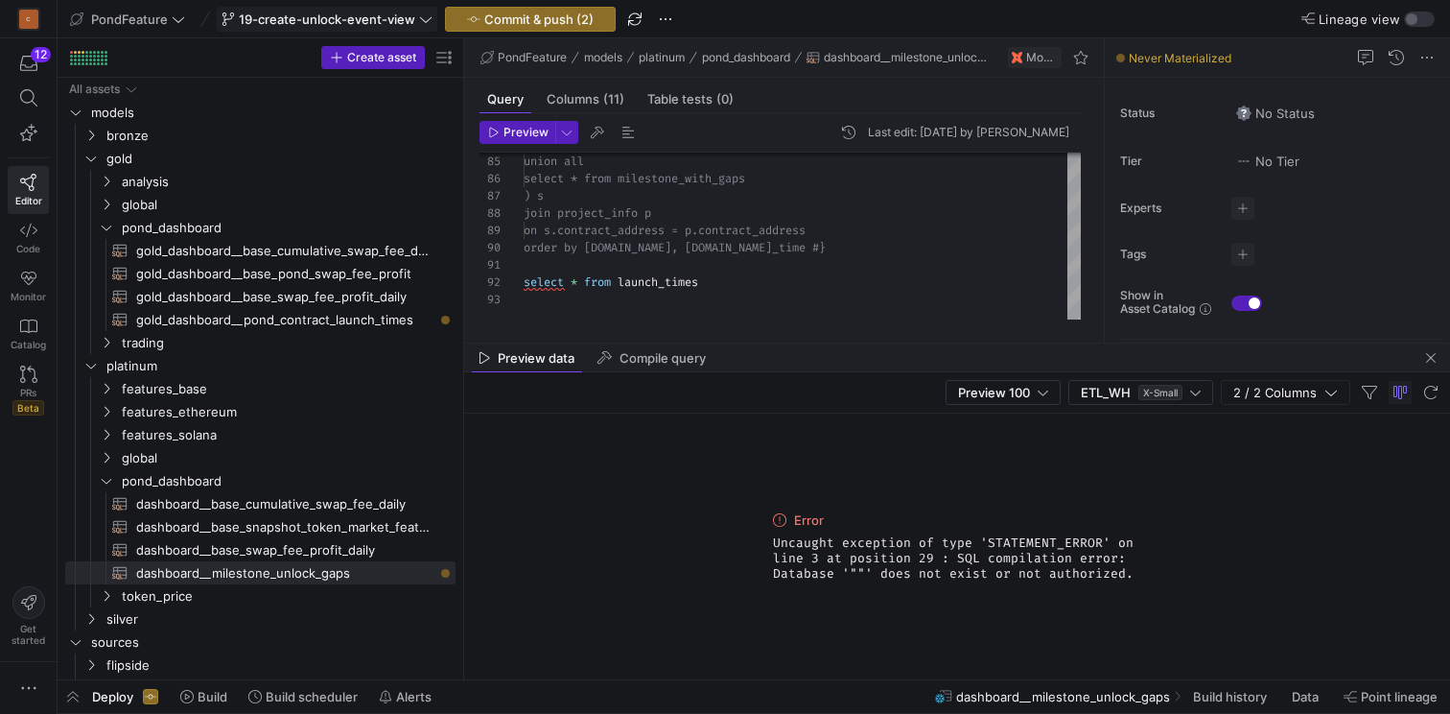
click at [1012, 367] on div "Preview data Compile query" at bounding box center [957, 357] width 986 height 29
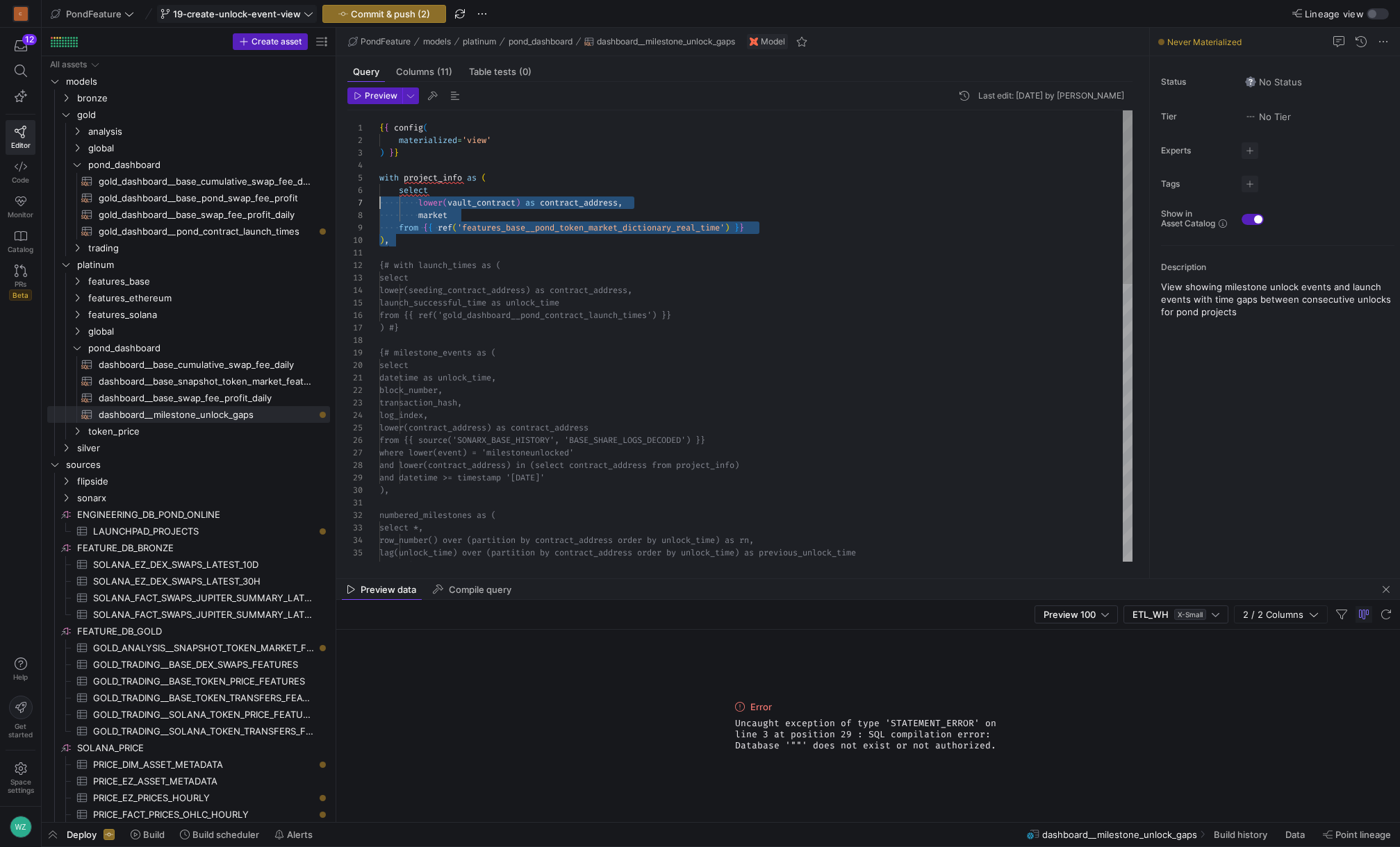
scroll to position [50, 0]
drag, startPoint x: 401, startPoint y: 245, endPoint x: 365, endPoint y: 180, distance: 74.3
click at [380, 180] on div "row_number() over (partition by contract_a ddress order by unlock_time) as rn, …" at bounding box center [756, 697] width 753 height 1173
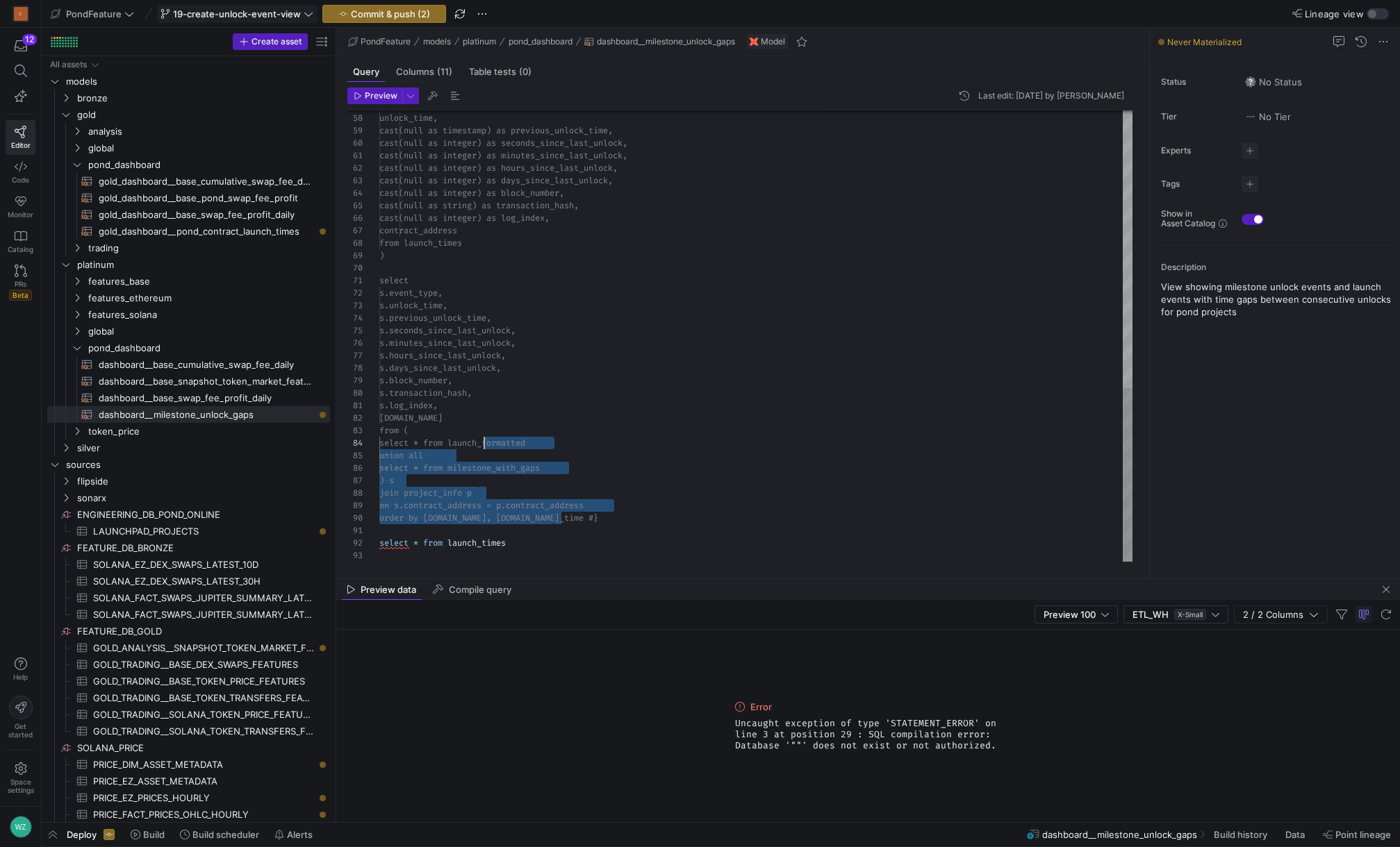
scroll to position [112, 115]
drag, startPoint x: 592, startPoint y: 523, endPoint x: 518, endPoint y: 397, distance: 146.1
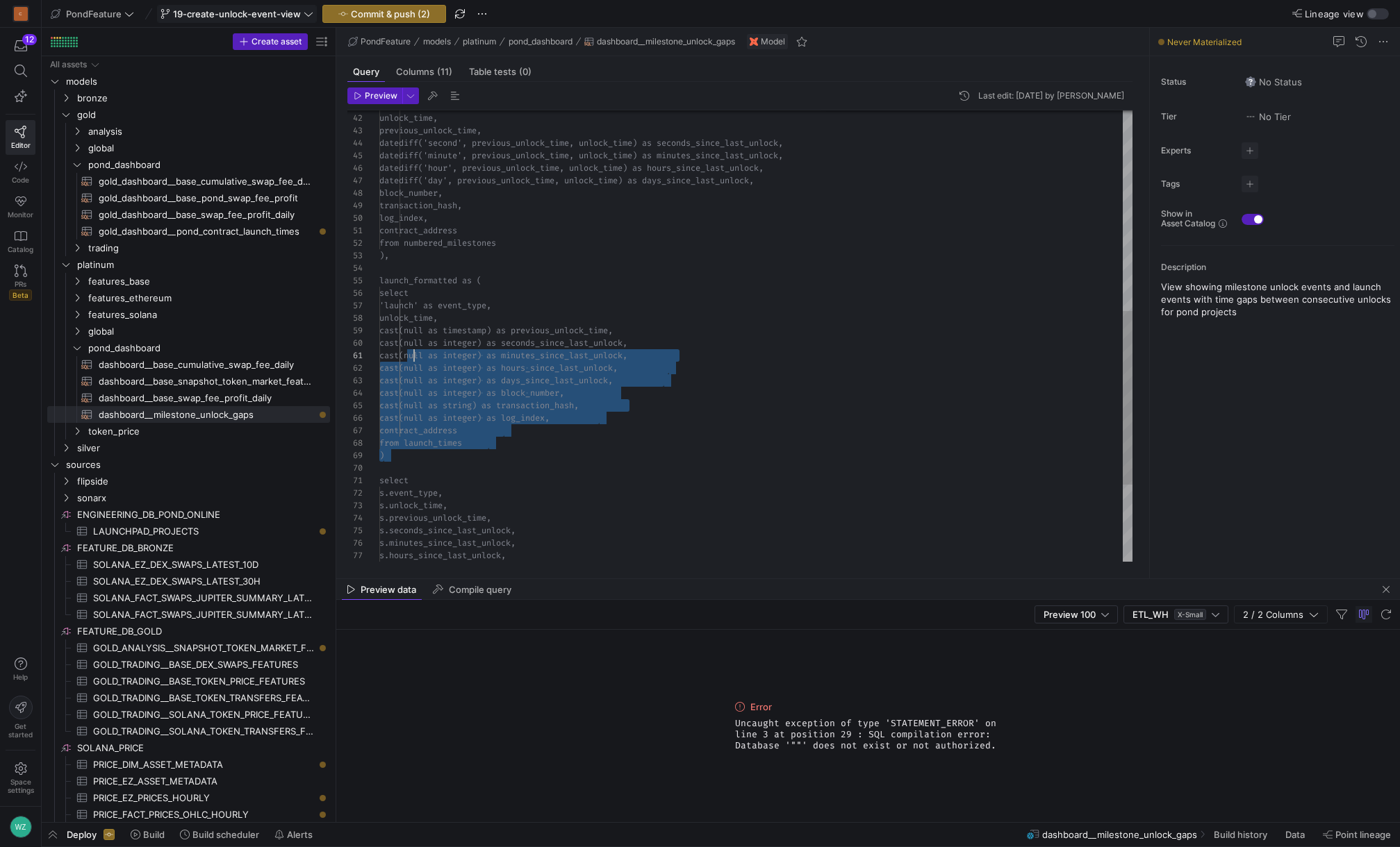
scroll to position [12, 20]
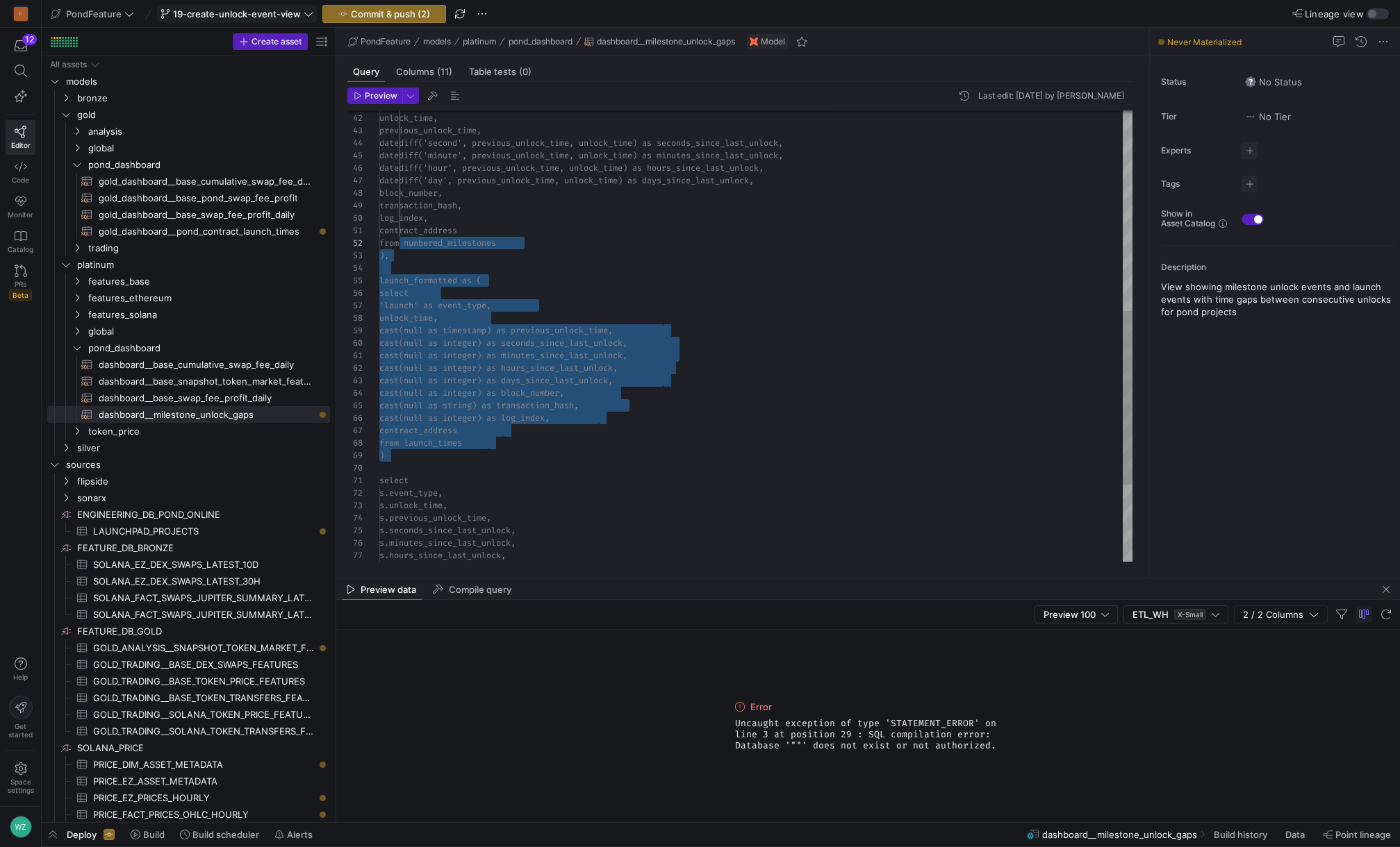
drag, startPoint x: 417, startPoint y: 456, endPoint x: 399, endPoint y: 239, distance: 217.7
click at [399, 239] on div "'launch' as event_type, unlock_time, cast(null as timestamp) as previous_unlock…" at bounding box center [756, 174] width 753 height 1173
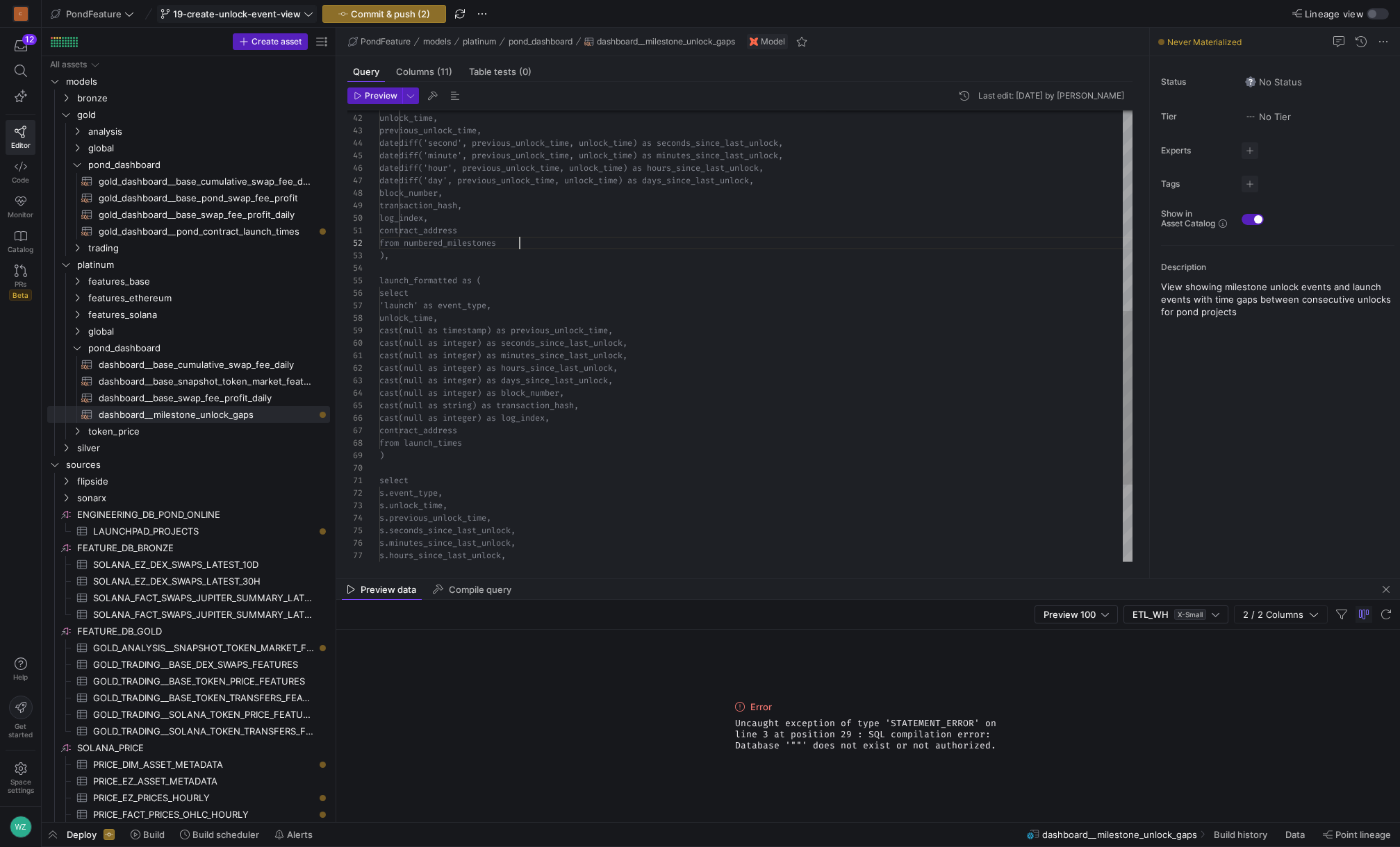
click at [560, 245] on div "'launch' as event_type, unlock_time, cast(null as timestamp) as previous_unlock…" at bounding box center [756, 174] width 753 height 1173
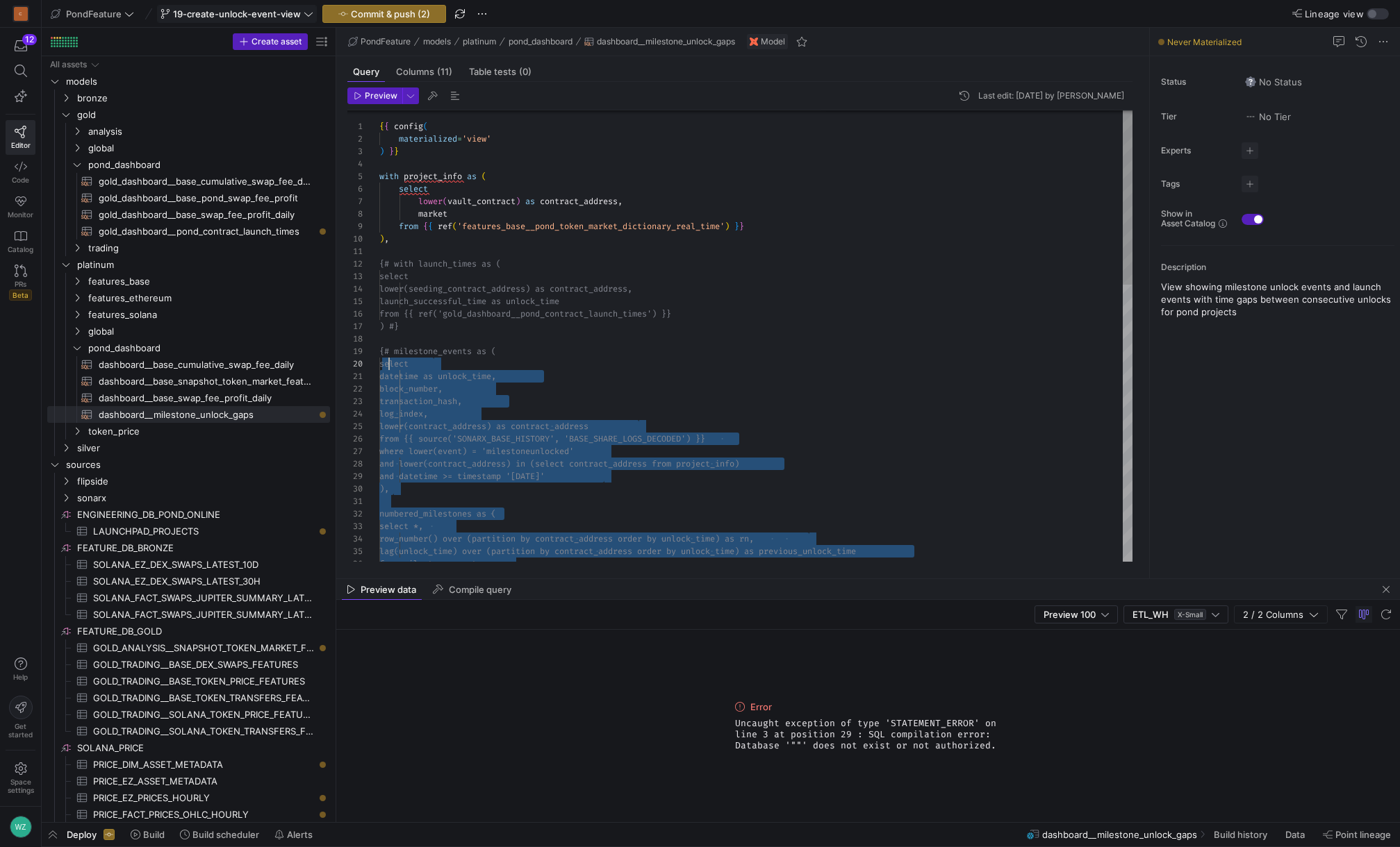
scroll to position [100, 0]
drag, startPoint x: 508, startPoint y: 386, endPoint x: 375, endPoint y: 352, distance: 137.3
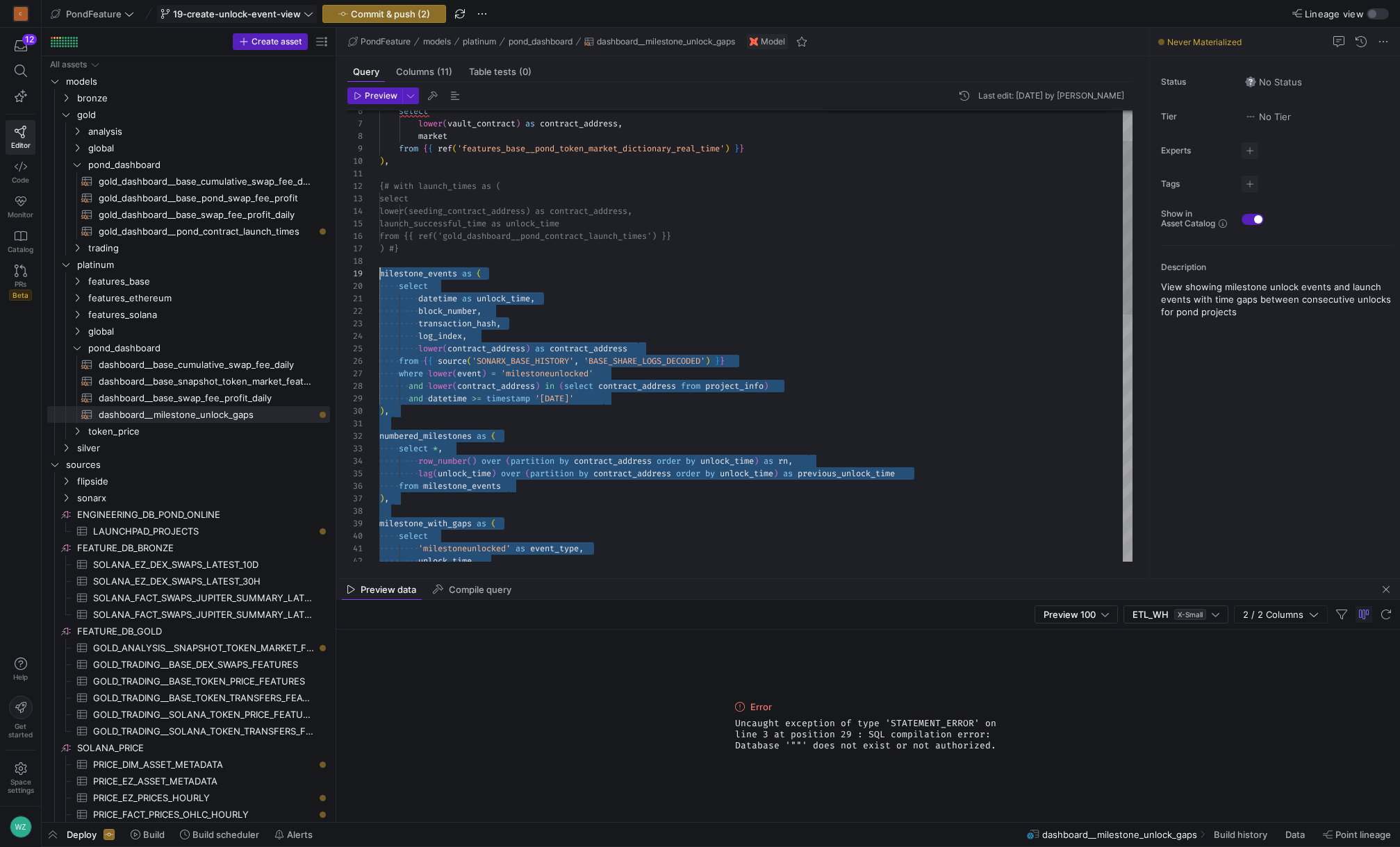
click at [562, 467] on div "lag ( unlock_time ) over ( partition by contract_address order by unlock_time )…" at bounding box center [756, 618] width 753 height 1173
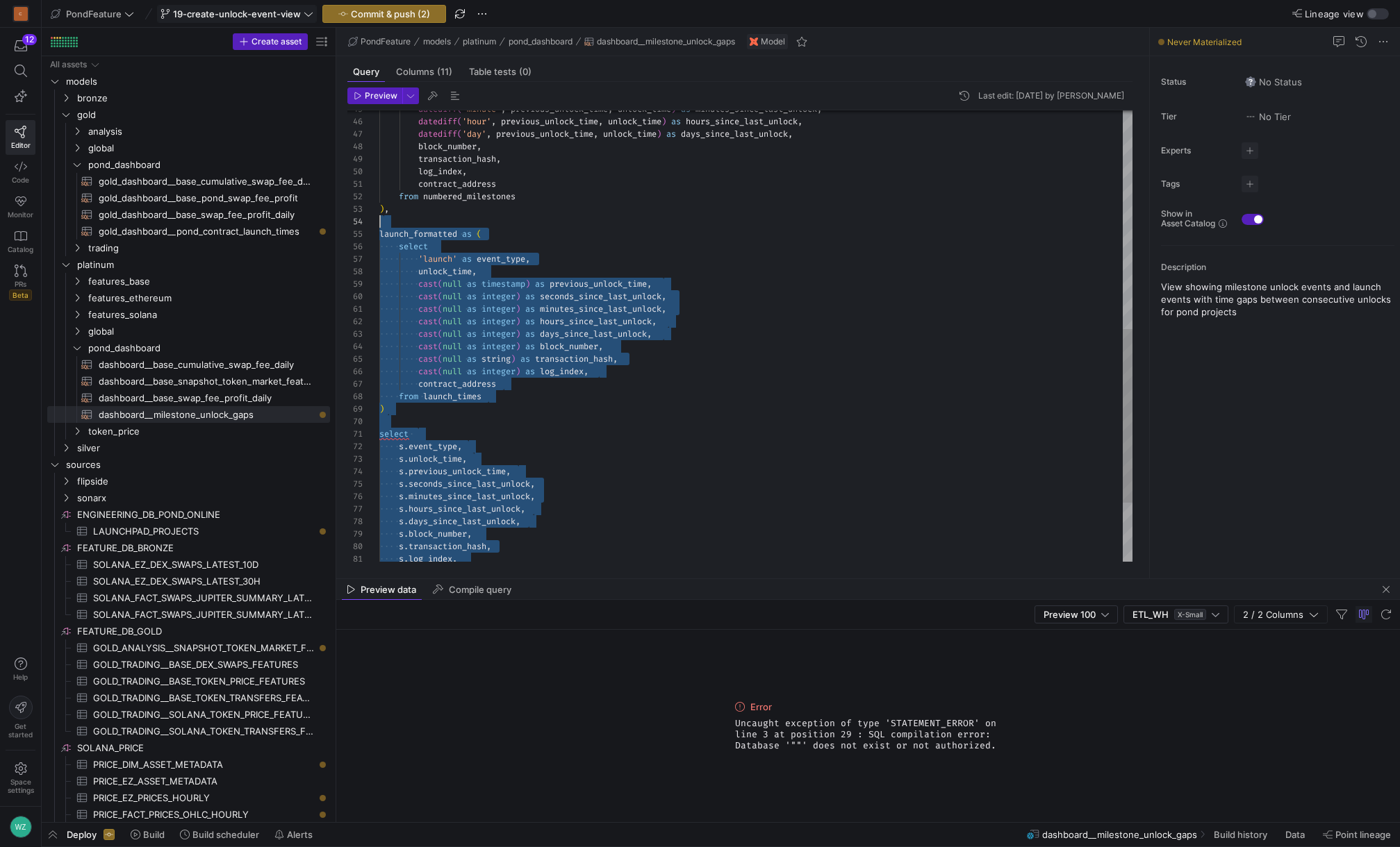
scroll to position [50, 0]
drag, startPoint x: 574, startPoint y: 519, endPoint x: 373, endPoint y: 235, distance: 347.9
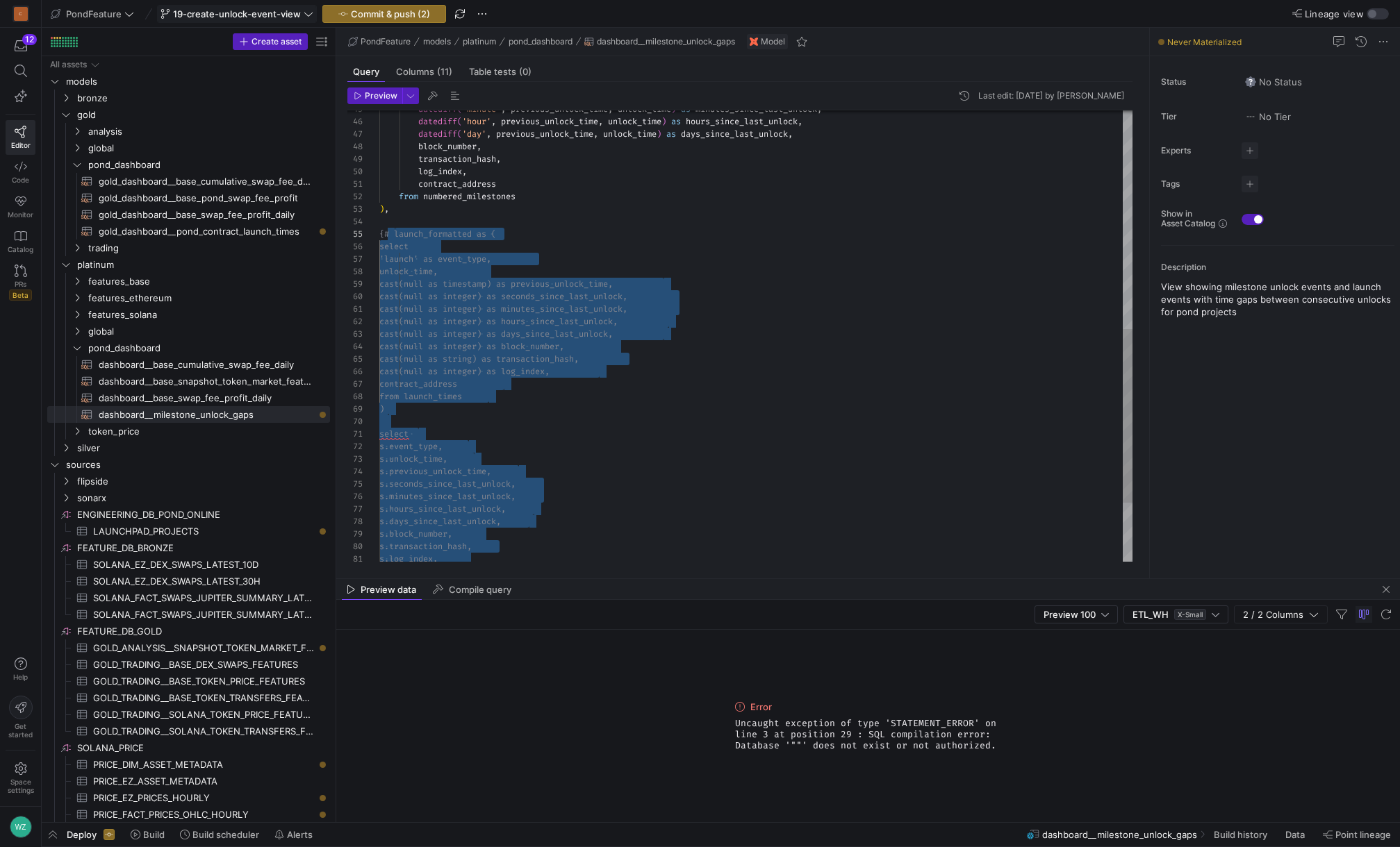
click at [405, 206] on div "'launch' as event_type, unlock_time, cast(null as timestamp) as previous_unlock…" at bounding box center [756, 128] width 753 height 1173
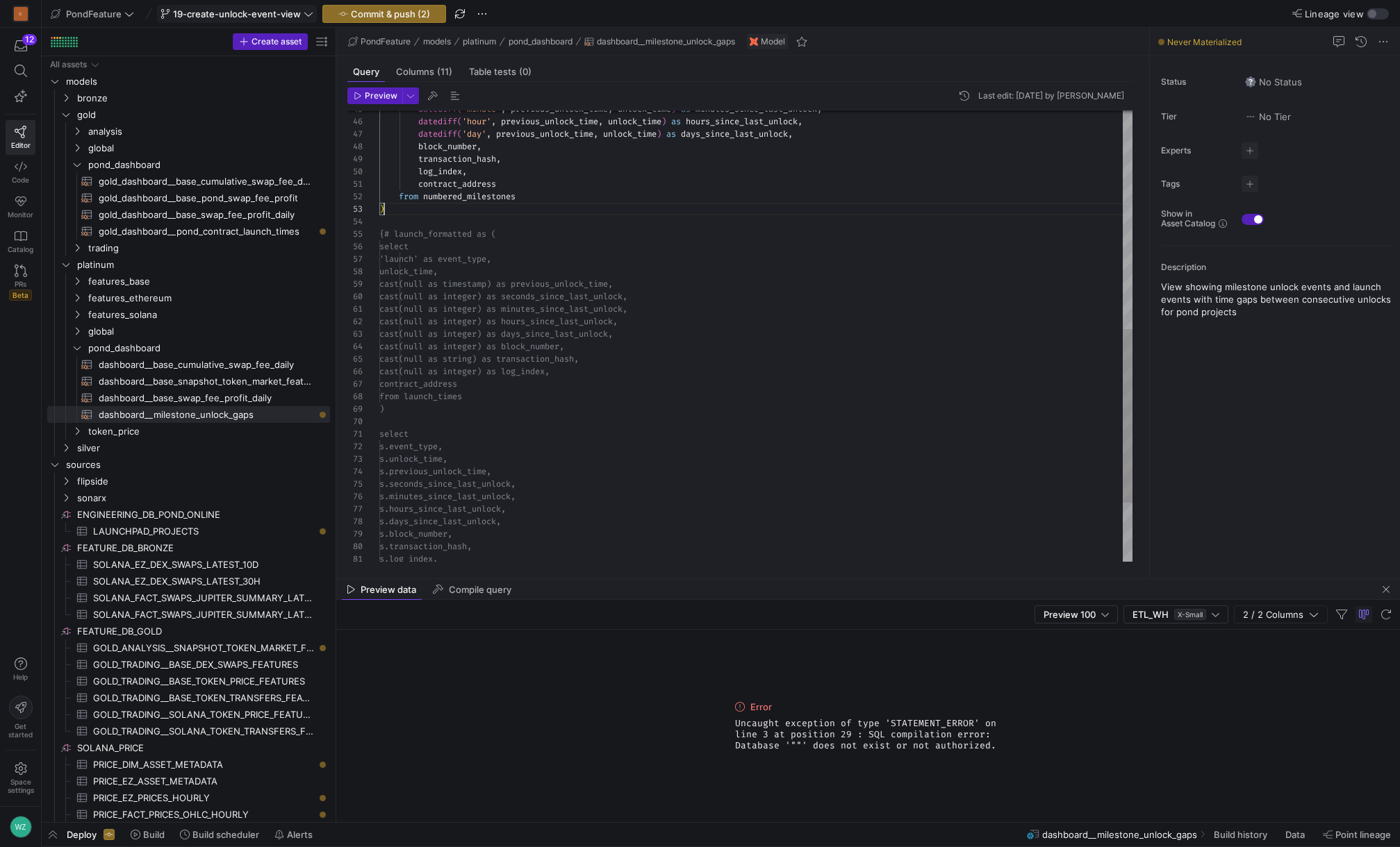
scroll to position [25, 5]
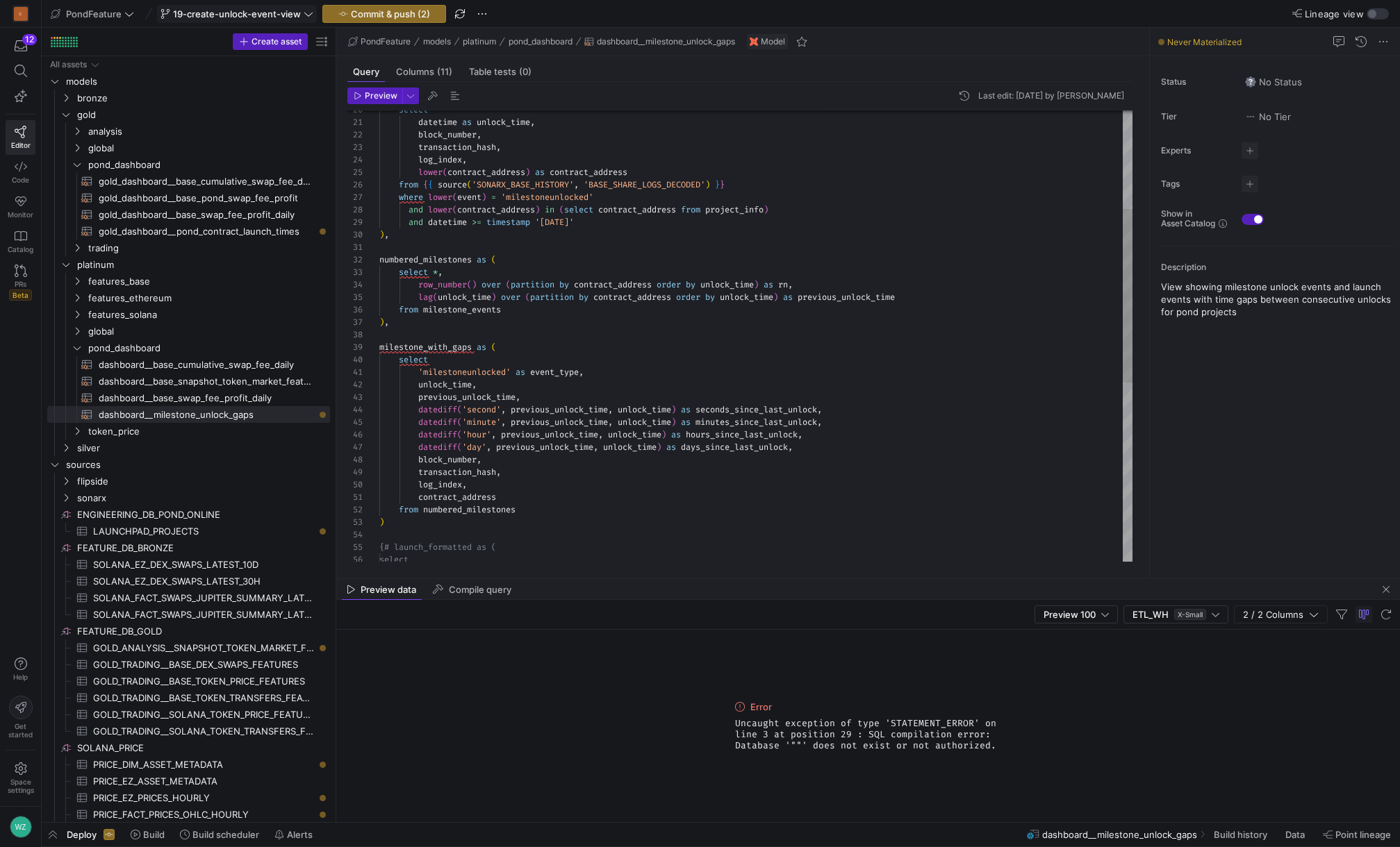
click at [419, 351] on div "select {# launch_formatted as ( contract_address from numbered_milestones ) tra…" at bounding box center [756, 442] width 753 height 1173
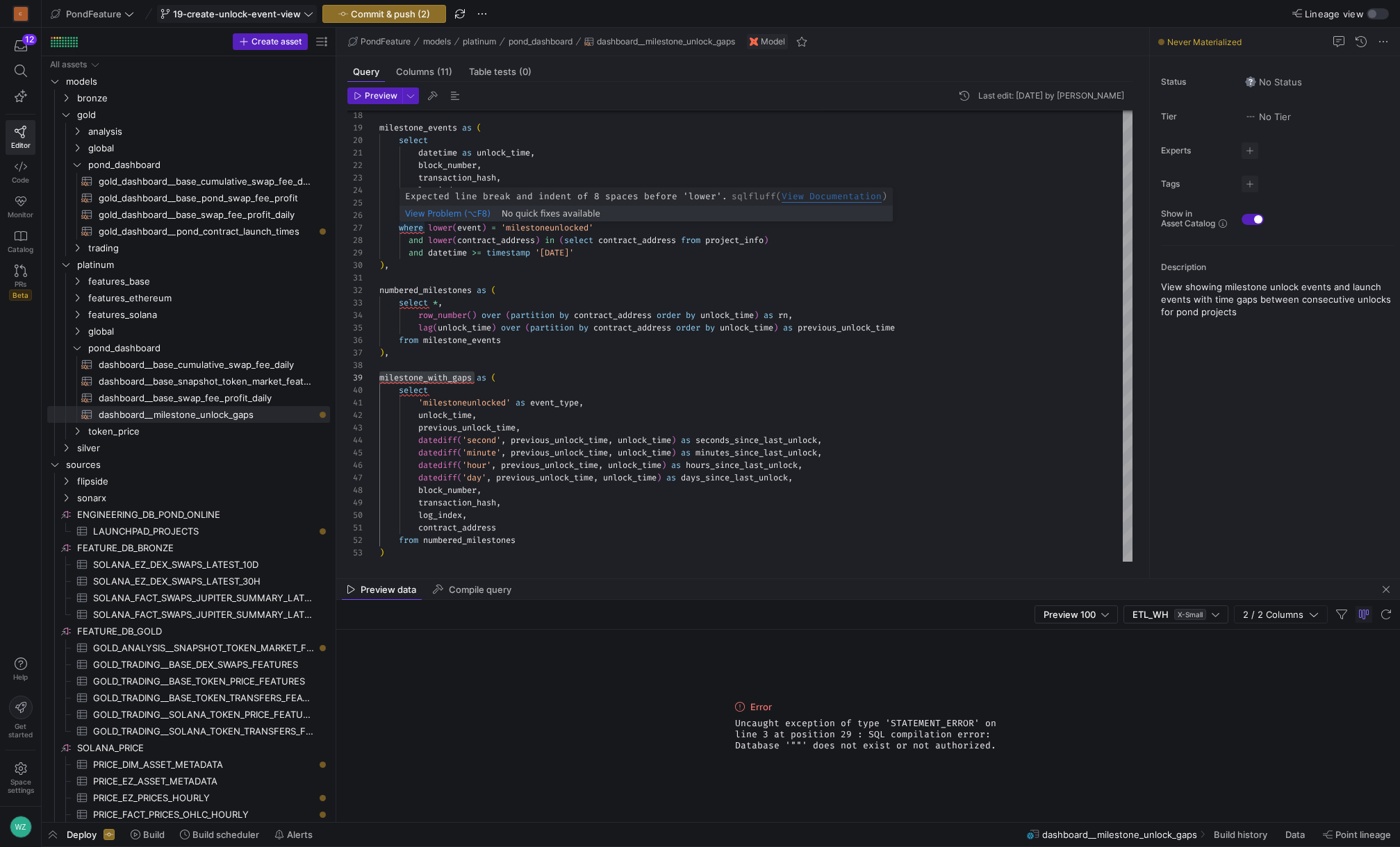
click at [458, 213] on span "View Problem (⌥F8)" at bounding box center [448, 214] width 85 height 9
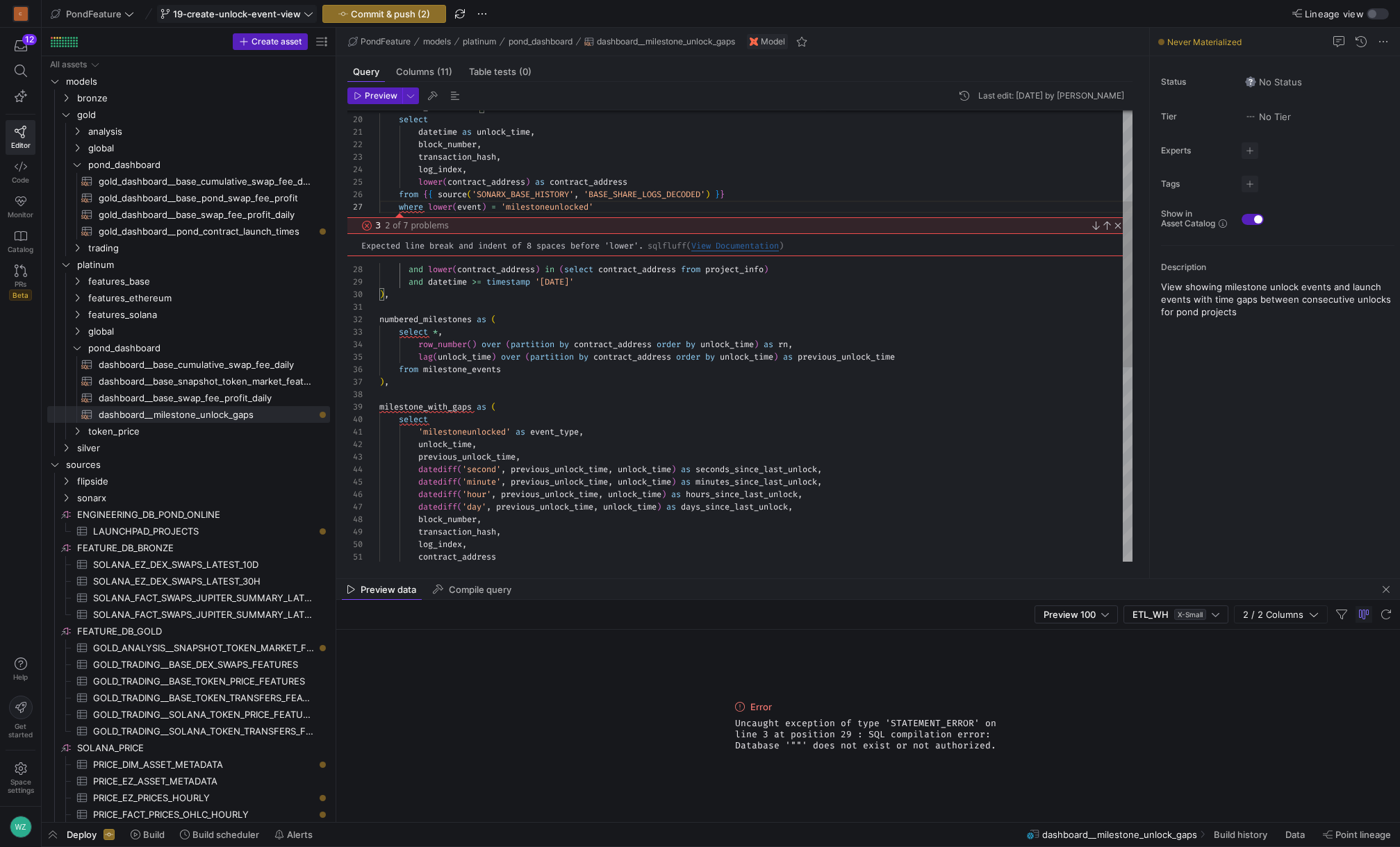
click at [714, 243] on span "View Documentation" at bounding box center [734, 246] width 88 height 12
click at [398, 206] on div "contract_address transaction_hash , log_index , datediff ( 'hour' , previous_un…" at bounding box center [756, 476] width 753 height 1223
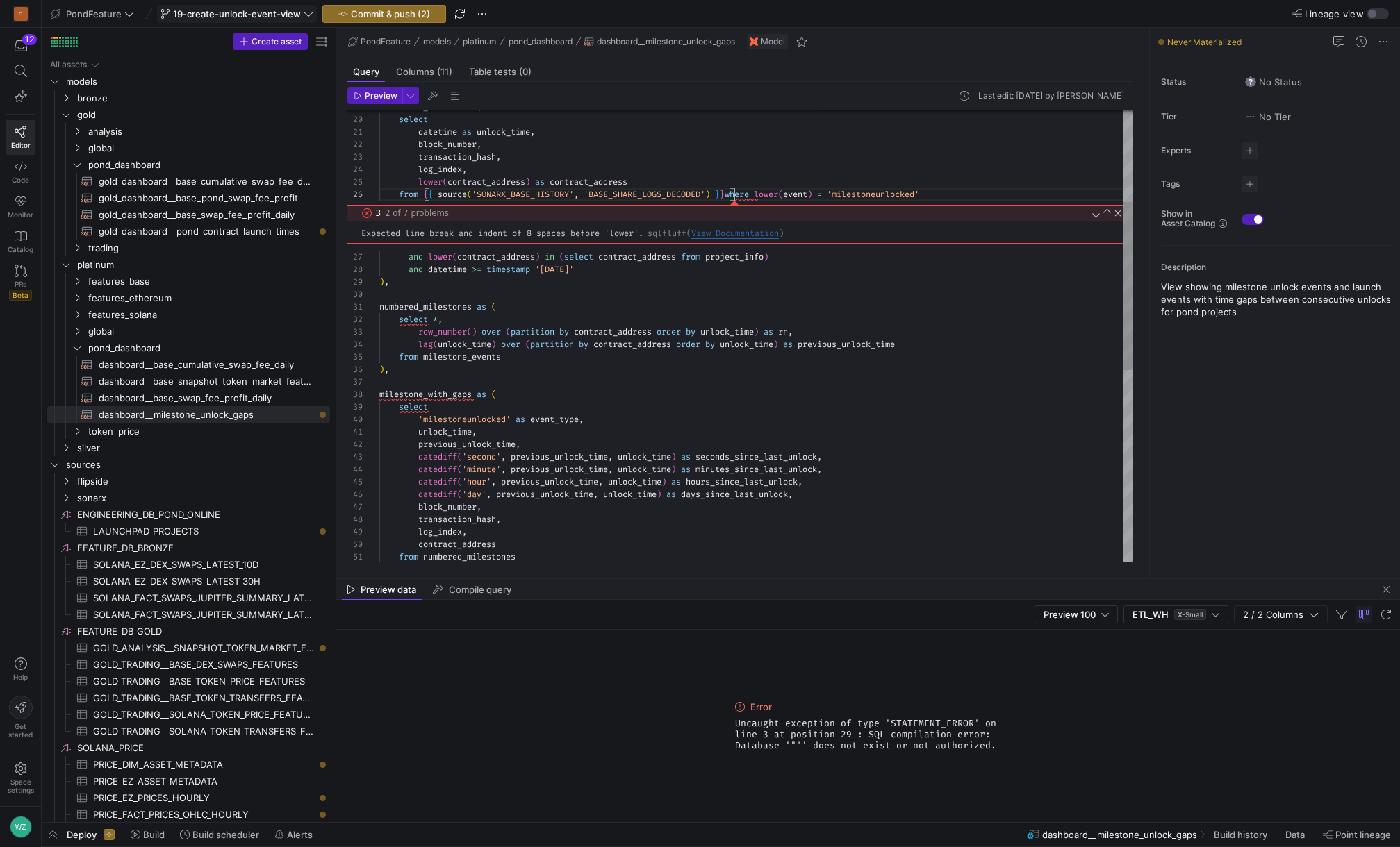
scroll to position [75, 20]
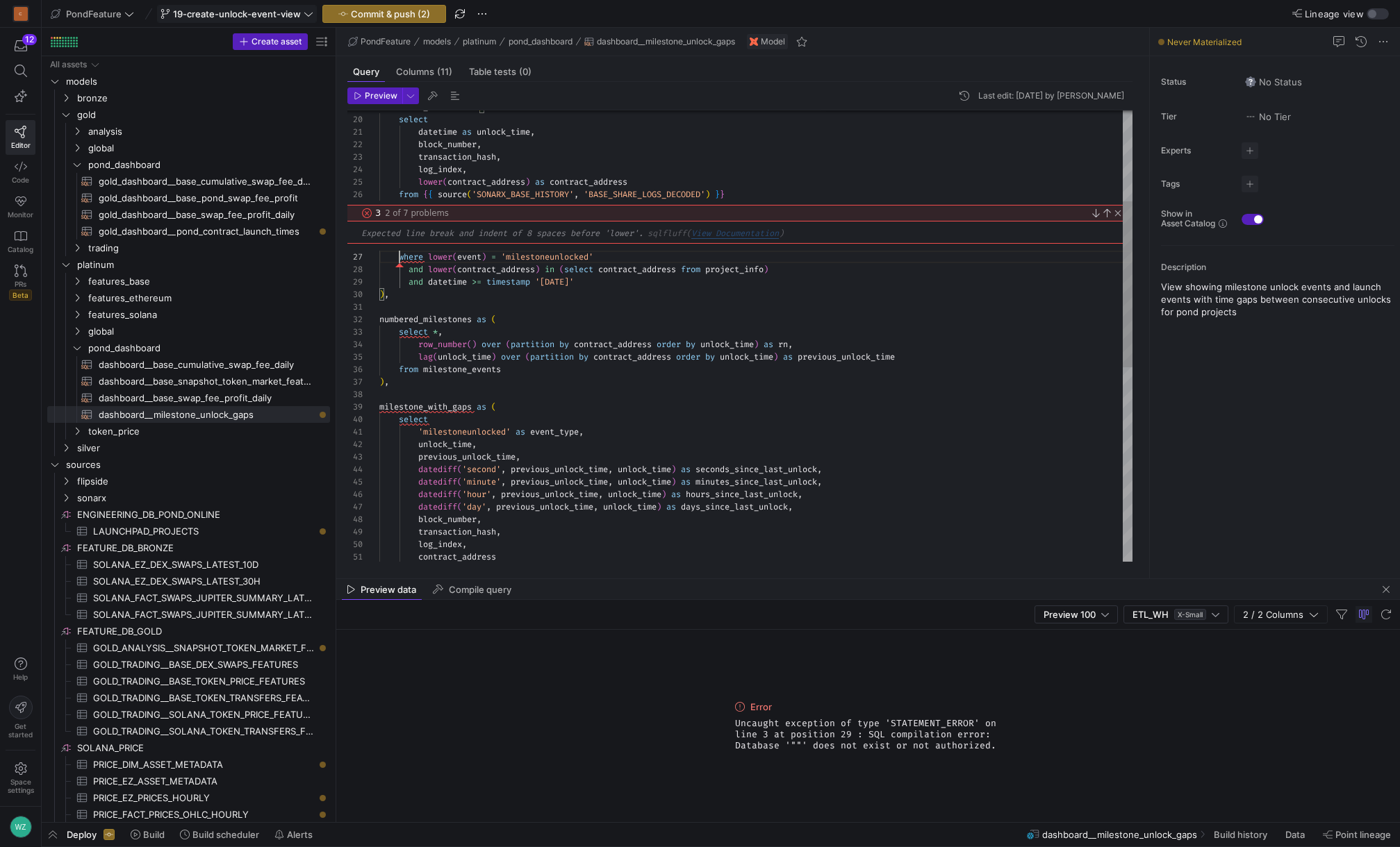
click at [1049, 213] on link "Close" at bounding box center [1115, 213] width 11 height 11
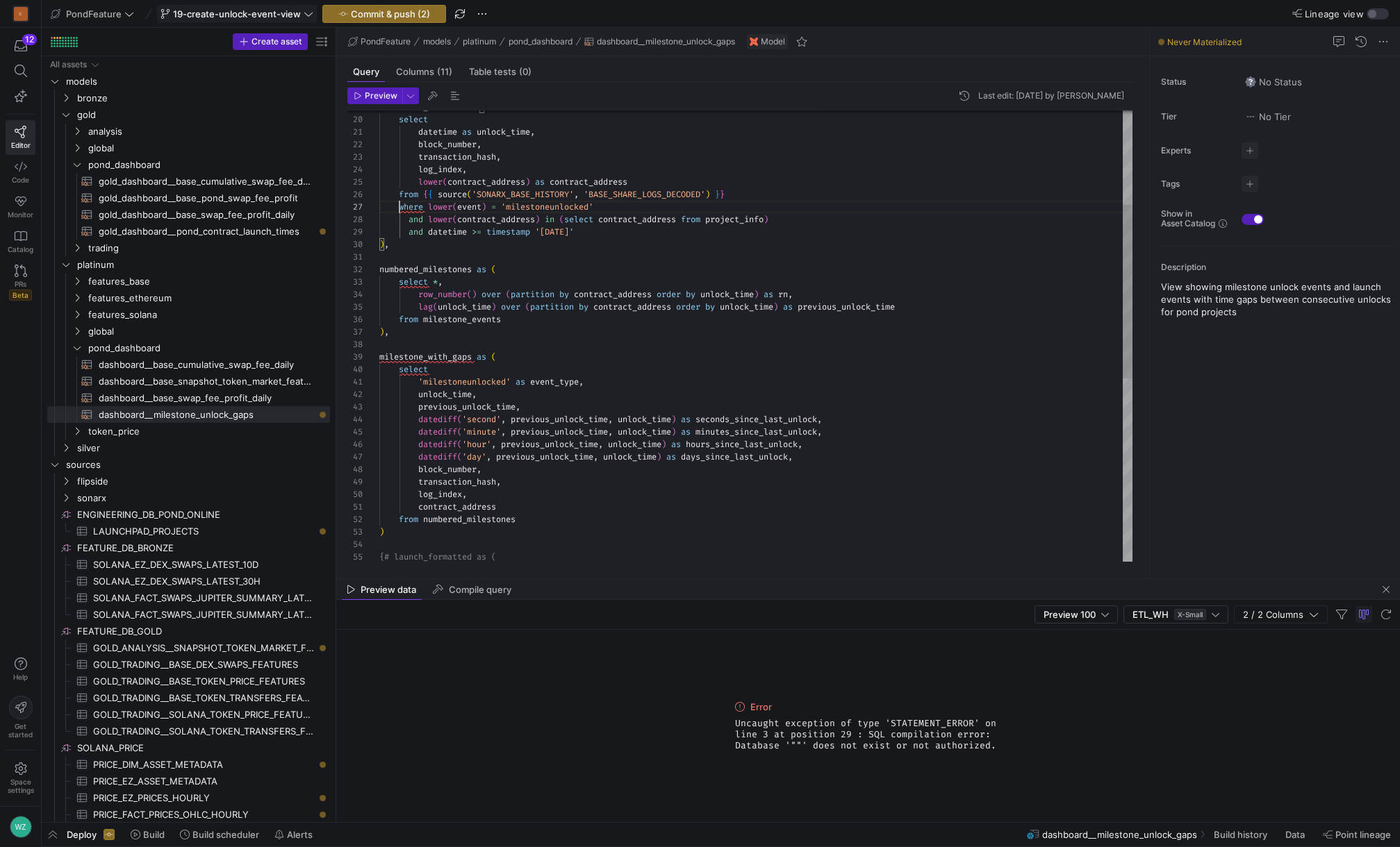
click at [429, 209] on div "contract_address transaction_hash , log_index , datediff ( 'hour' , previous_un…" at bounding box center [756, 451] width 753 height 1173
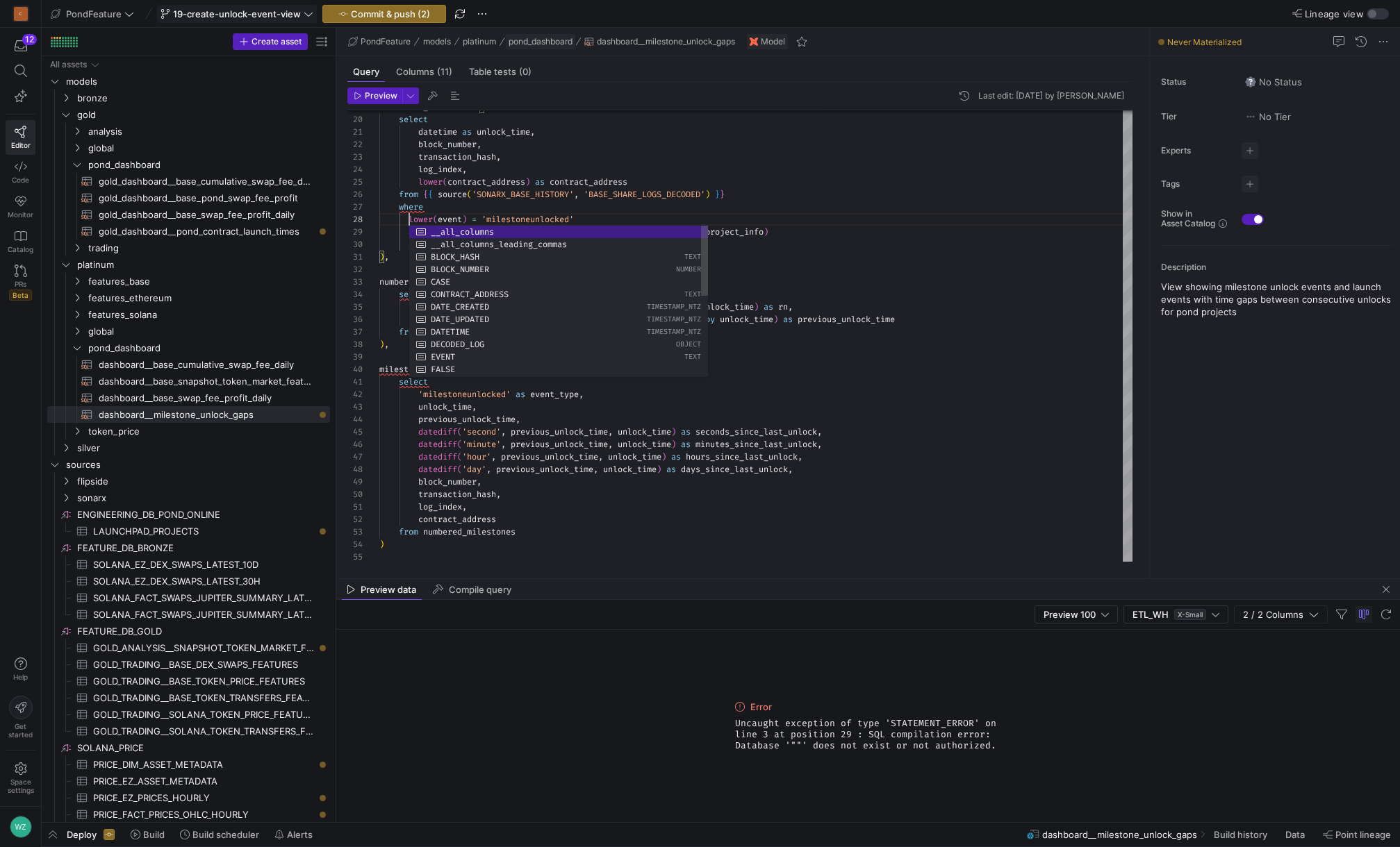
scroll to position [88, 35]
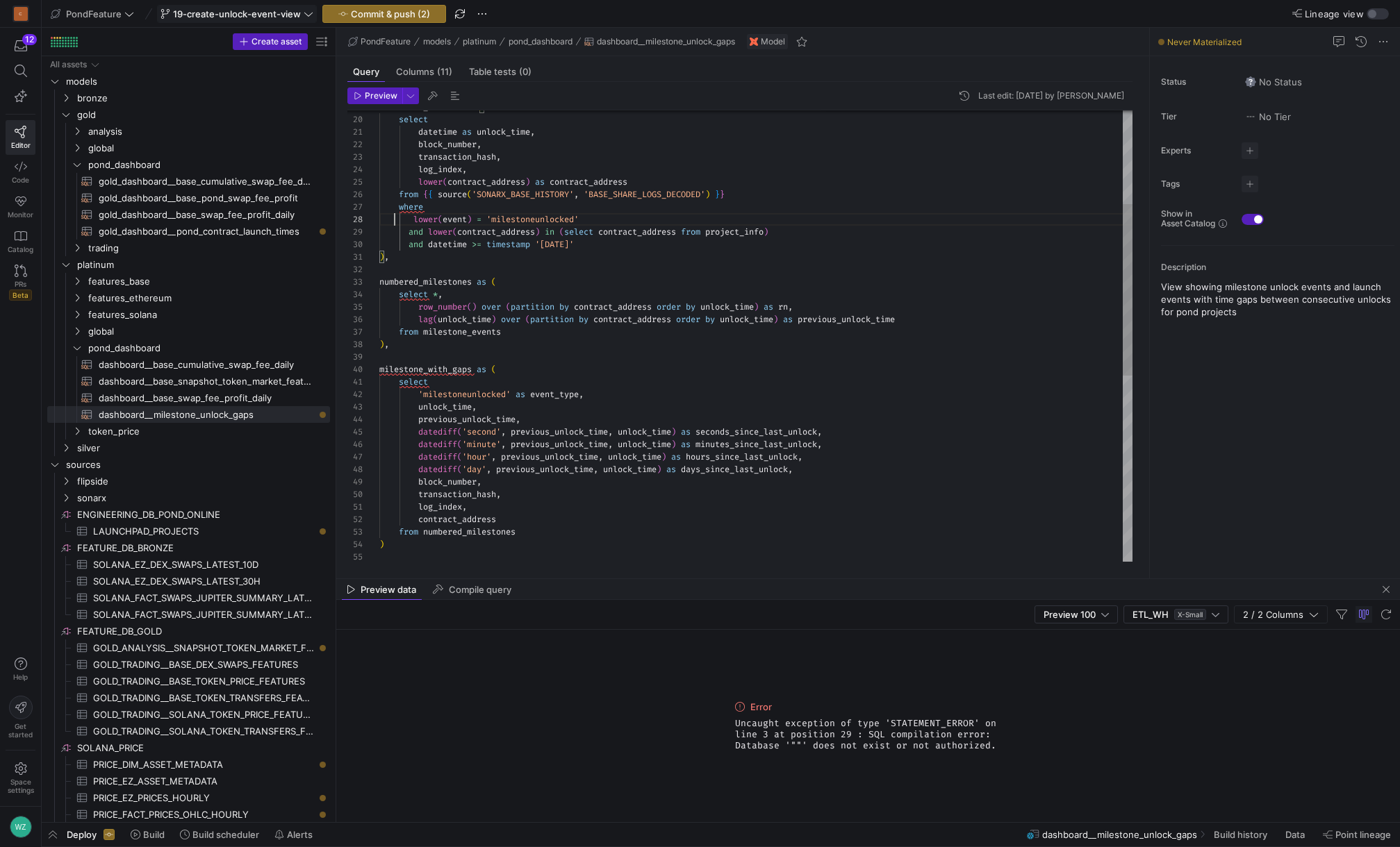
click at [395, 217] on div "lag ( unlock_time ) over ( partition by contract_address order by unlock_time )…" at bounding box center [756, 458] width 753 height 1186
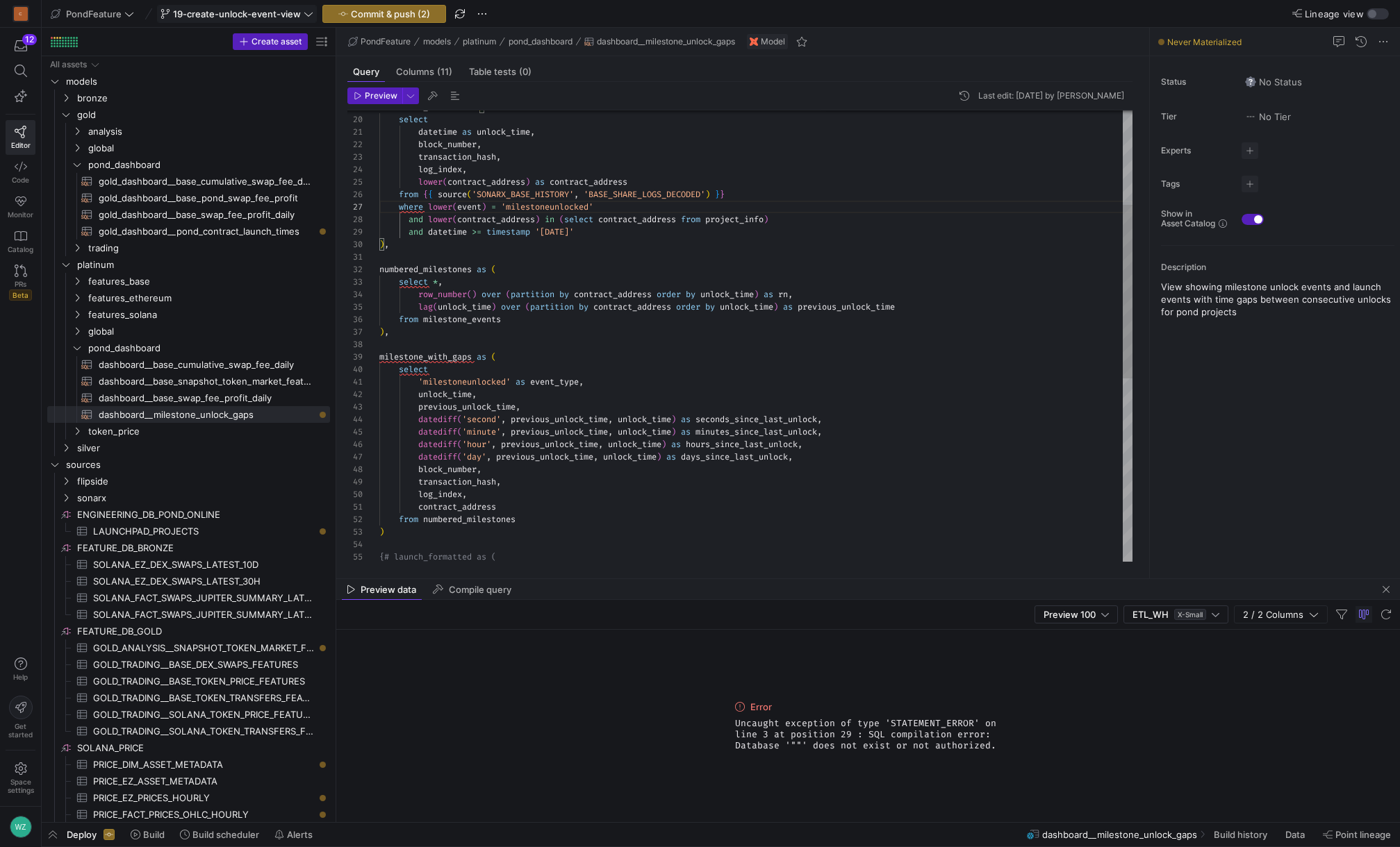
click at [432, 282] on div "lag ( unlock_time ) over ( partition by contract_address order by unlock_time )…" at bounding box center [756, 451] width 753 height 1173
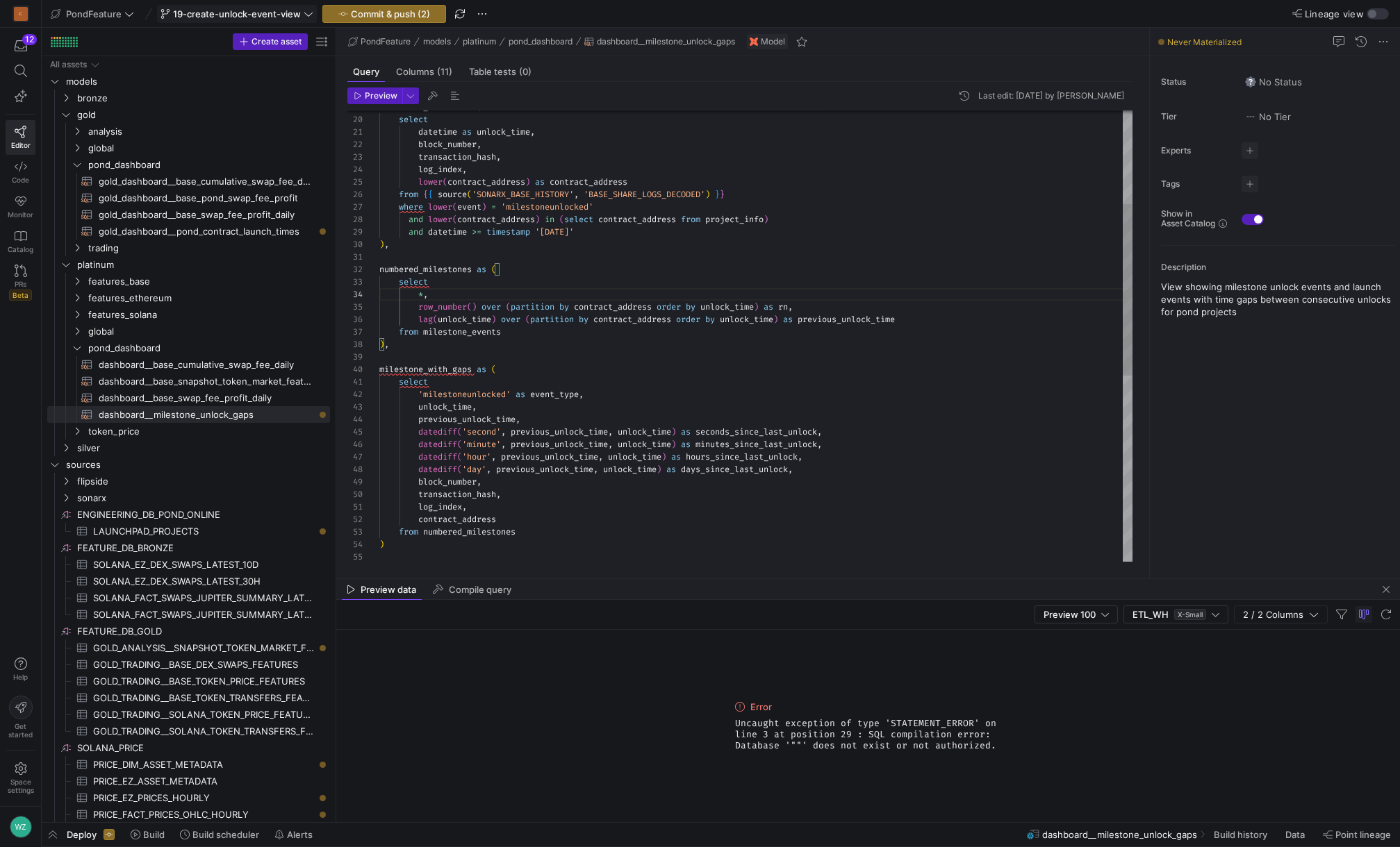
click at [558, 402] on div "lag ( unlock_time ) over ( partition by contract_address order by unlock_time )…" at bounding box center [756, 458] width 753 height 1186
click at [435, 368] on div "lag ( unlock_time ) over ( partition by contract_address order by unlock_time )…" at bounding box center [756, 458] width 753 height 1186
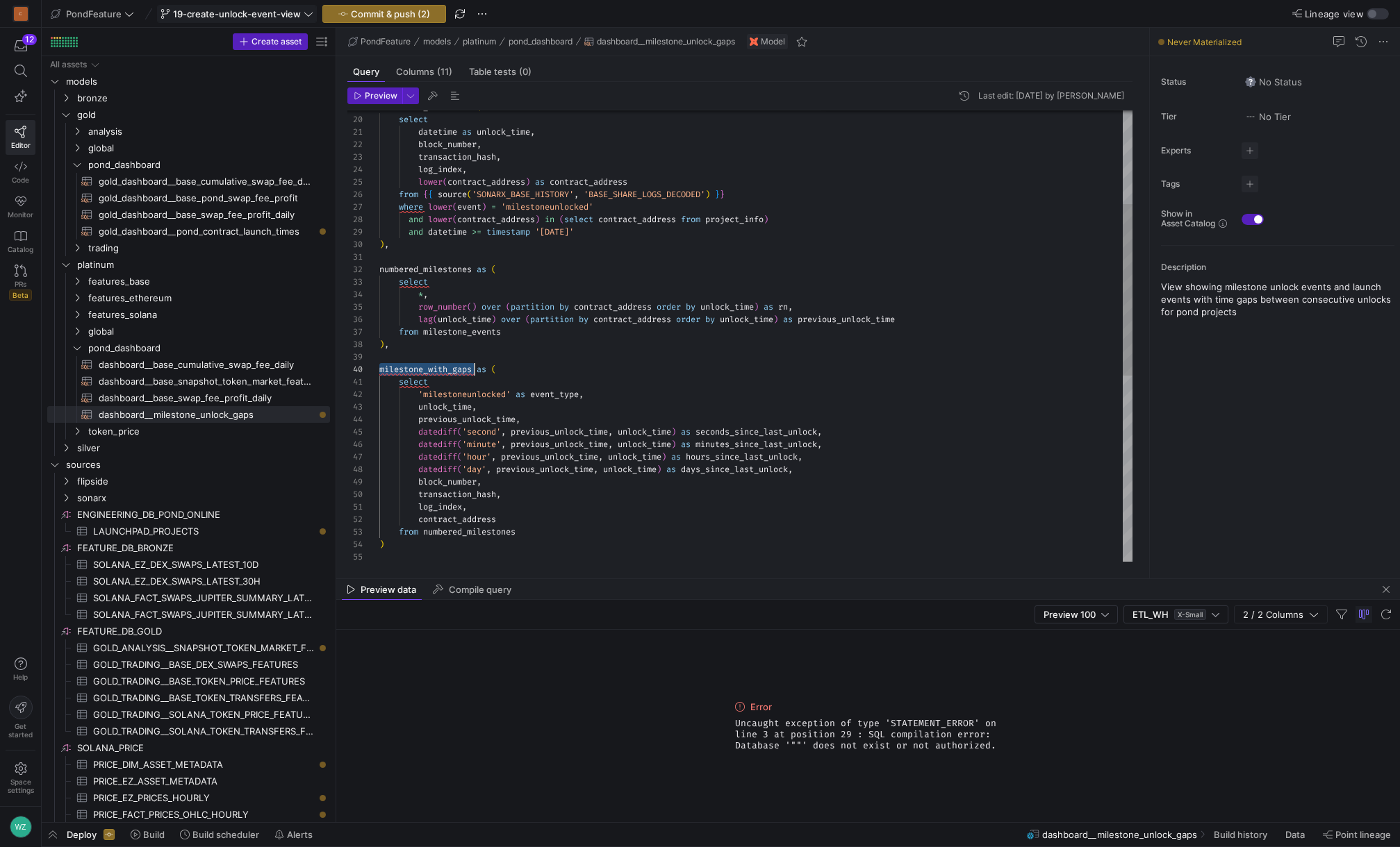
click at [465, 516] on div "lag ( unlock_time ) over ( partition by contract_address order by unlock_time )…" at bounding box center [756, 458] width 753 height 1186
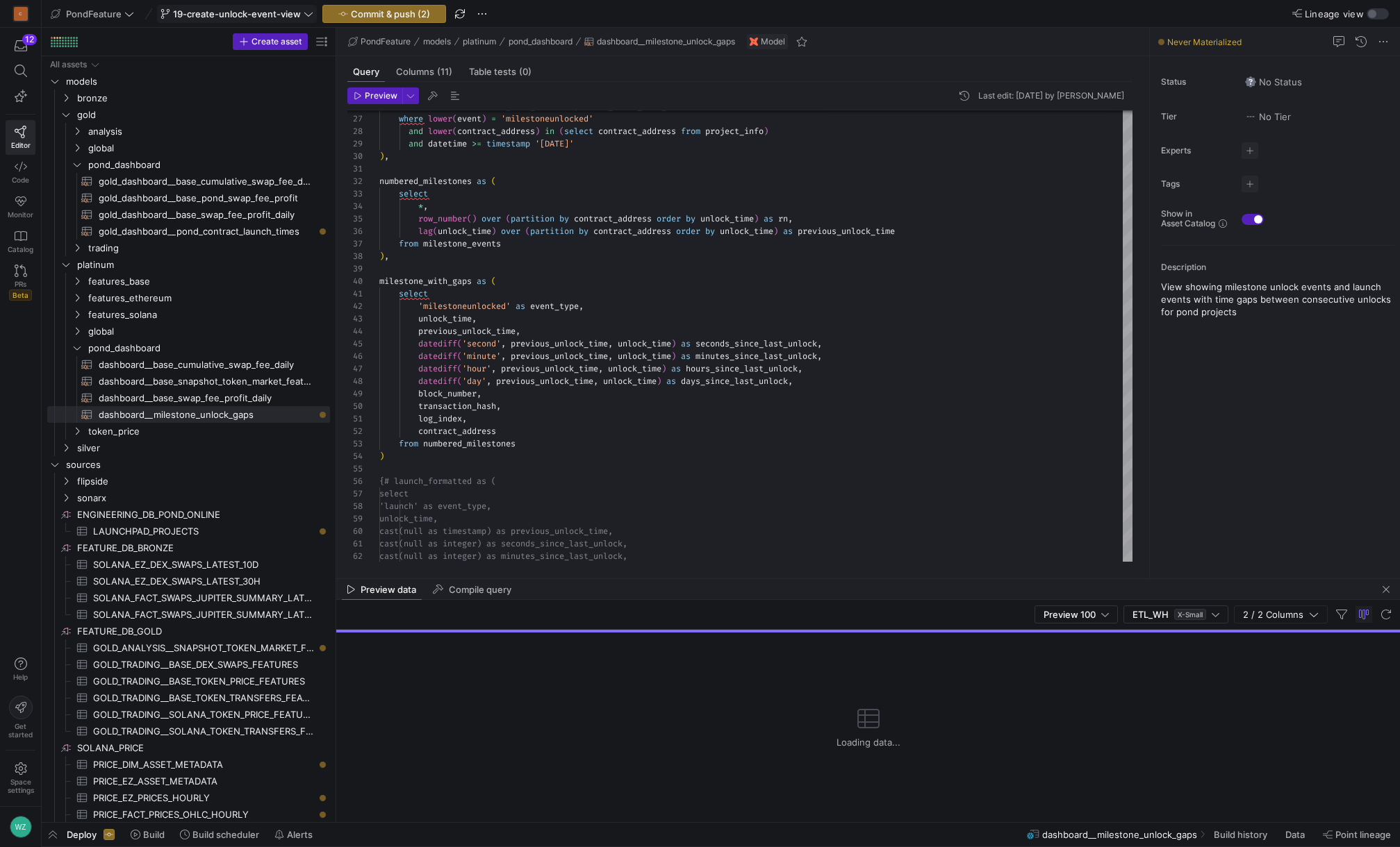
click at [826, 516] on div "Loading data..." at bounding box center [868, 728] width 1064 height 190
click at [851, 379] on div "'launch' as event_type, unlock_time, cast(null as timestamp) as previous_unlock…" at bounding box center [756, 369] width 753 height 1186
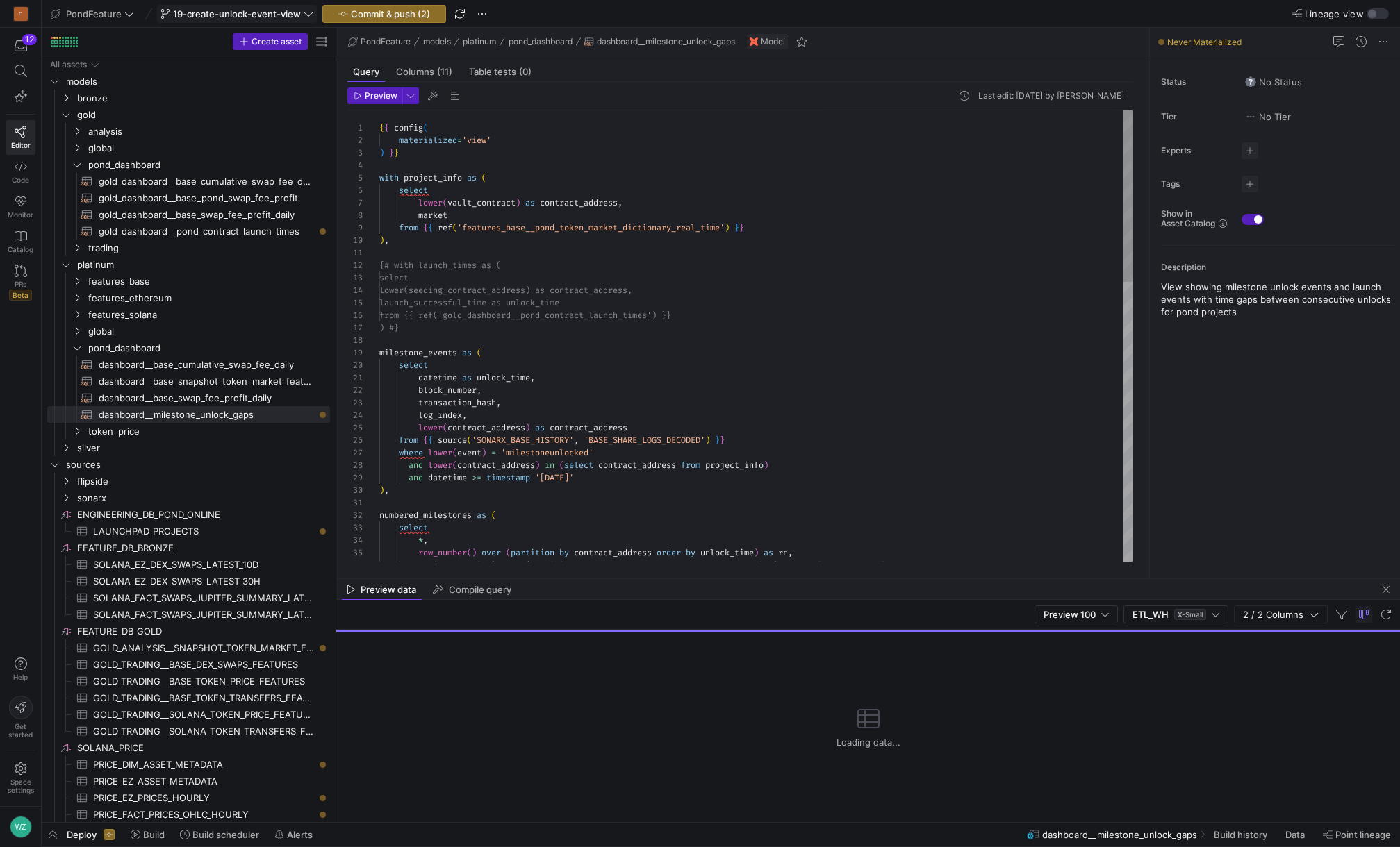
click at [709, 381] on div "numbered_milestones as ( select * , row_number ( ) over ( partition by contract…" at bounding box center [756, 704] width 753 height 1186
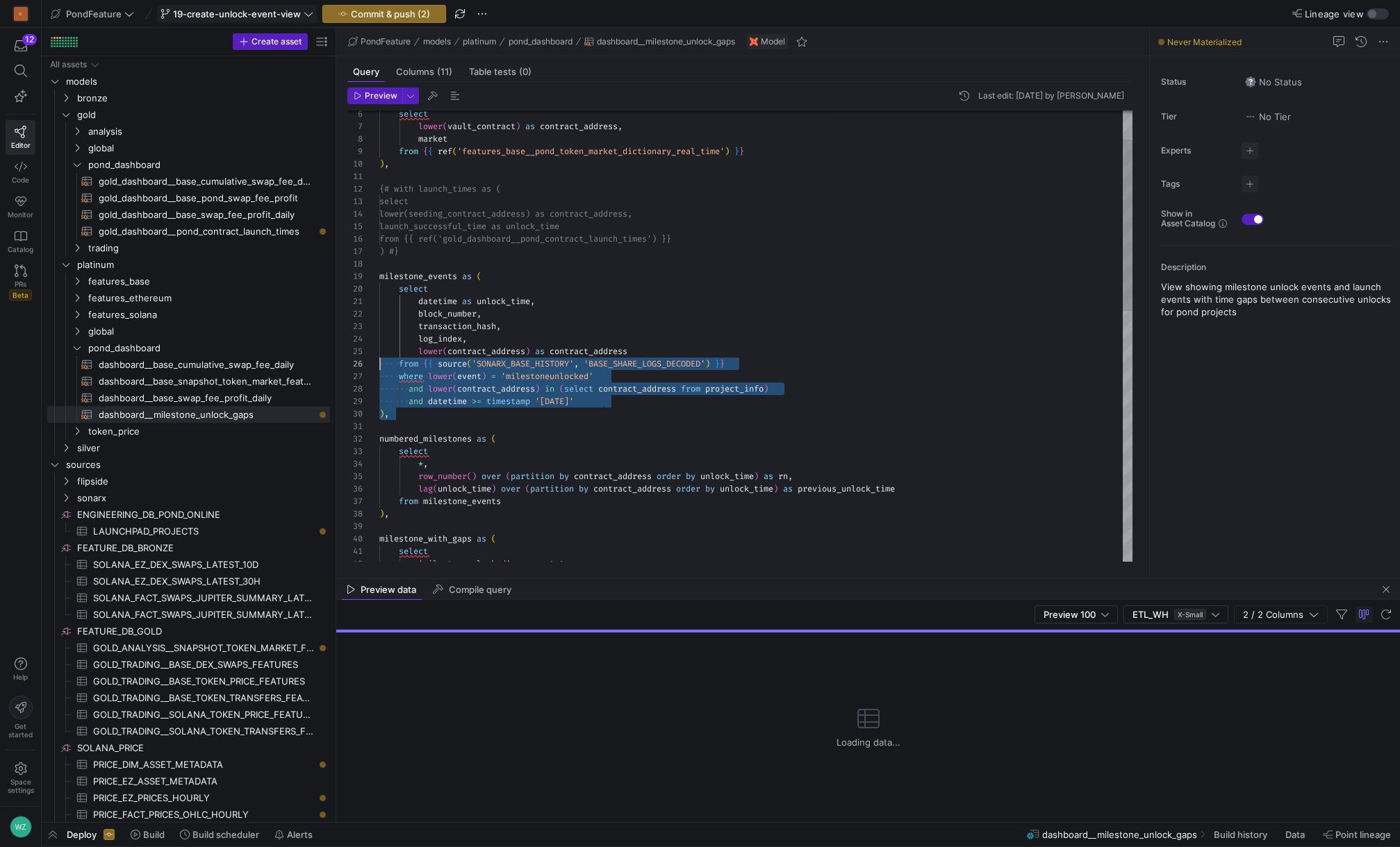
scroll to position [0, 0]
type textarea "{# with launch_times as ( select lower(seeding_contract_address) as contract_ad…"
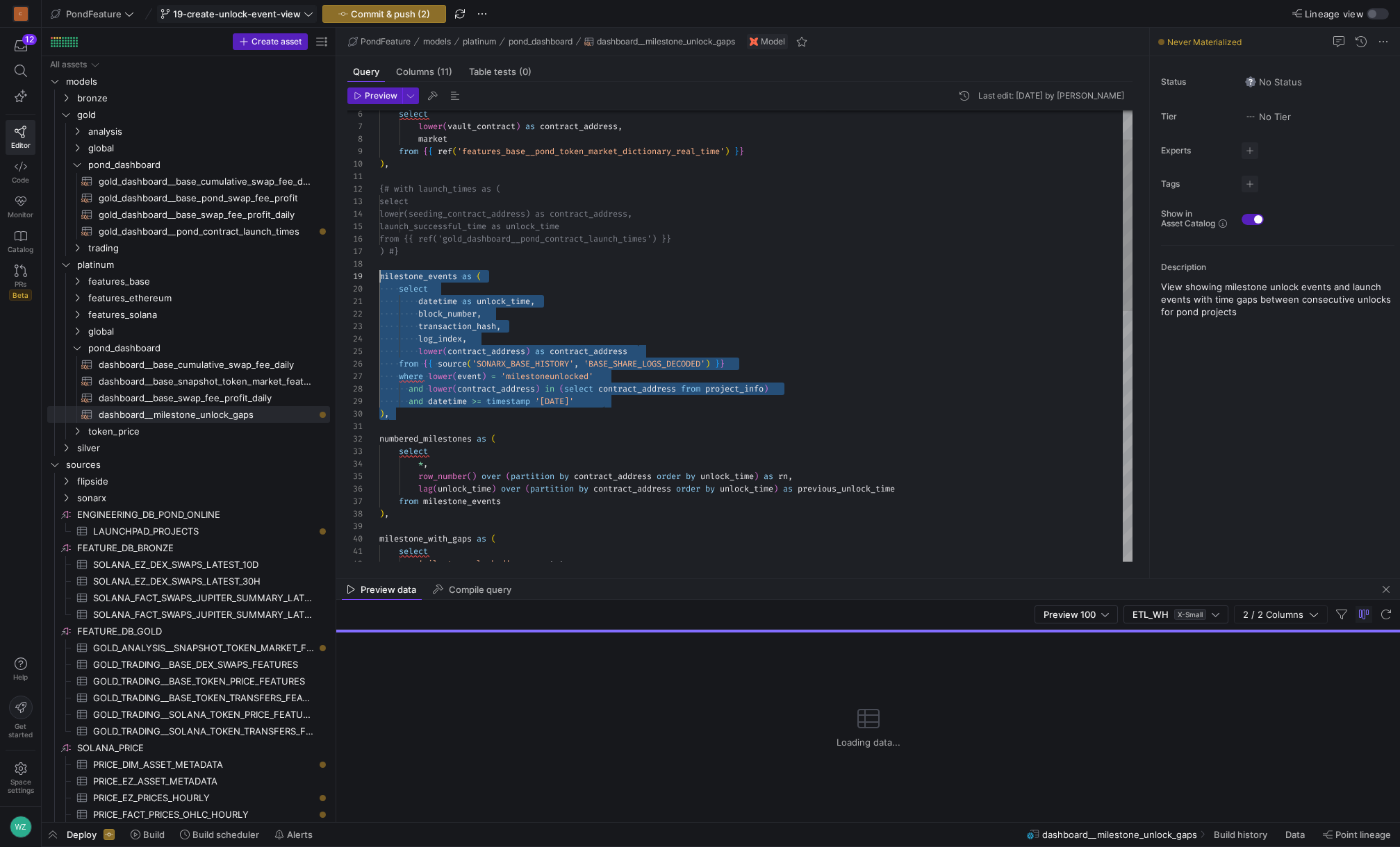
drag, startPoint x: 406, startPoint y: 415, endPoint x: 348, endPoint y: 278, distance: 148.8
click at [380, 278] on div "numbered_milestones as ( select * , row_number ( ) over ( partition by contract…" at bounding box center [756, 627] width 753 height 1186
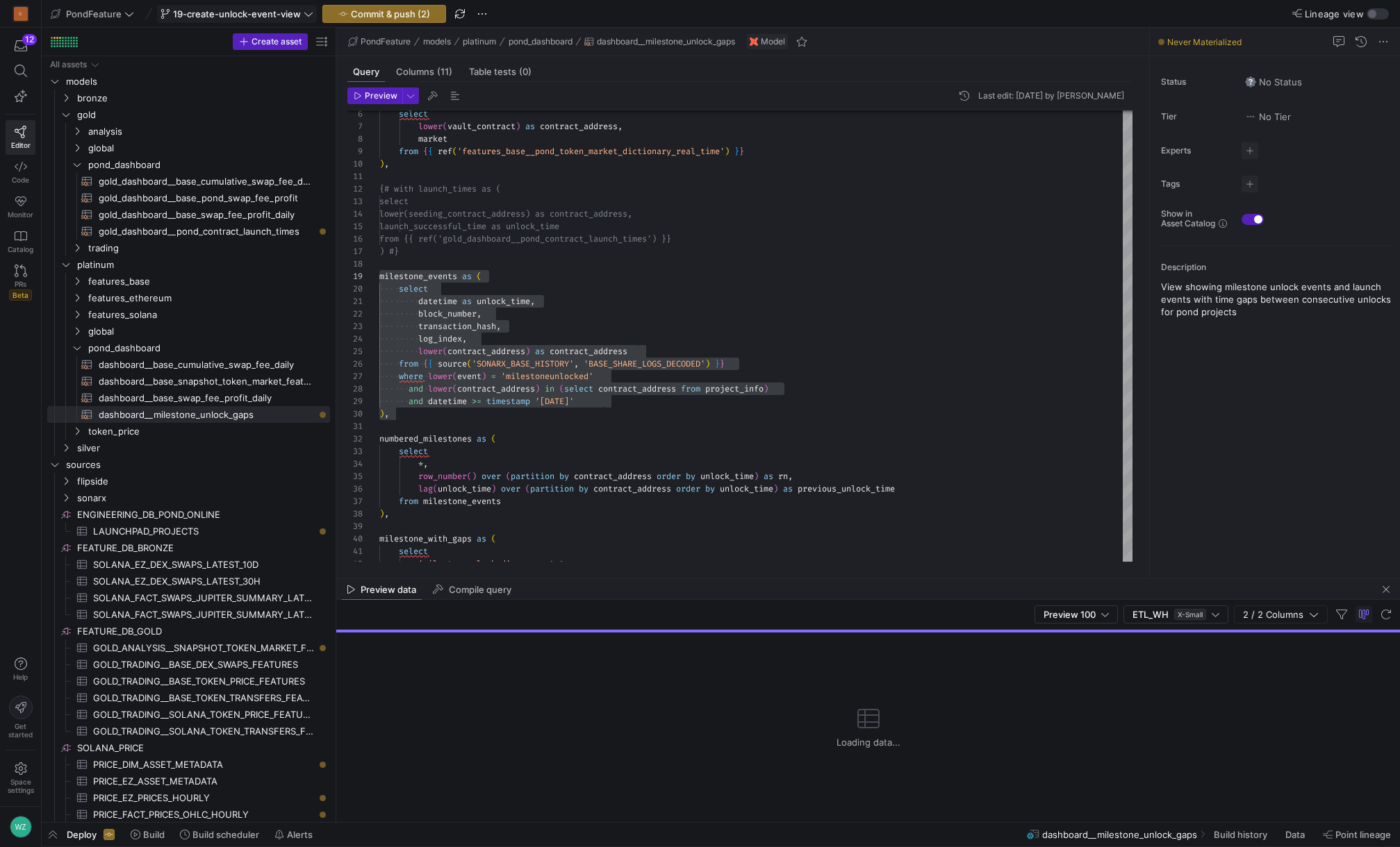
click at [779, 516] on mat-tab-group "Query Columns (11) Table tests (0) Preview Last edit: [DATE] by [PERSON_NAME] 3…" at bounding box center [739, 317] width 808 height 522
click at [372, 12] on div at bounding box center [700, 424] width 1400 height 847
click at [366, 12] on span "Commit & push (2)" at bounding box center [390, 14] width 79 height 11
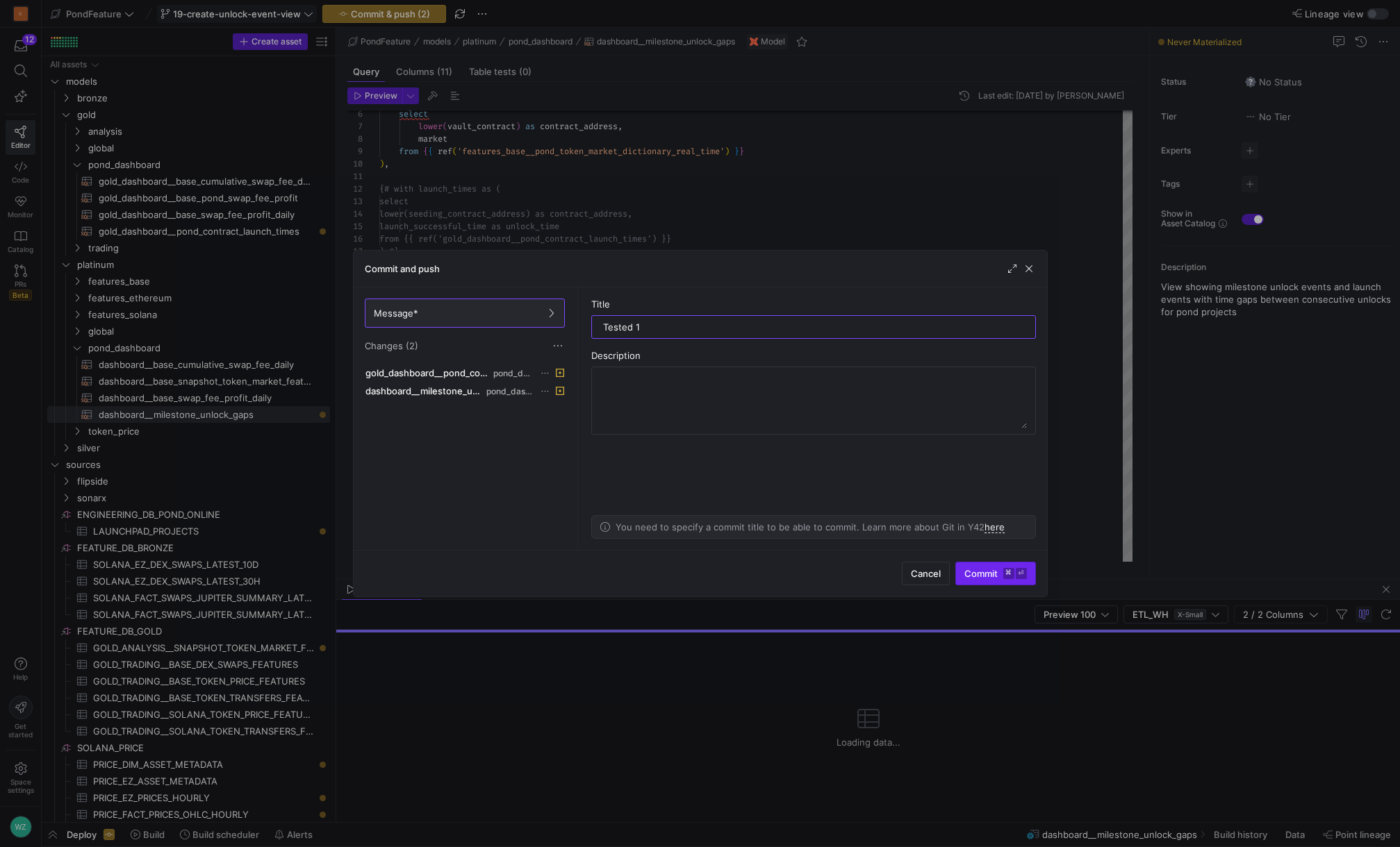
type input "Tested 1"
click at [1018, 516] on kbd "⏎" at bounding box center [1020, 573] width 11 height 11
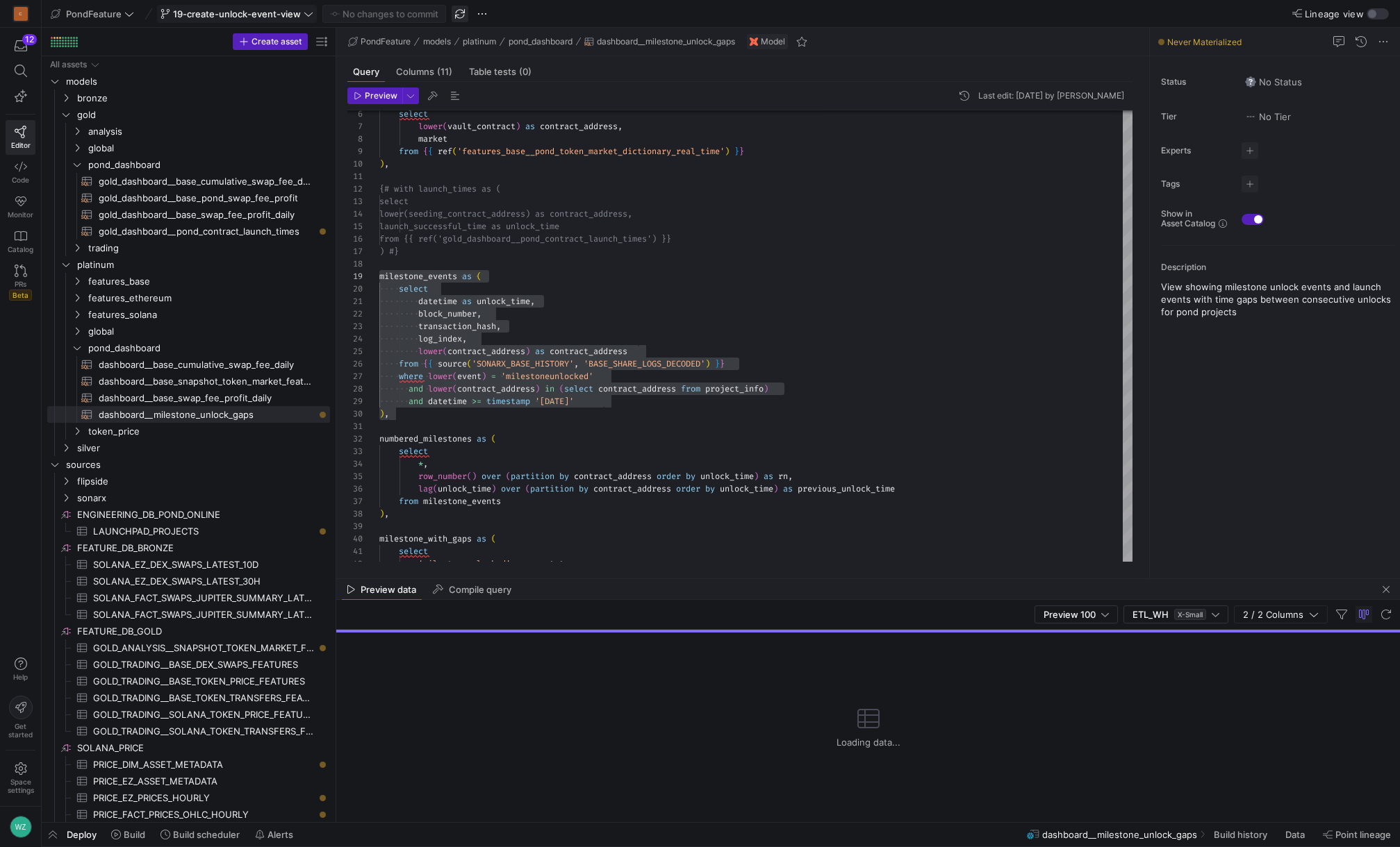
click at [461, 17] on span "button" at bounding box center [459, 14] width 17 height 17
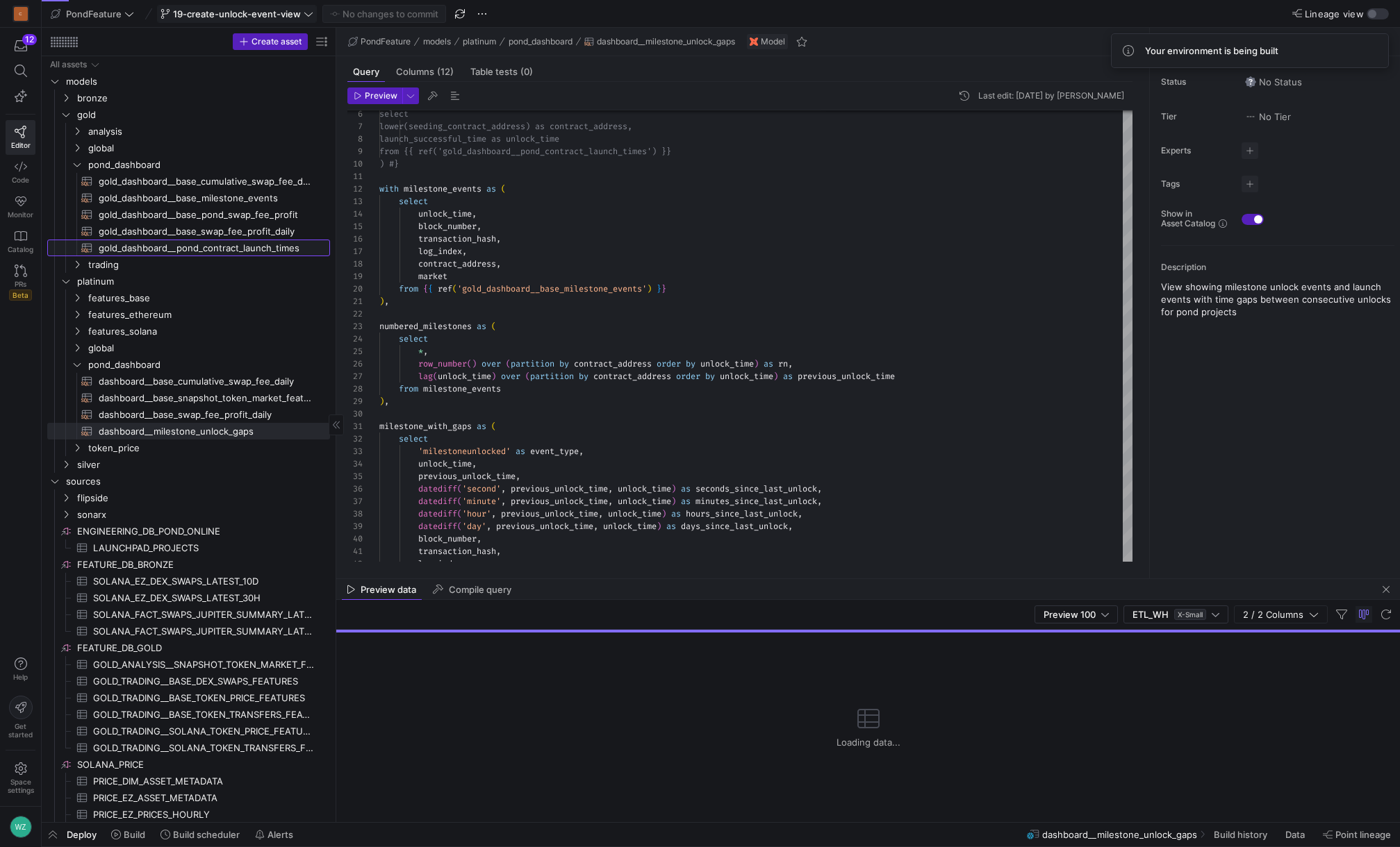
click at [219, 251] on span "gold_dashboard__pond_contract_launch_times​​​​​​​​​​" at bounding box center [206, 248] width 215 height 16
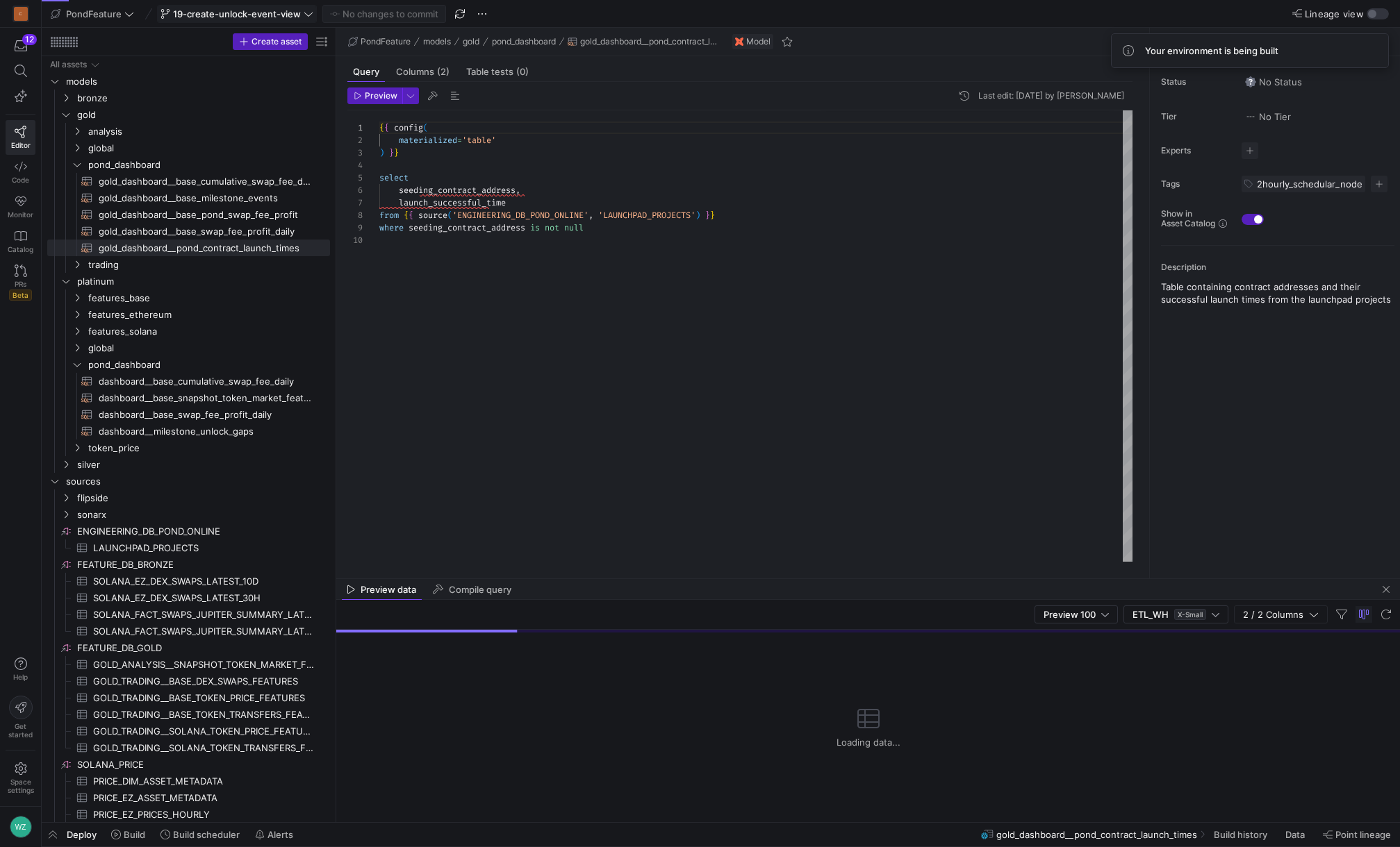
click at [518, 270] on div "{ { config ( materialized = 'table' ) } } select seeding_contract_address , lau…" at bounding box center [756, 336] width 753 height 451
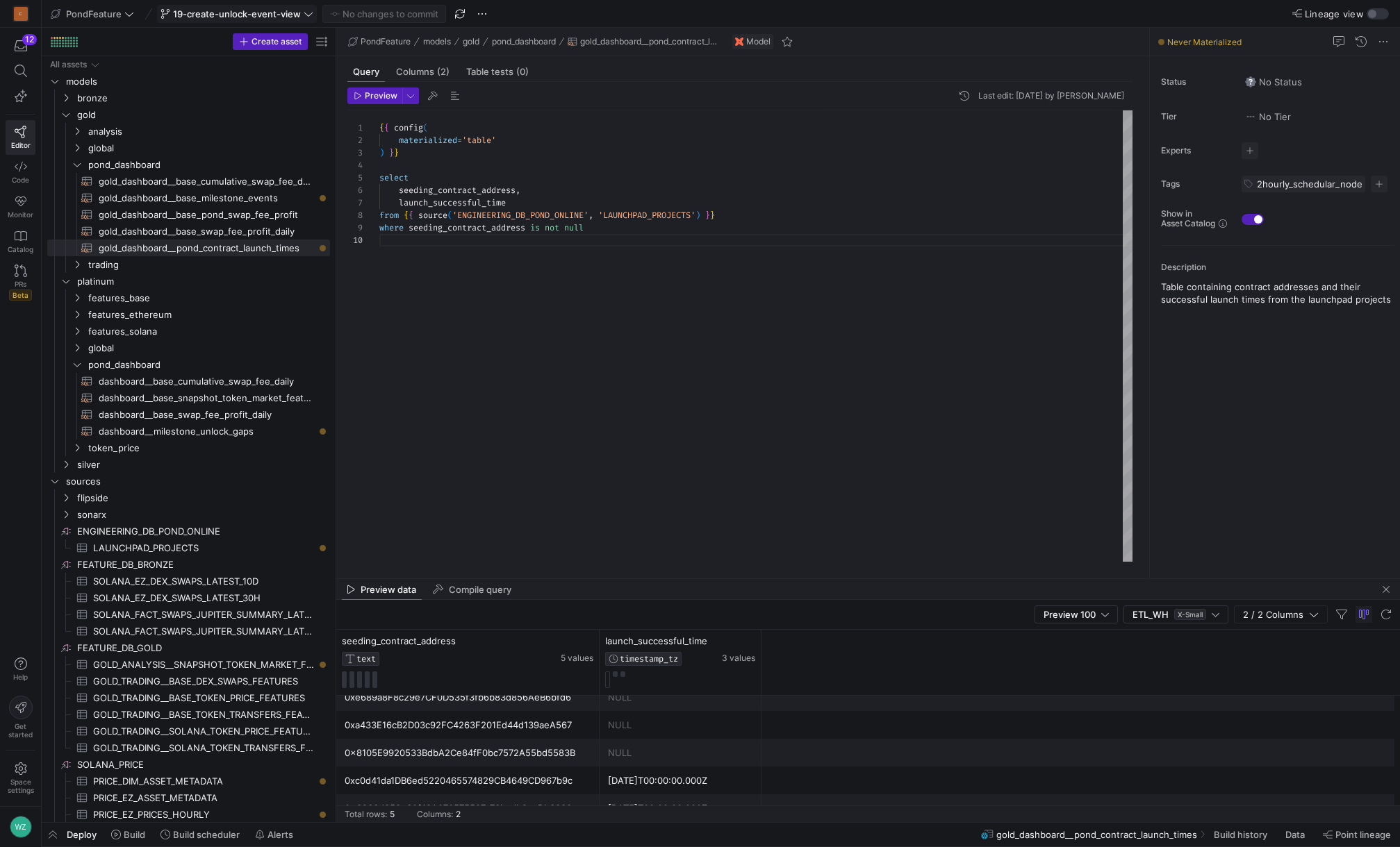
scroll to position [12, 0]
click at [229, 197] on span "gold_dashboard__base_milestone_events​​​​​​​​​​" at bounding box center [206, 198] width 215 height 16
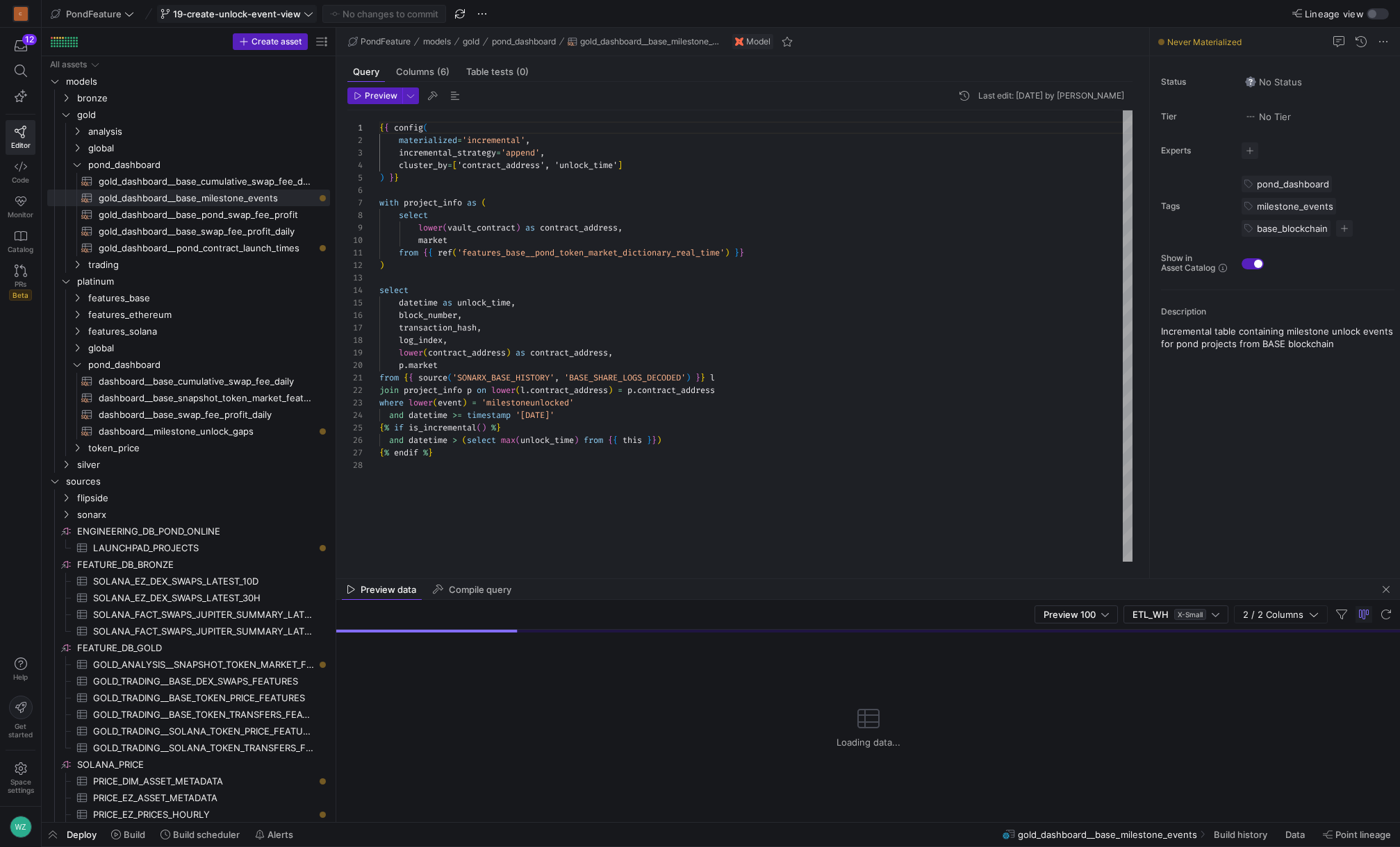
click at [569, 213] on div "{ { config ( materialized = 'incremental' , incremental_strategy = 'append' , c…" at bounding box center [756, 336] width 753 height 451
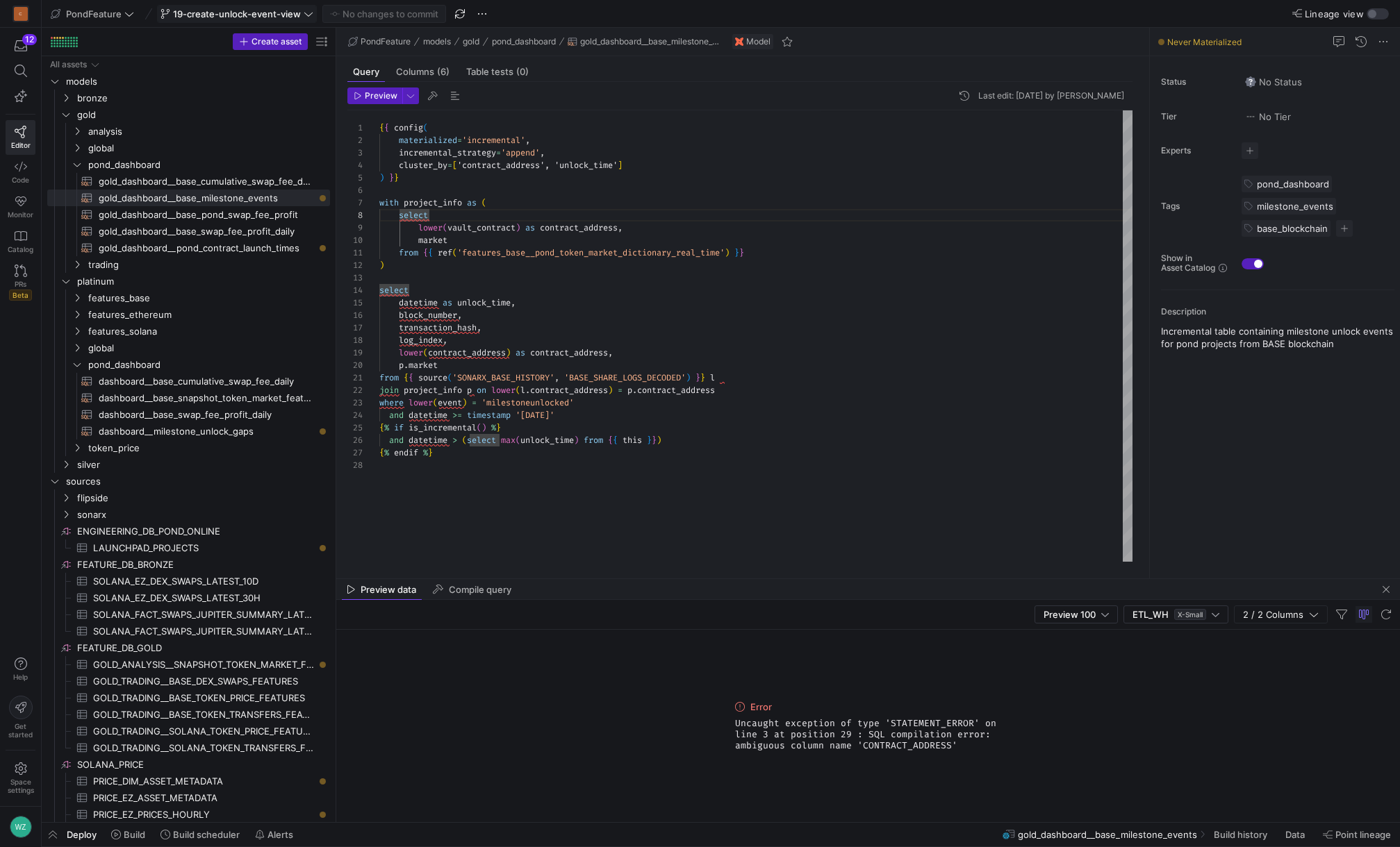
drag, startPoint x: 963, startPoint y: 753, endPoint x: 732, endPoint y: 722, distance: 233.1
click at [732, 516] on div "Error Uncaught exception of type 'STATEMENT_ERROR' on line 3 at position 29 : S…" at bounding box center [868, 726] width 278 height 193
copy span "Uncaught exception of type 'STATEMENT_ERROR' on line 3 at position 29 : SQL com…"
click at [461, 21] on span "button" at bounding box center [459, 14] width 17 height 17
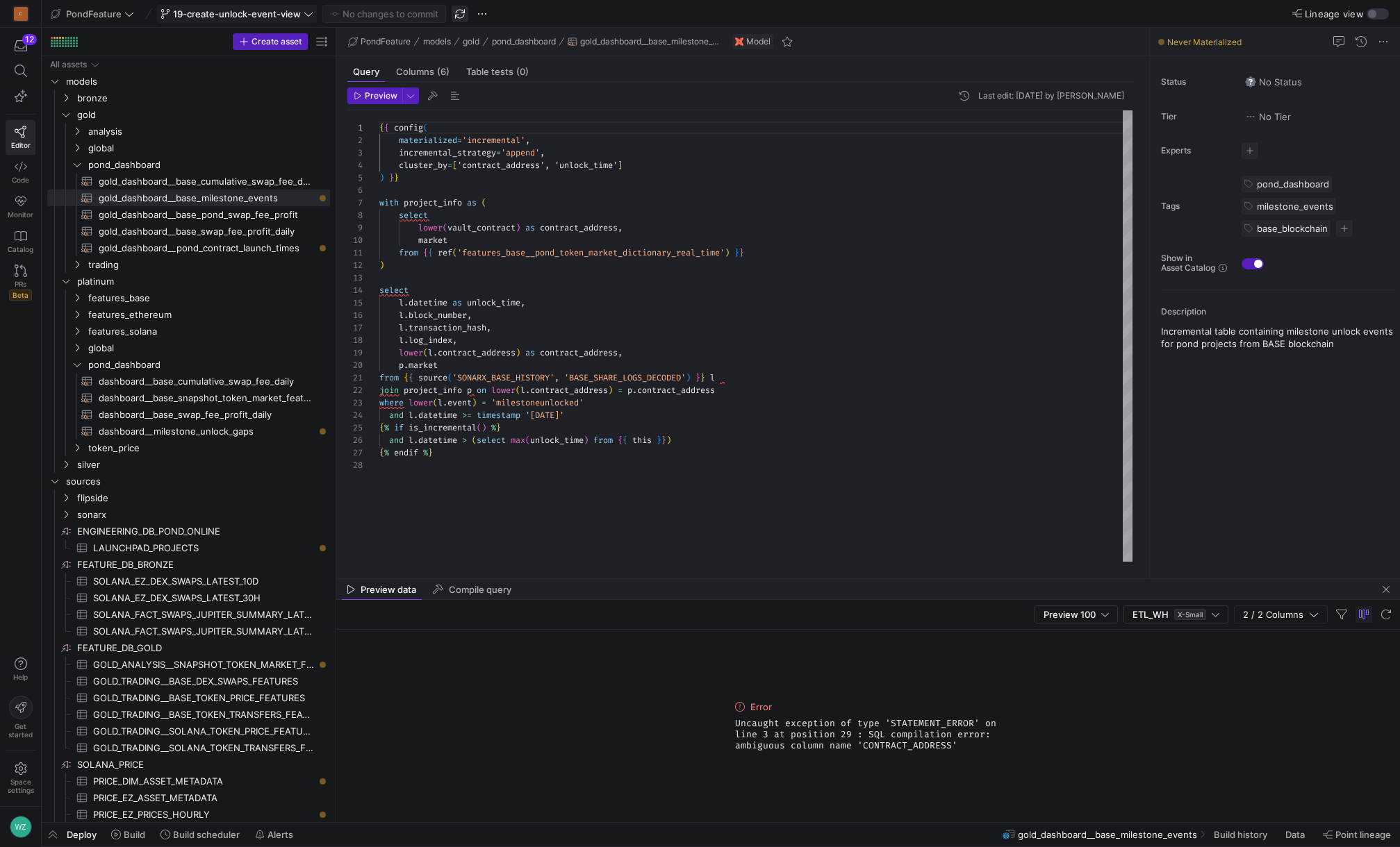
click at [461, 15] on span "button" at bounding box center [459, 14] width 17 height 17
click at [386, 98] on span "Preview" at bounding box center [381, 96] width 33 height 9
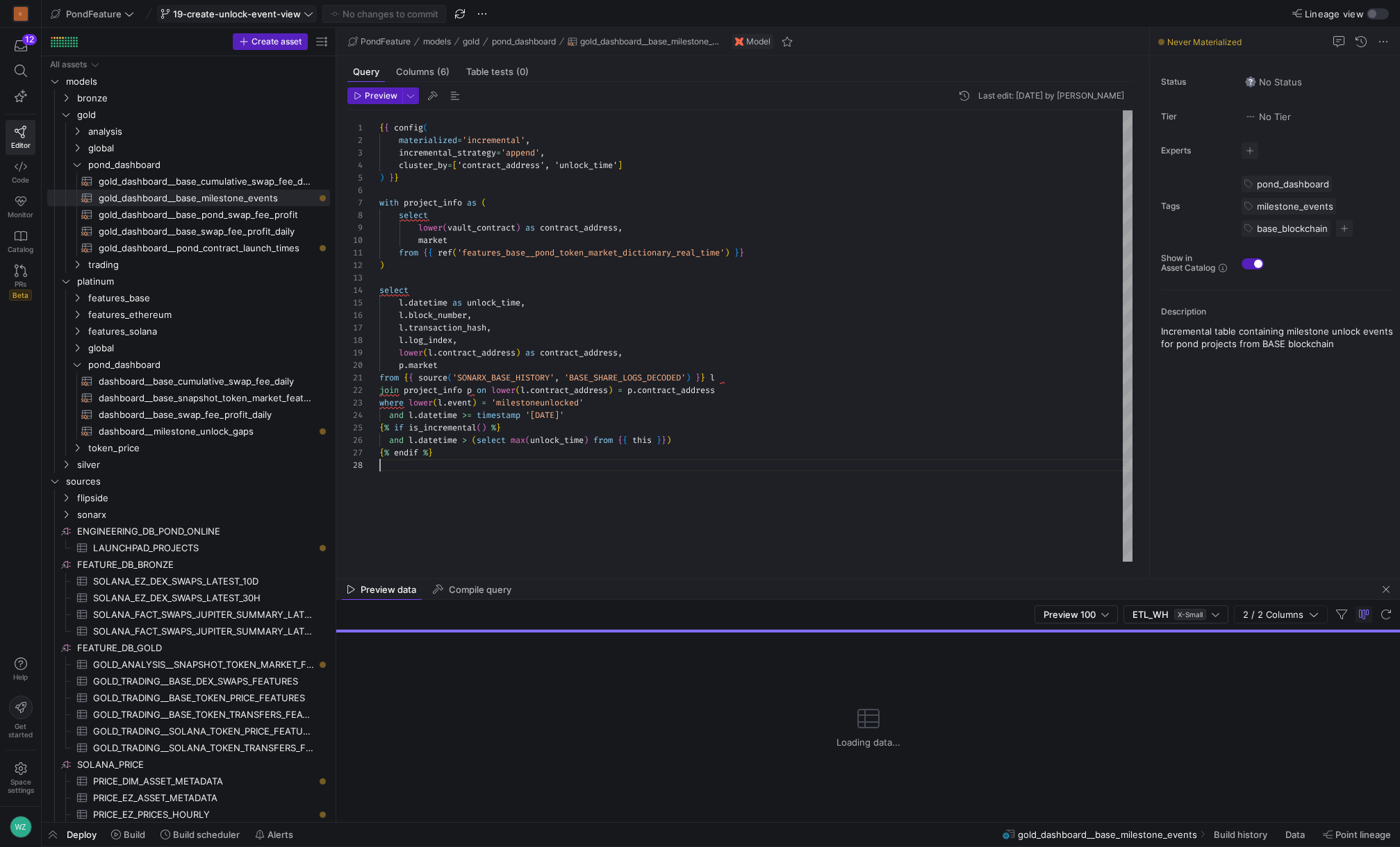
click at [634, 510] on div "{ { config ( materialized = 'incremental' , incremental_strategy = 'append' , c…" at bounding box center [756, 336] width 753 height 451
click at [877, 516] on y42-empty-state "Loading data..." at bounding box center [868, 728] width 64 height 190
click at [461, 9] on span "button" at bounding box center [459, 14] width 17 height 17
click at [685, 507] on div at bounding box center [700, 424] width 1400 height 847
click at [844, 424] on div "{ { config ( materialized = 'incremental' , incremental_strategy = 'append' , c…" at bounding box center [756, 336] width 753 height 451
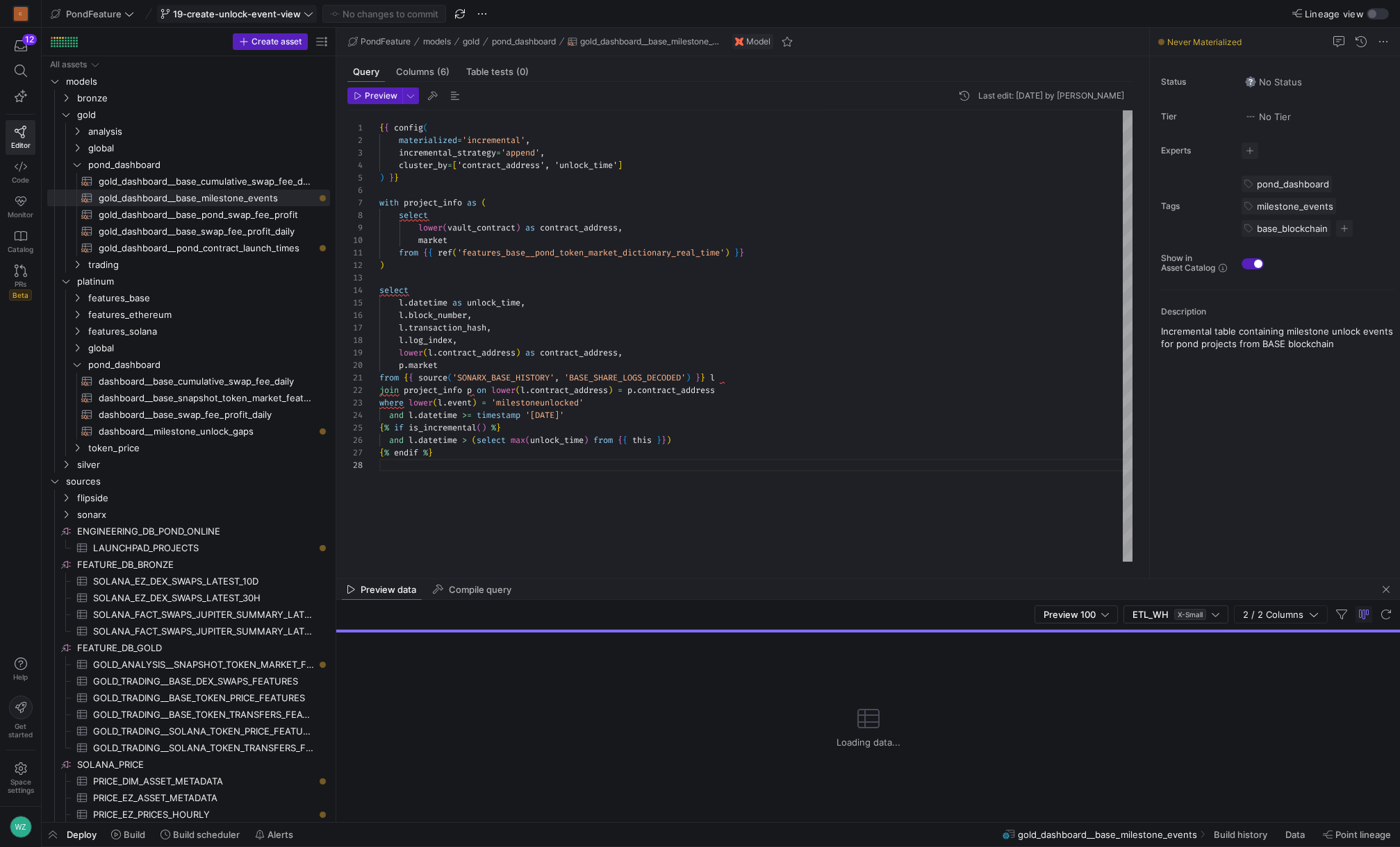
scroll to position [50, 125]
click at [193, 434] on span "dashboard__milestone_unlock_gaps​​​​​​​​​​" at bounding box center [206, 431] width 215 height 16
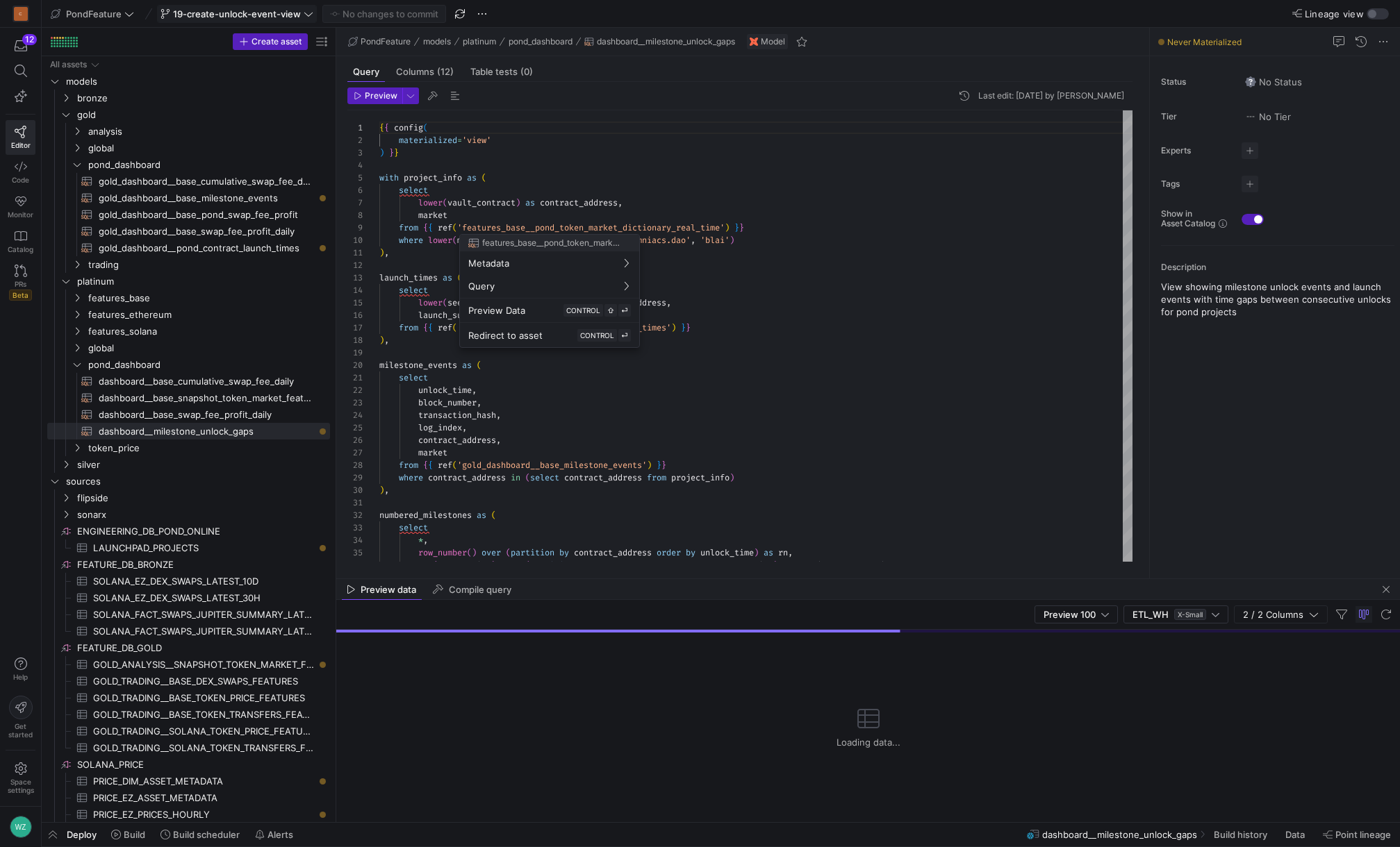
click at [217, 195] on div at bounding box center [700, 424] width 1400 height 847
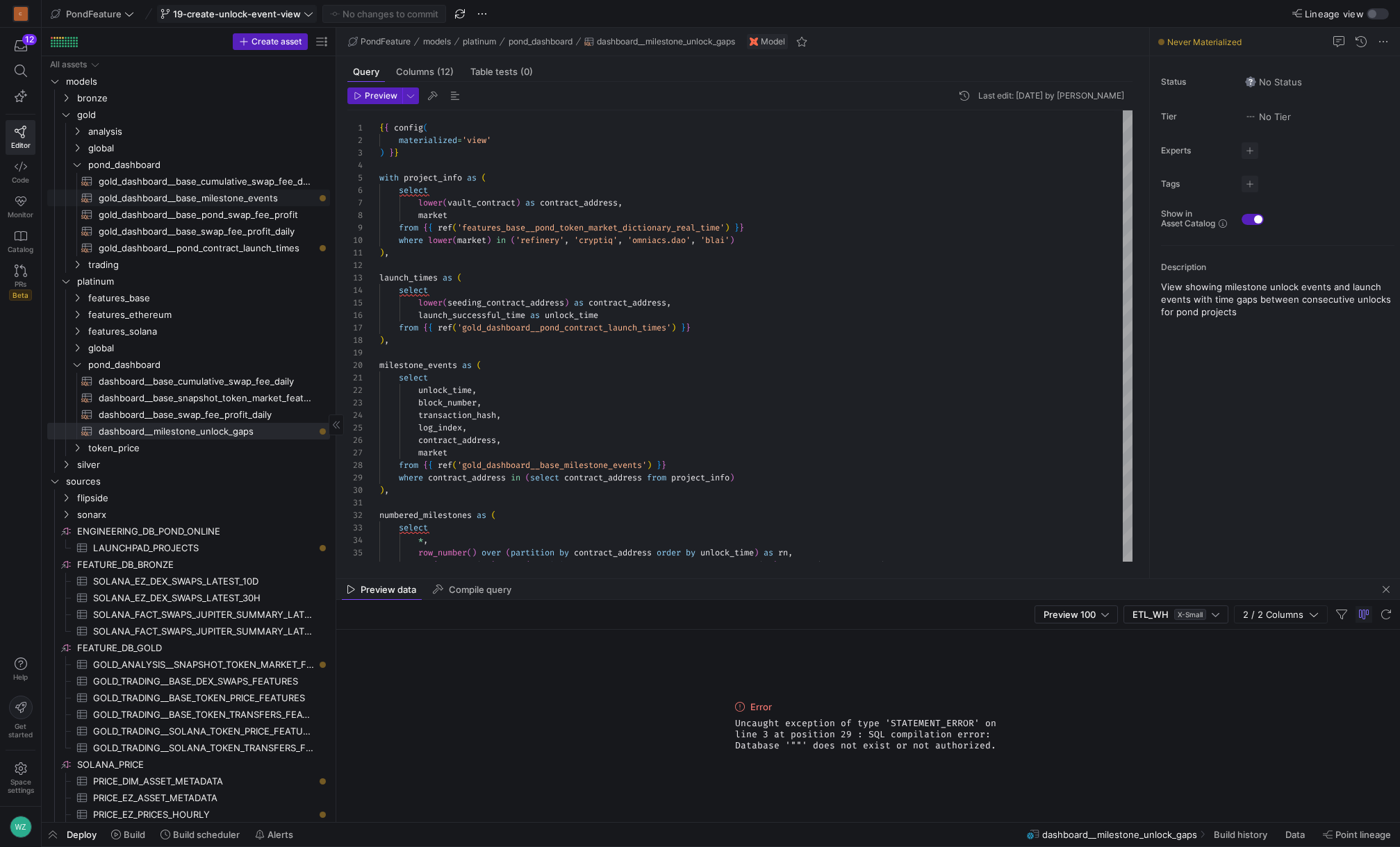
click at [254, 200] on span "gold_dashboard__base_milestone_events​​​​​​​​​​" at bounding box center [206, 198] width 215 height 16
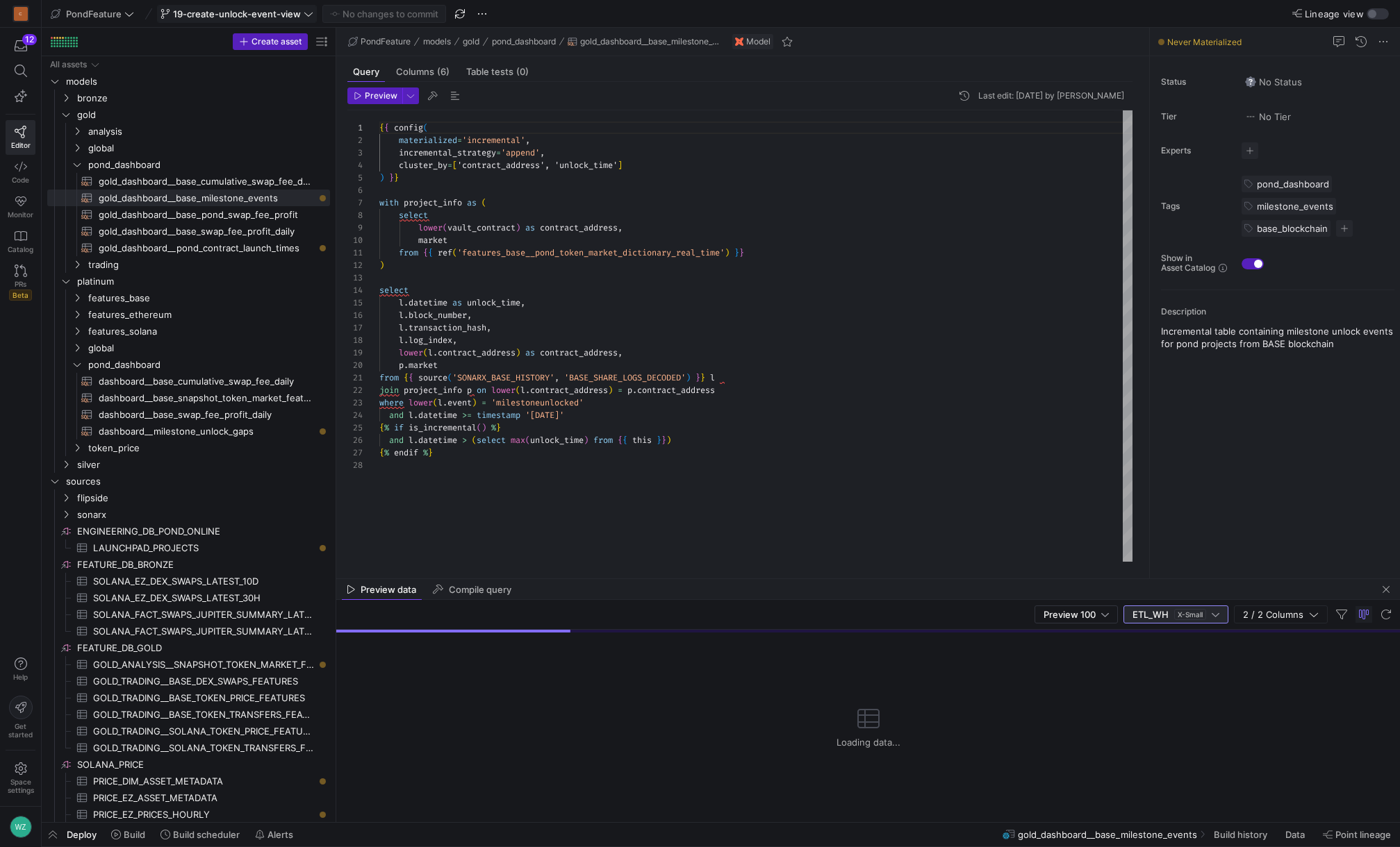
click at [1049, 516] on y42-badge "X-Small" at bounding box center [1187, 614] width 38 height 11
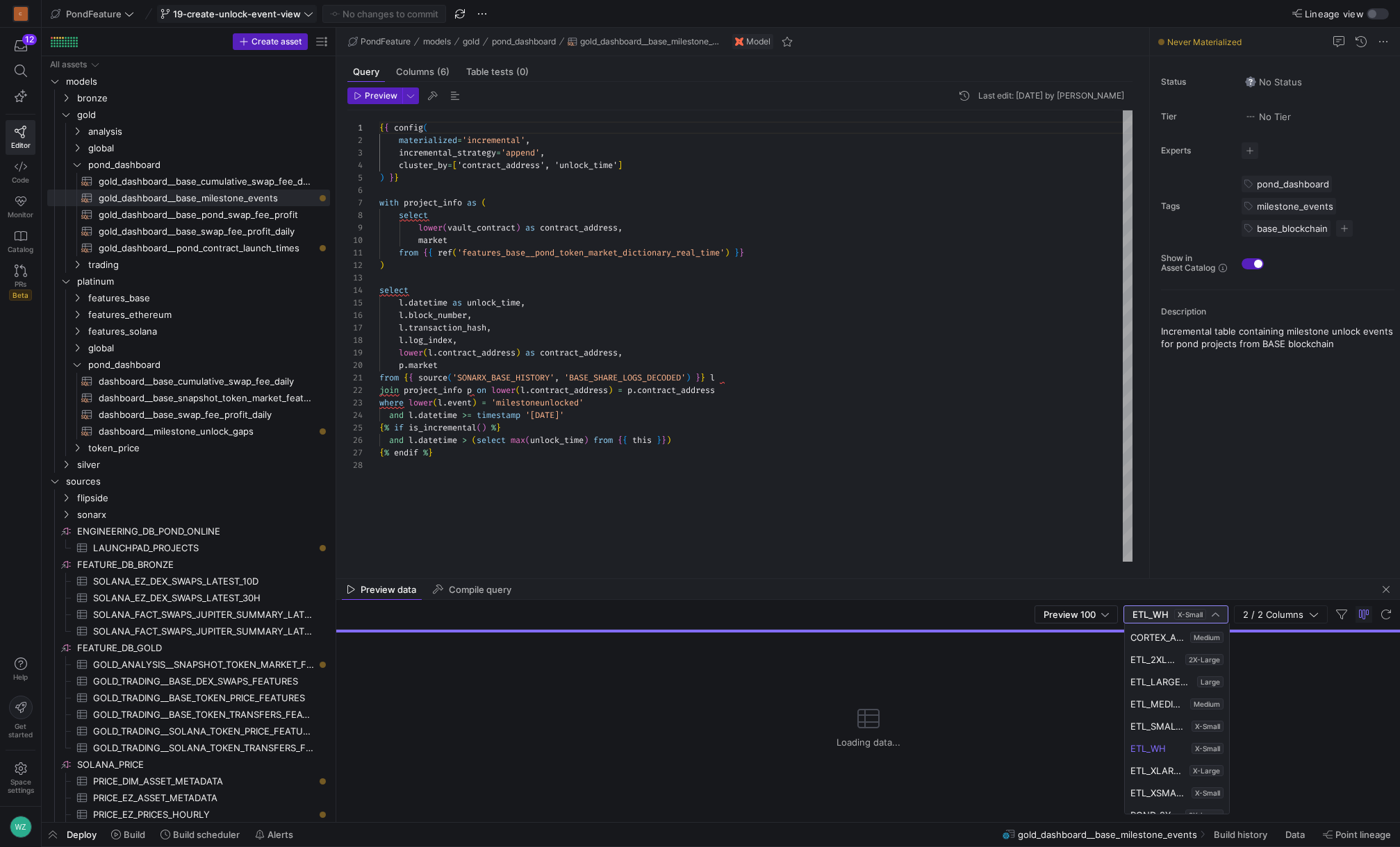
click at [787, 507] on div at bounding box center [700, 424] width 1400 height 847
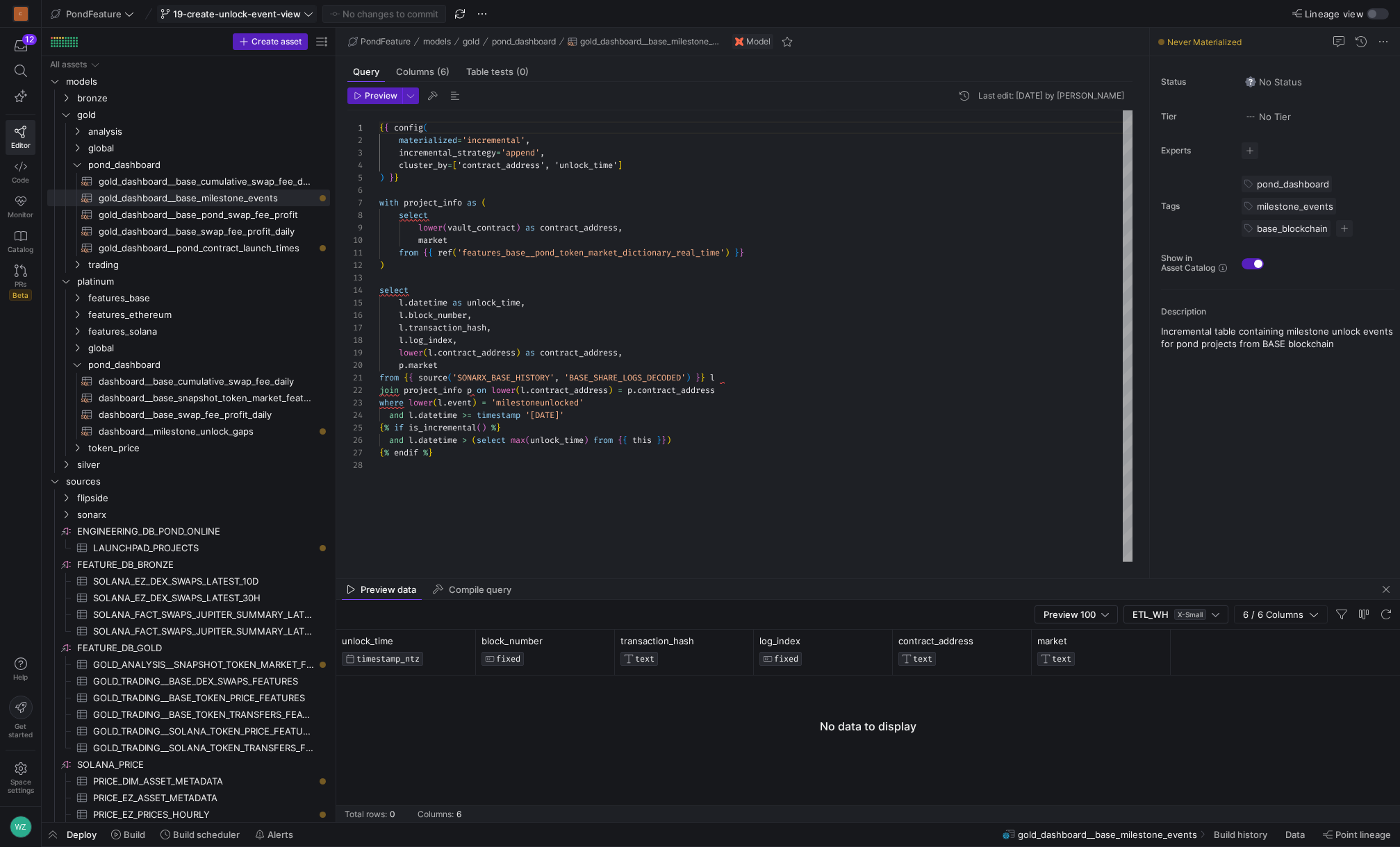
click at [832, 392] on div "{ { config ( materialized = 'incremental' , incremental_strategy = 'append' , c…" at bounding box center [756, 336] width 753 height 451
click at [429, 199] on div "{ { config ( materialized = 'incremental' , incremental_strategy = 'append' , c…" at bounding box center [756, 336] width 753 height 451
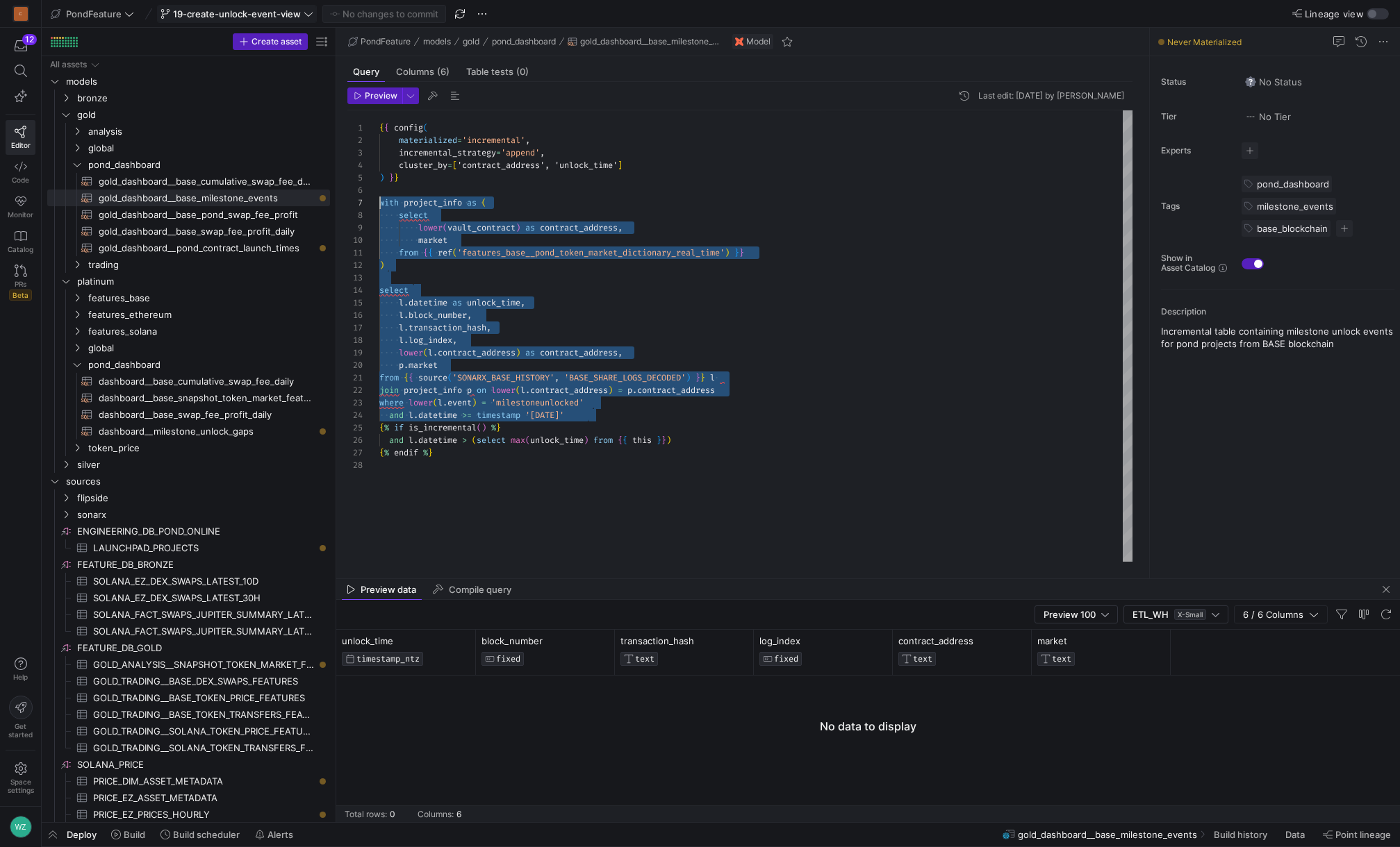
scroll to position [75, 0]
drag, startPoint x: 603, startPoint y: 415, endPoint x: 369, endPoint y: 201, distance: 317.1
click at [380, 201] on div "{ { config ( materialized = 'incremental' , incremental_strategy = 'append' , c…" at bounding box center [756, 336] width 753 height 451
click at [527, 306] on div "{ { config ( materialized = 'incremental' , incremental_strategy = 'append' , c…" at bounding box center [756, 336] width 753 height 451
type textarea "from {{ ref('features_base__pond_token_market_dictionary_real_time') }} ) selec…"
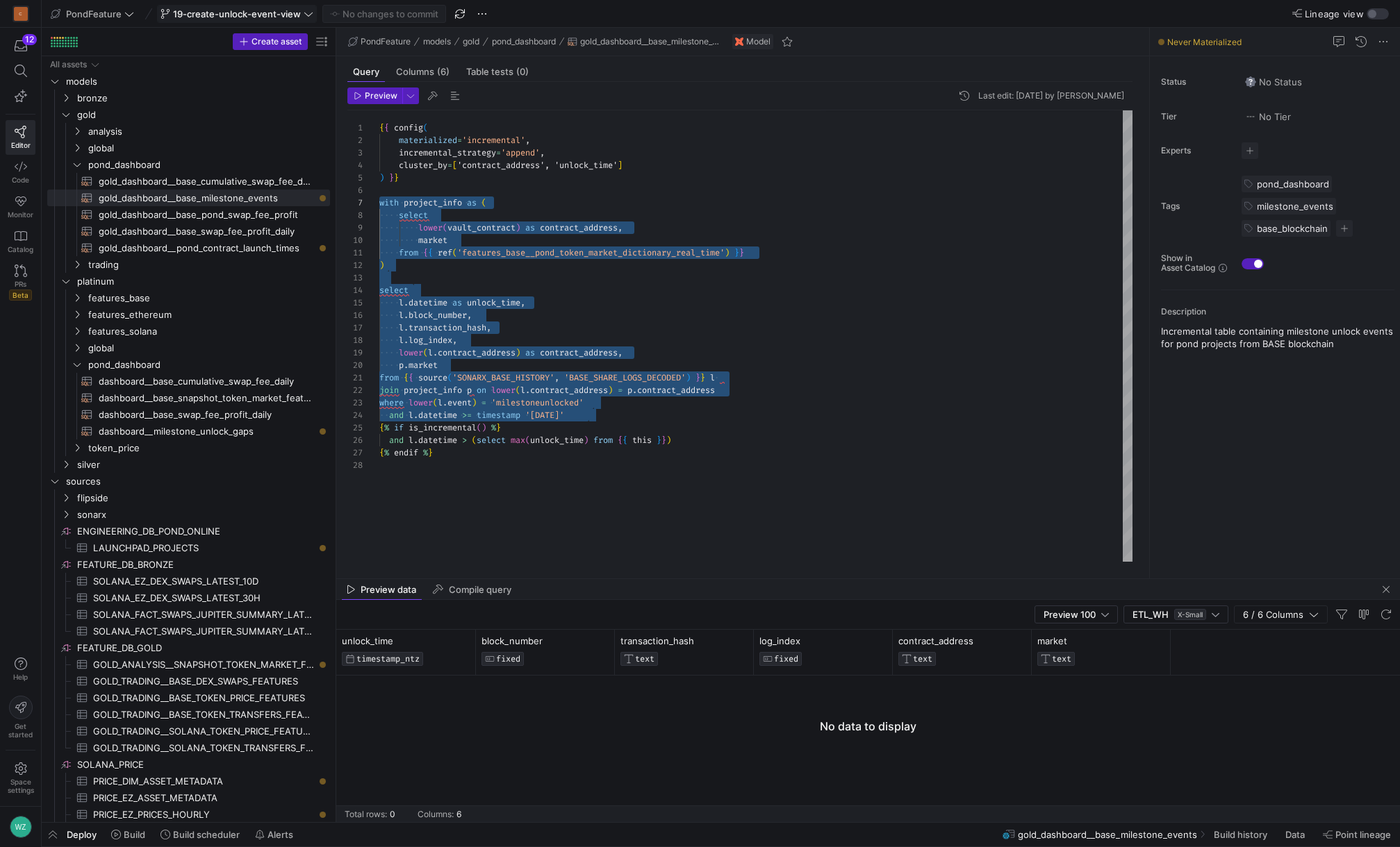
scroll to position [50, 150]
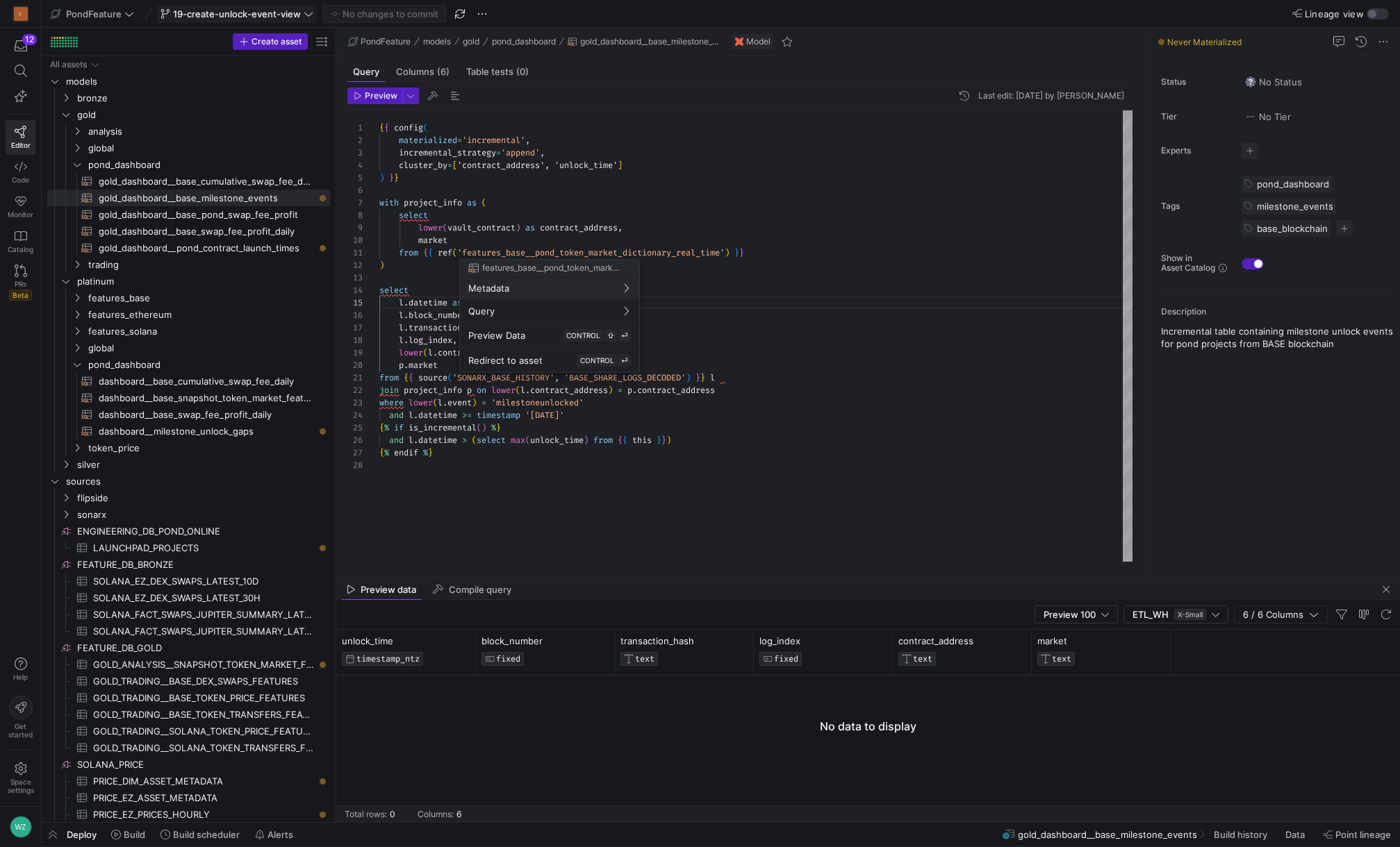
click at [621, 252] on div at bounding box center [700, 424] width 1400 height 847
click at [621, 252] on div "{ { config ( materialized = 'incremental' , incremental_strategy = 'append' , c…" at bounding box center [756, 336] width 753 height 451
click at [569, 248] on div at bounding box center [700, 424] width 1400 height 847
click at [569, 248] on div "{ { config ( materialized = 'incremental' , incremental_strategy = 'append' , c…" at bounding box center [756, 336] width 753 height 451
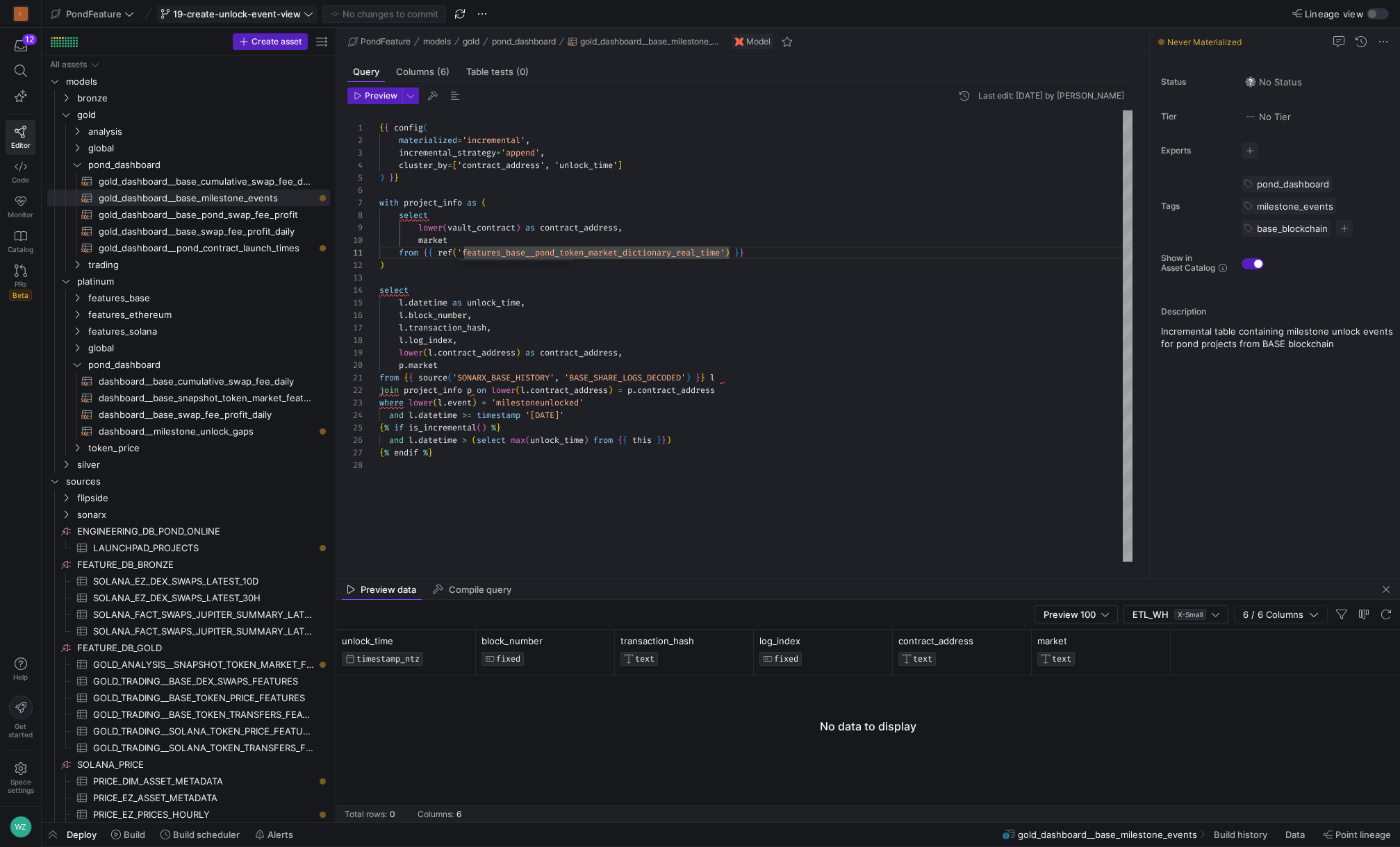
scroll to position [0, 190]
click at [476, 516] on span "Compile query" at bounding box center [480, 590] width 62 height 9
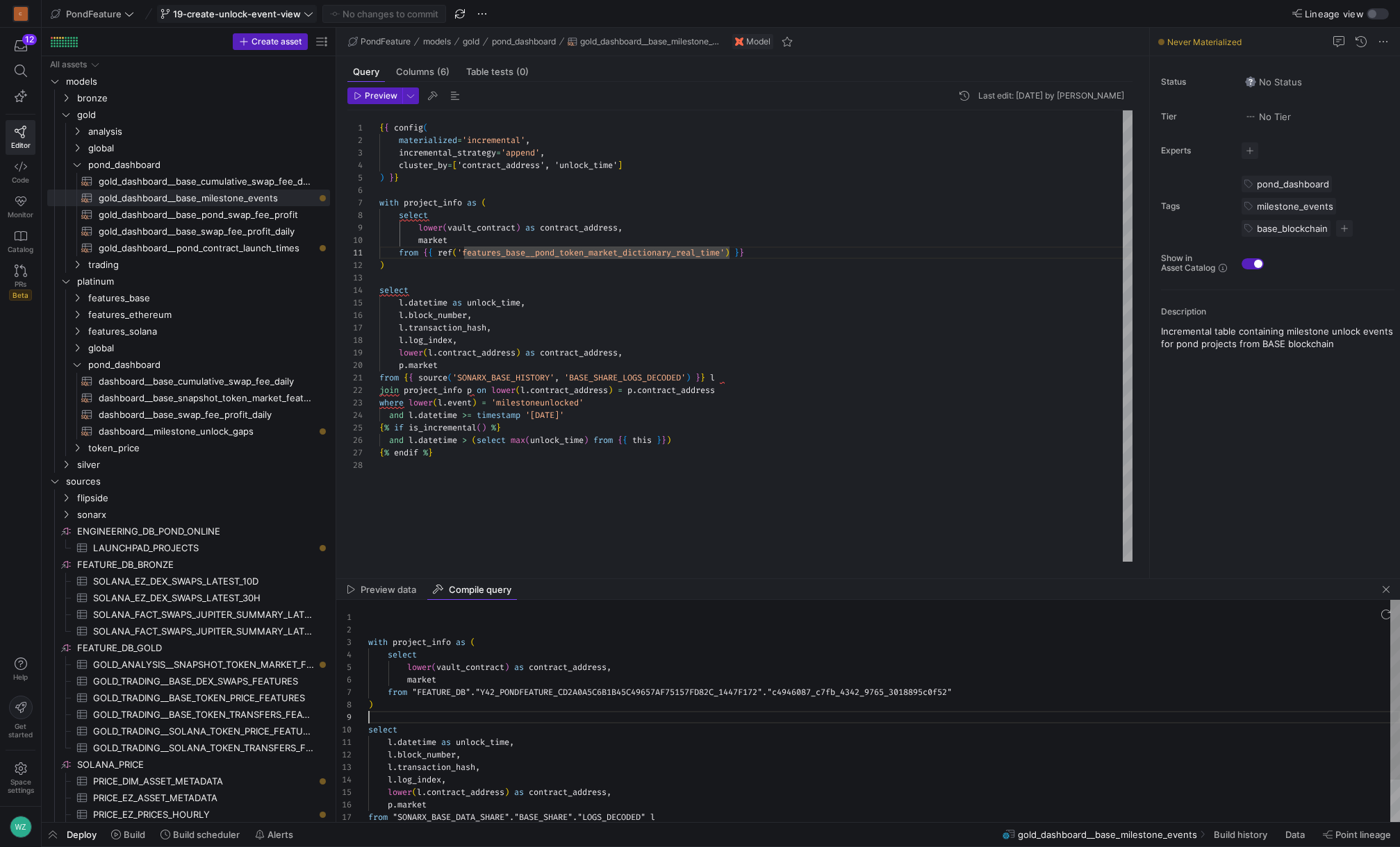
scroll to position [100, 0]
click at [680, 516] on div "select lower ( vault_contract ) as contract_address , market from "FEATURE_DB" …" at bounding box center [884, 737] width 1031 height 274
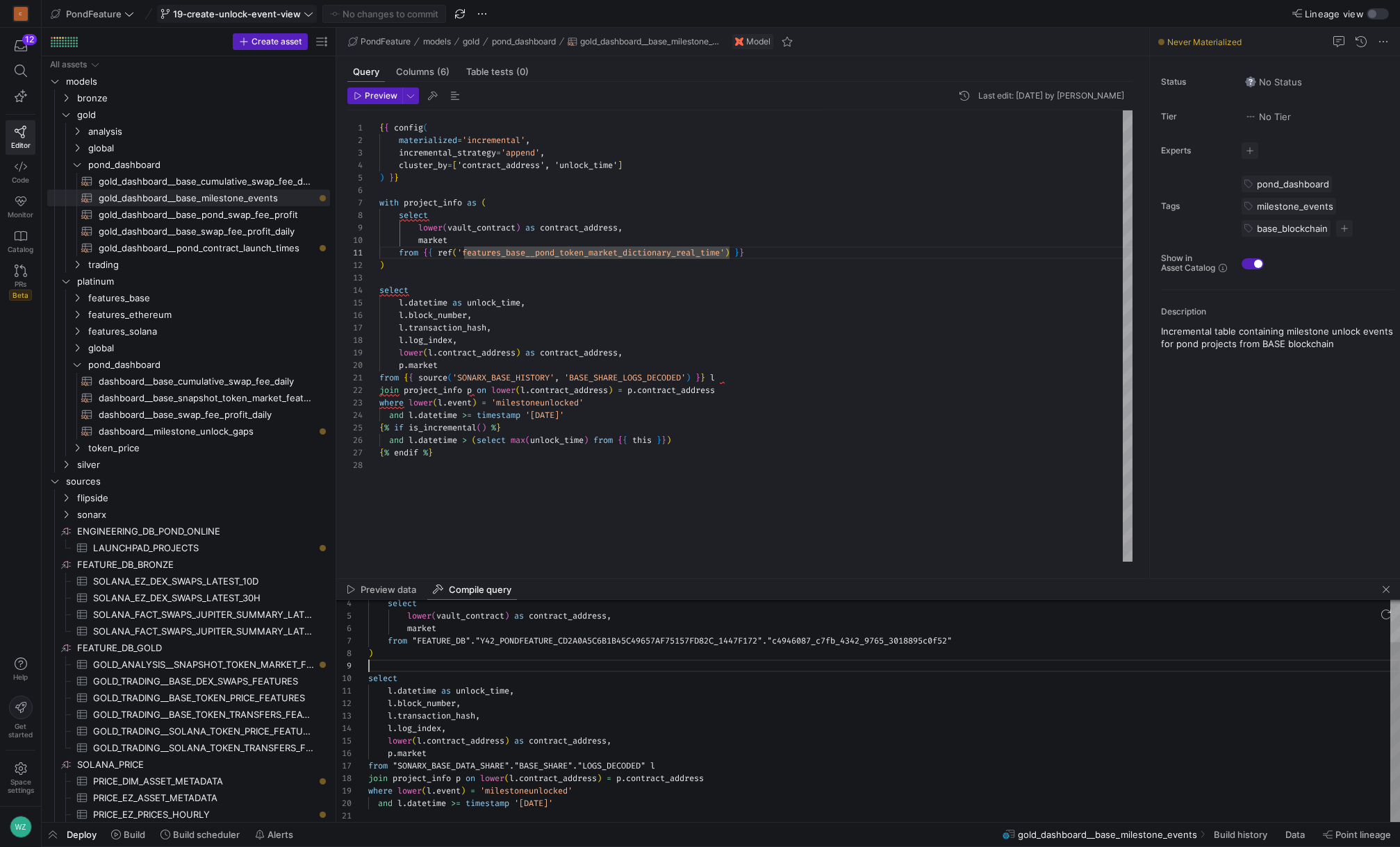
type textarea "with project_info as ( select lower(vault_contract) as contract_address, market…"
